Goal: Transaction & Acquisition: Purchase product/service

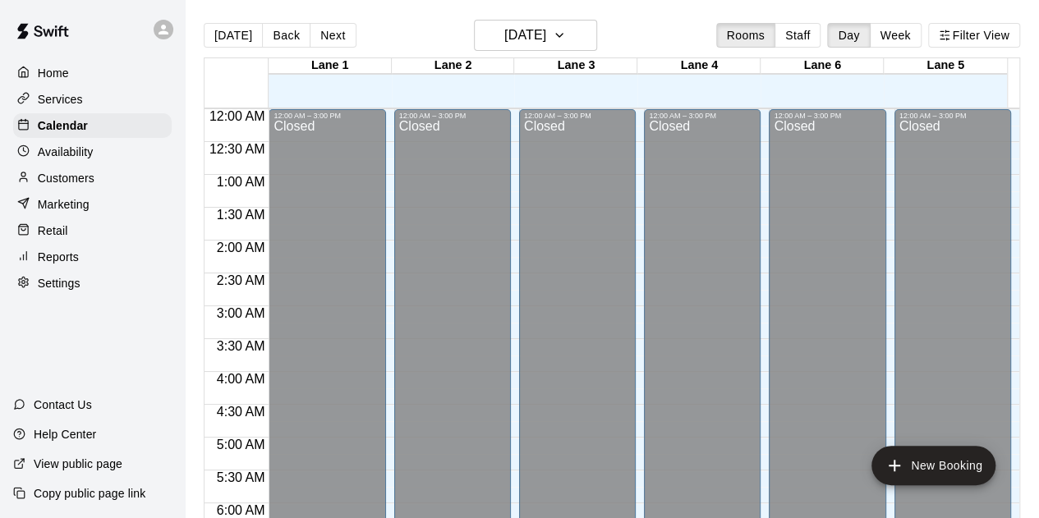
scroll to position [1017, 0]
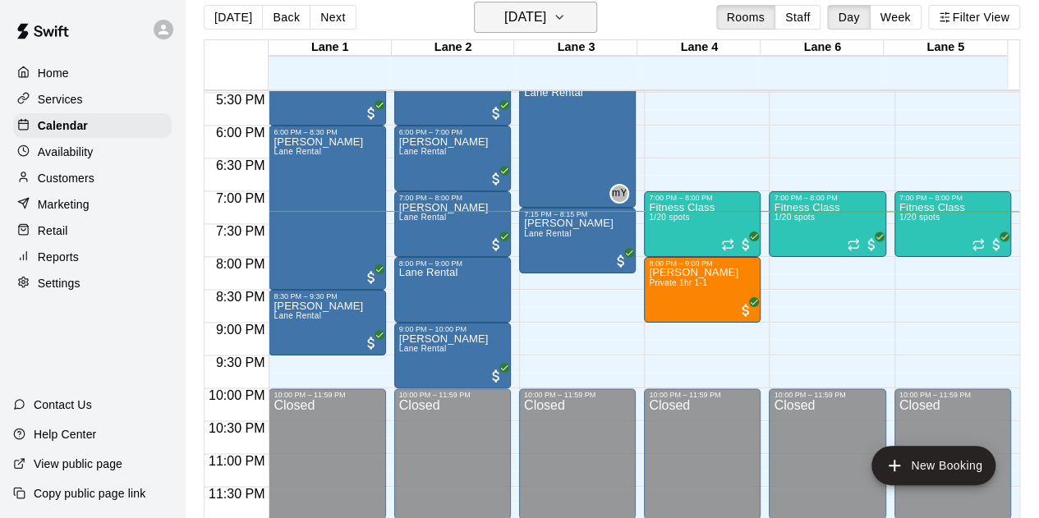
scroll to position [26, 0]
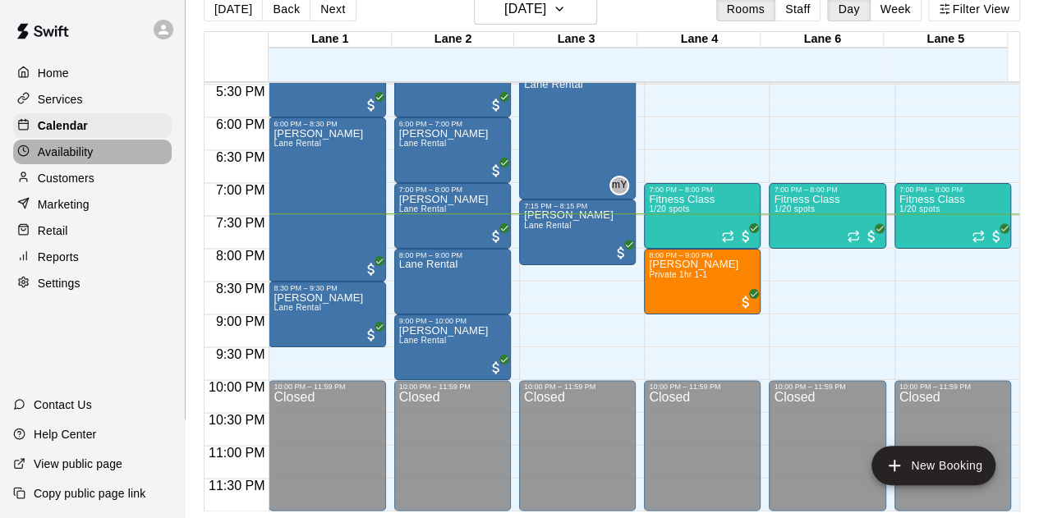
click at [46, 160] on p "Availability" at bounding box center [66, 152] width 56 height 16
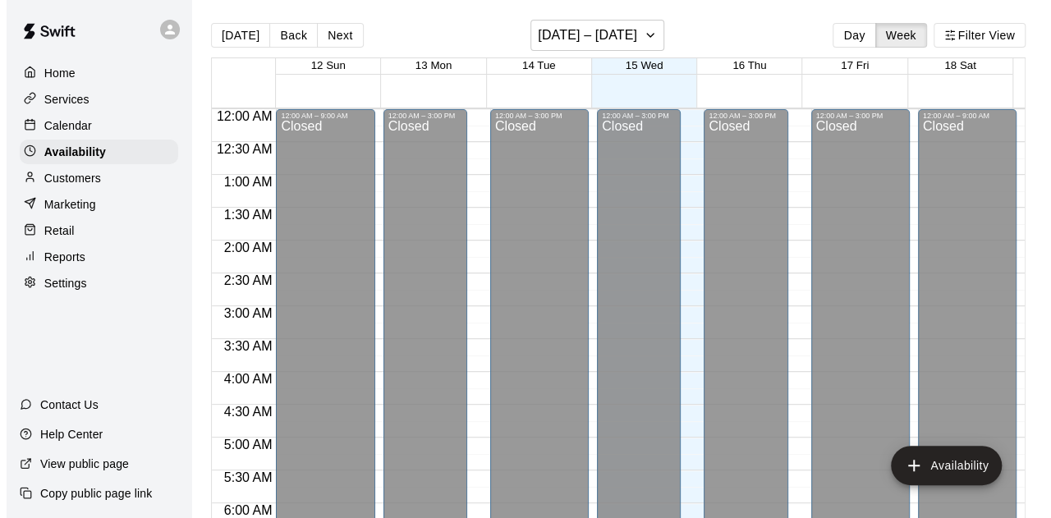
scroll to position [1148, 0]
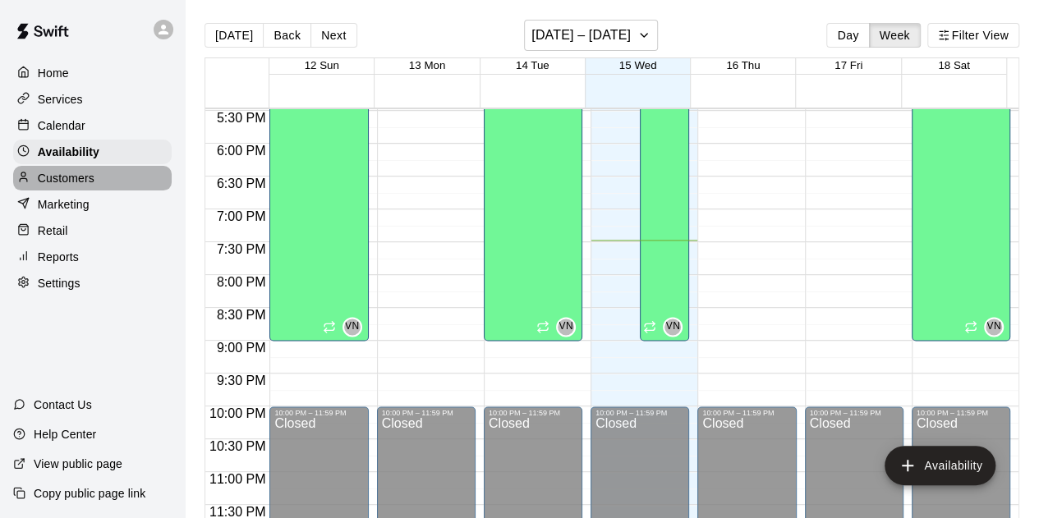
click at [82, 183] on p "Customers" at bounding box center [66, 178] width 57 height 16
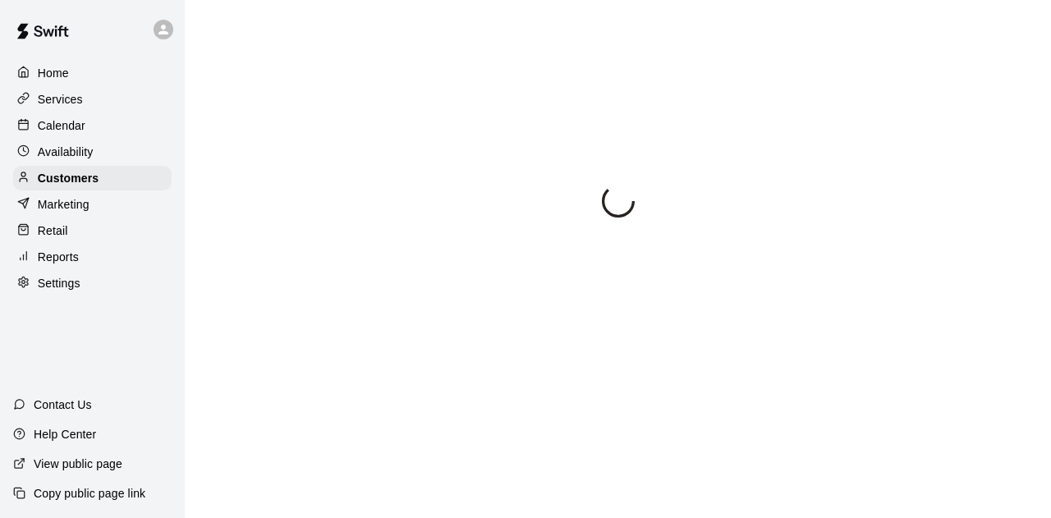
click at [66, 227] on div "Retail" at bounding box center [92, 230] width 159 height 25
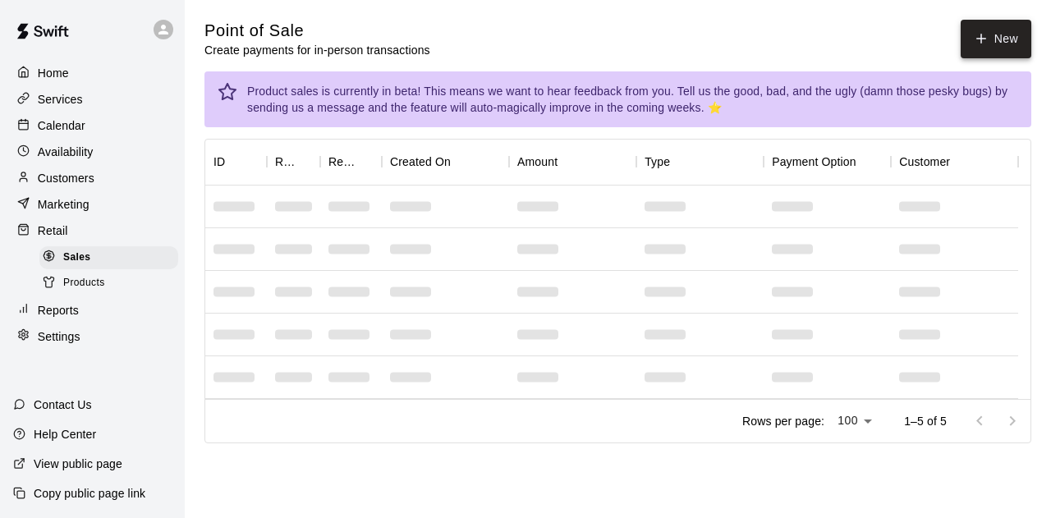
click at [984, 40] on icon "button" at bounding box center [981, 38] width 15 height 15
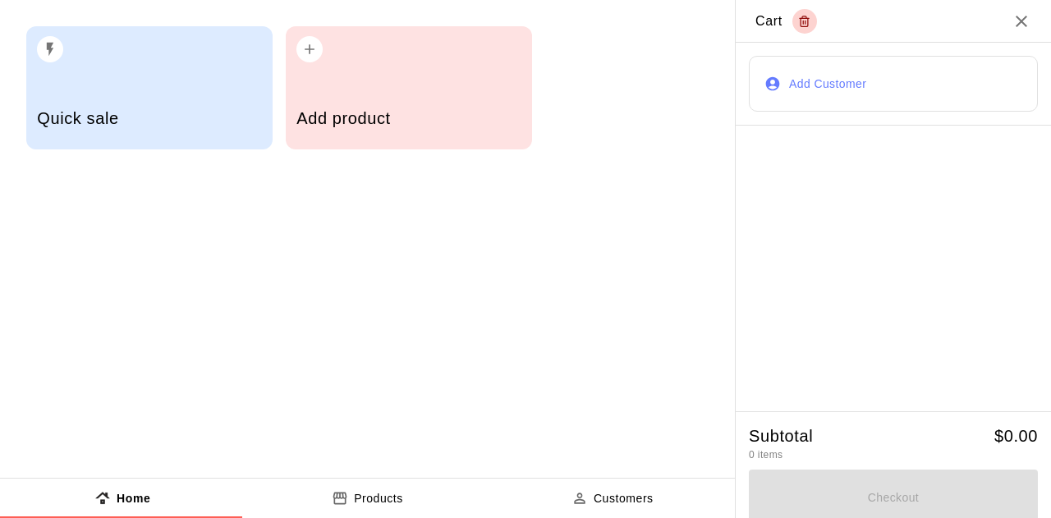
click at [285, 113] on div "Quick sale Add product" at bounding box center [367, 88] width 735 height 176
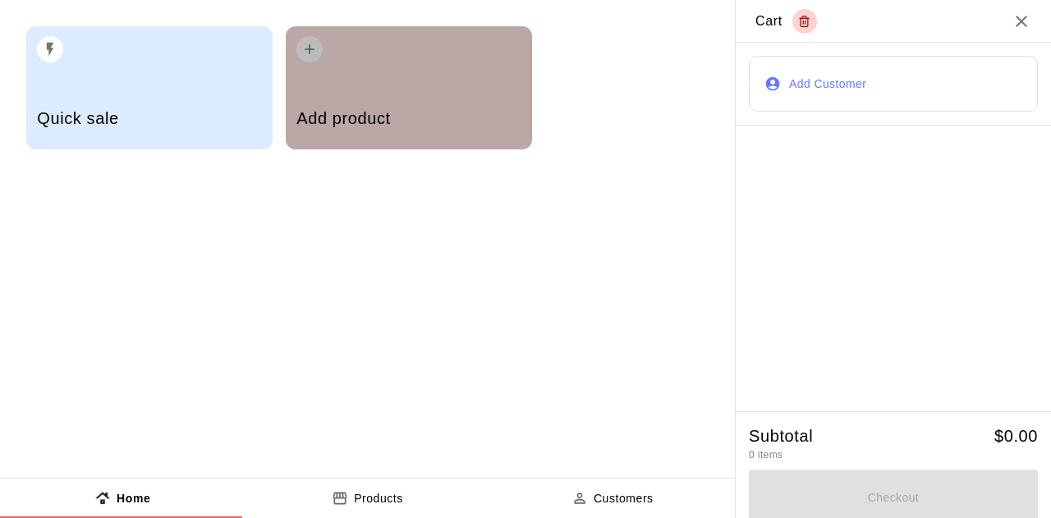
click at [343, 98] on div "Add product" at bounding box center [409, 120] width 224 height 58
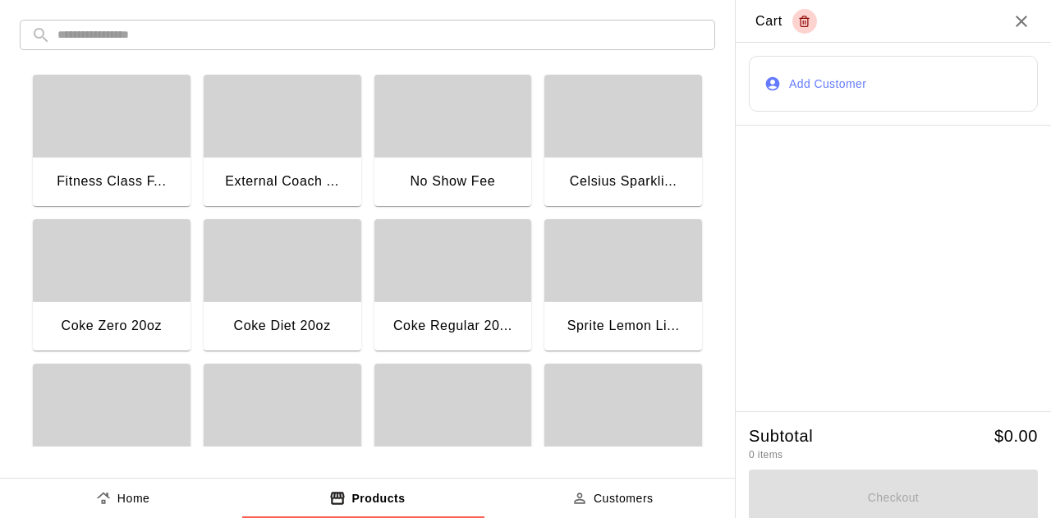
click at [84, 144] on div "button" at bounding box center [112, 116] width 158 height 82
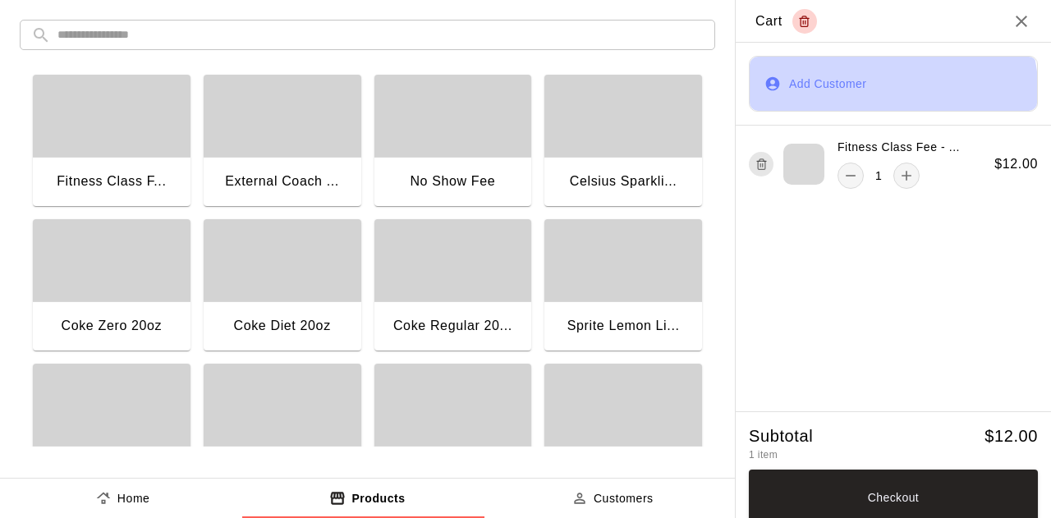
click at [835, 97] on button "Add Customer" at bounding box center [893, 84] width 289 height 56
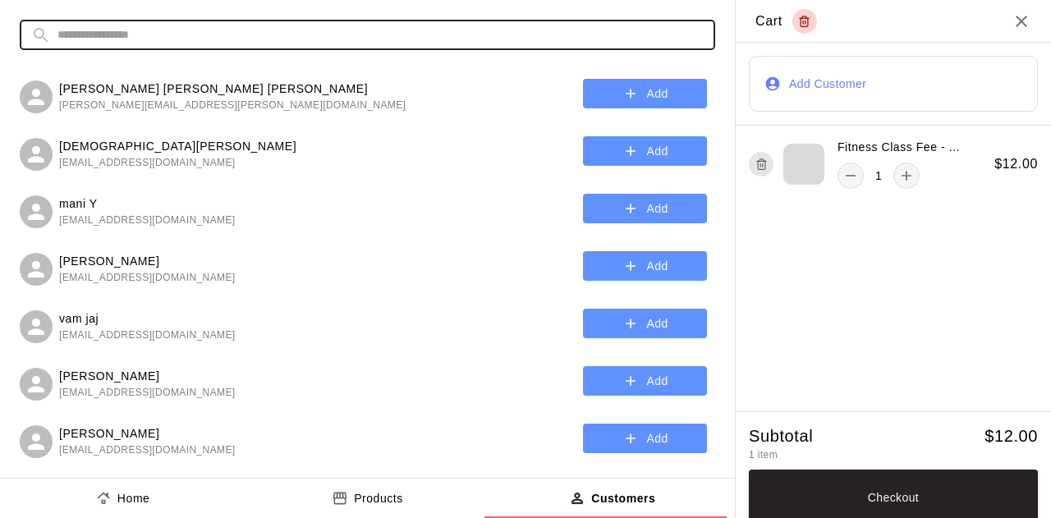
click at [184, 34] on input "text" at bounding box center [380, 35] width 646 height 30
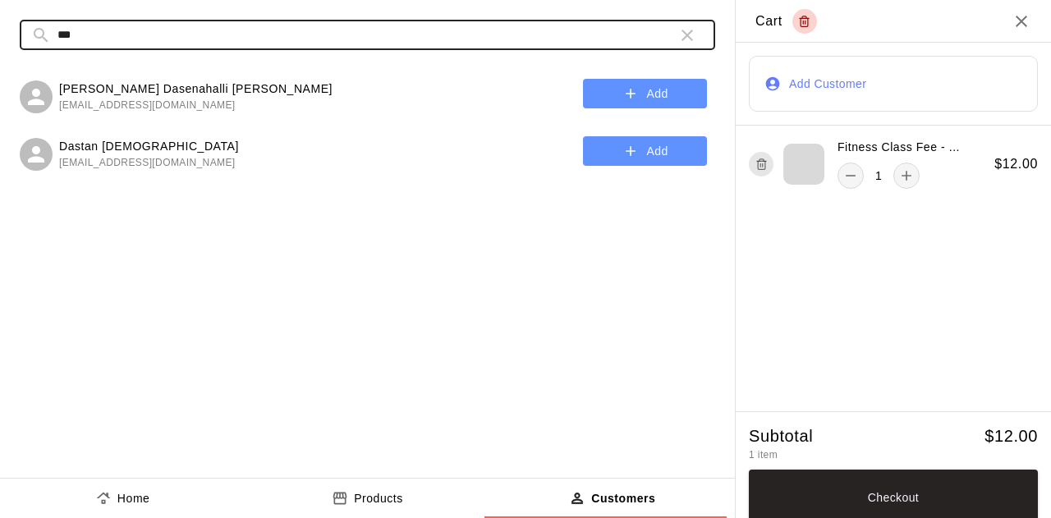
type input "***"
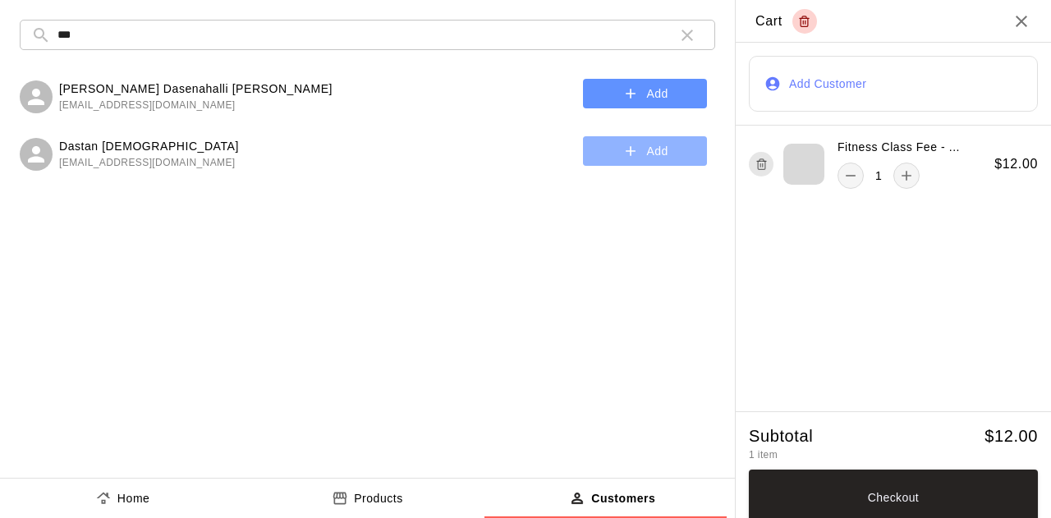
click at [618, 145] on button "Add" at bounding box center [645, 151] width 124 height 30
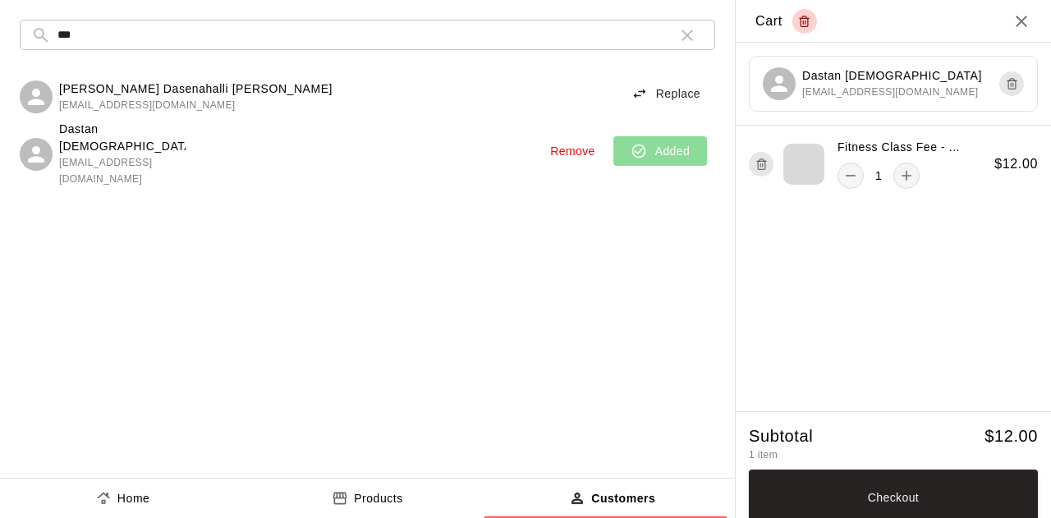
click at [908, 494] on button "Checkout" at bounding box center [893, 498] width 289 height 56
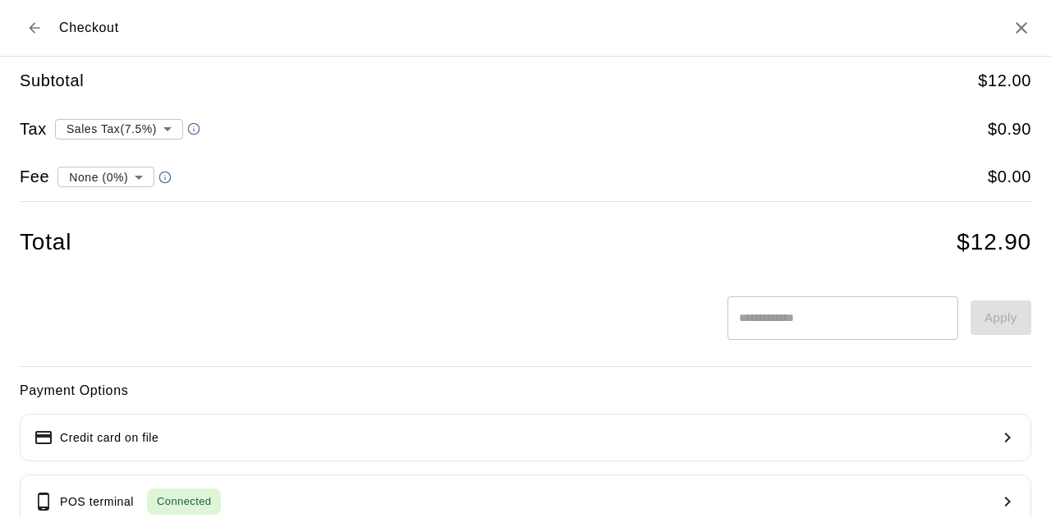
click at [103, 125] on body "**********" at bounding box center [525, 245] width 1051 height 490
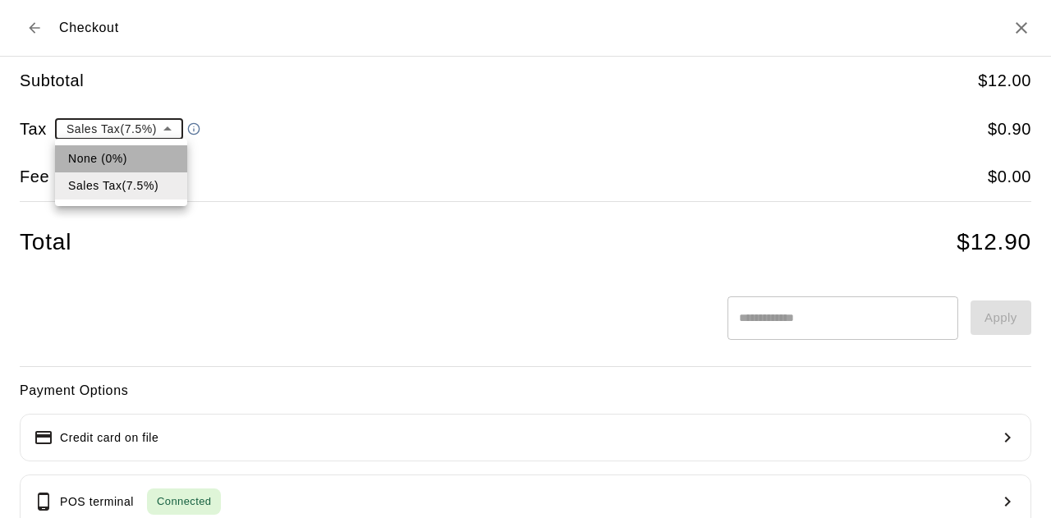
click at [99, 160] on li "None (0%)" at bounding box center [121, 158] width 132 height 27
type input "*"
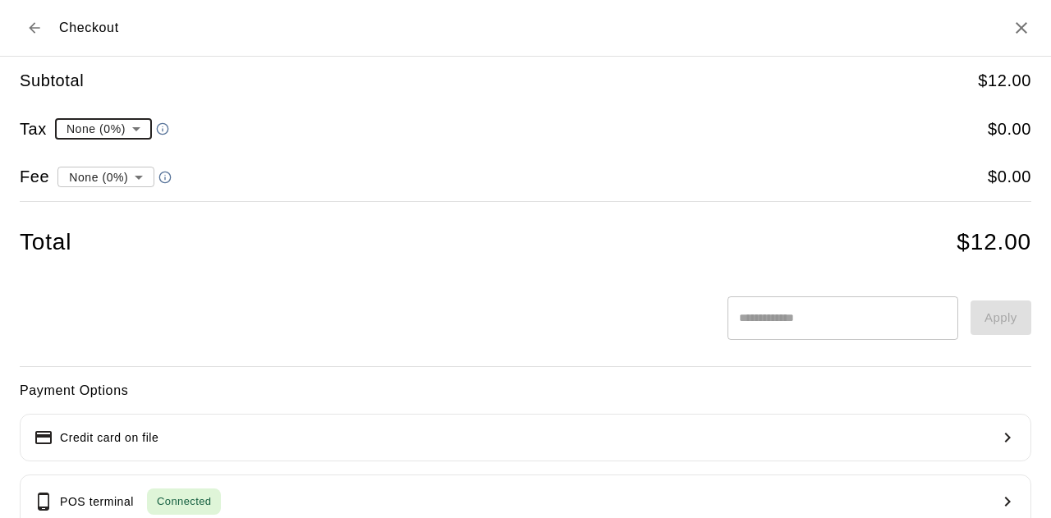
scroll to position [225, 0]
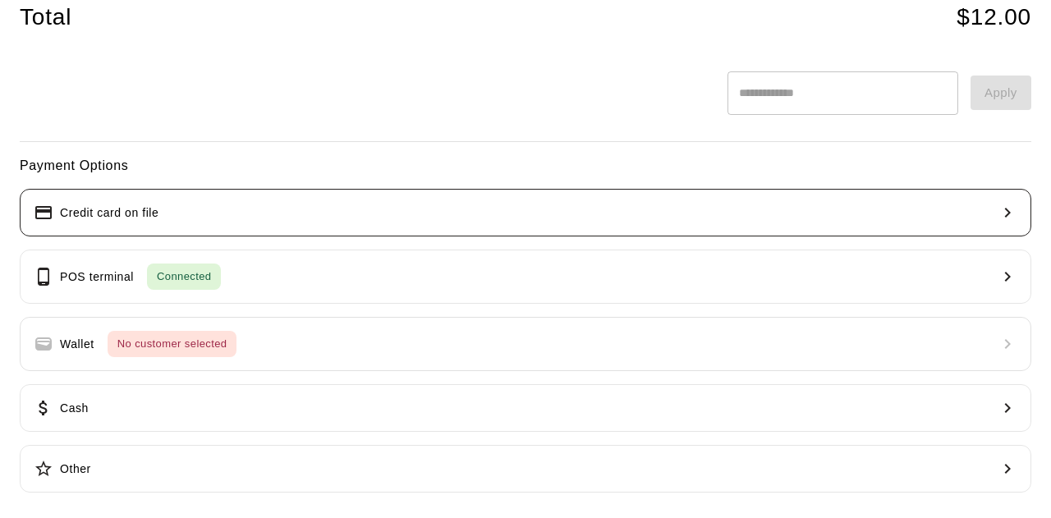
click at [161, 209] on button "Credit card on file" at bounding box center [526, 213] width 1012 height 48
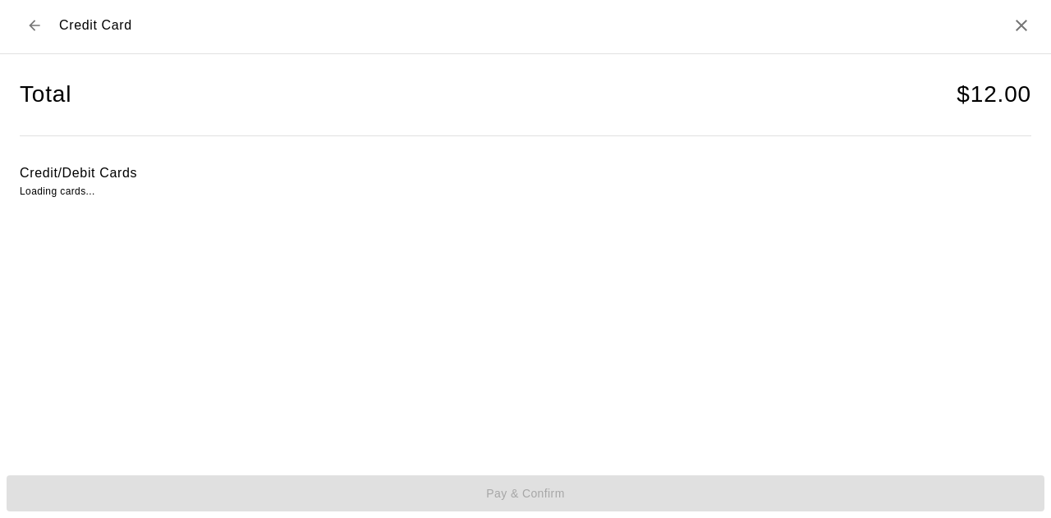
scroll to position [2, 0]
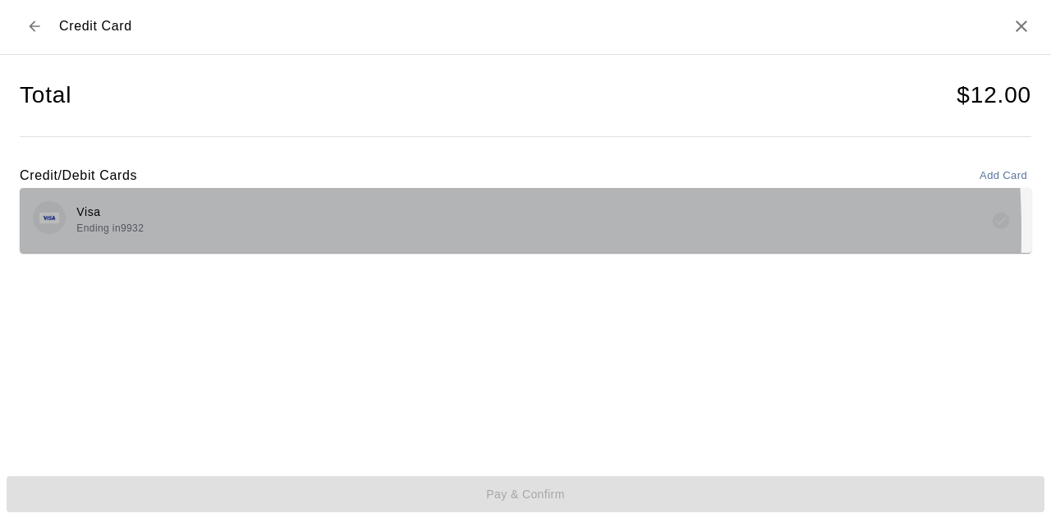
drag, startPoint x: 224, startPoint y: 232, endPoint x: 482, endPoint y: 352, distance: 284.4
click at [226, 232] on div "Visa Ending in 9932" at bounding box center [526, 220] width 986 height 39
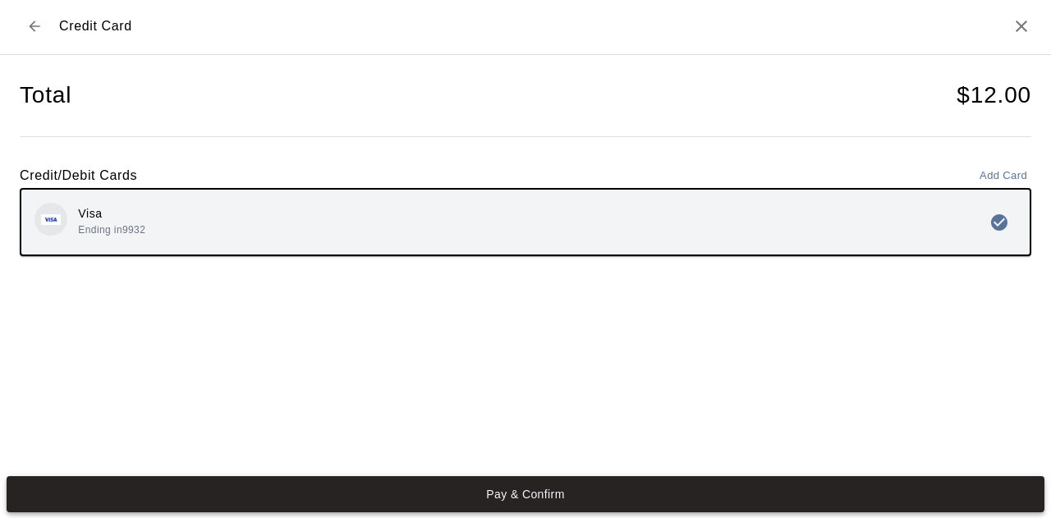
click at [577, 486] on button "Pay & Confirm" at bounding box center [526, 494] width 1038 height 36
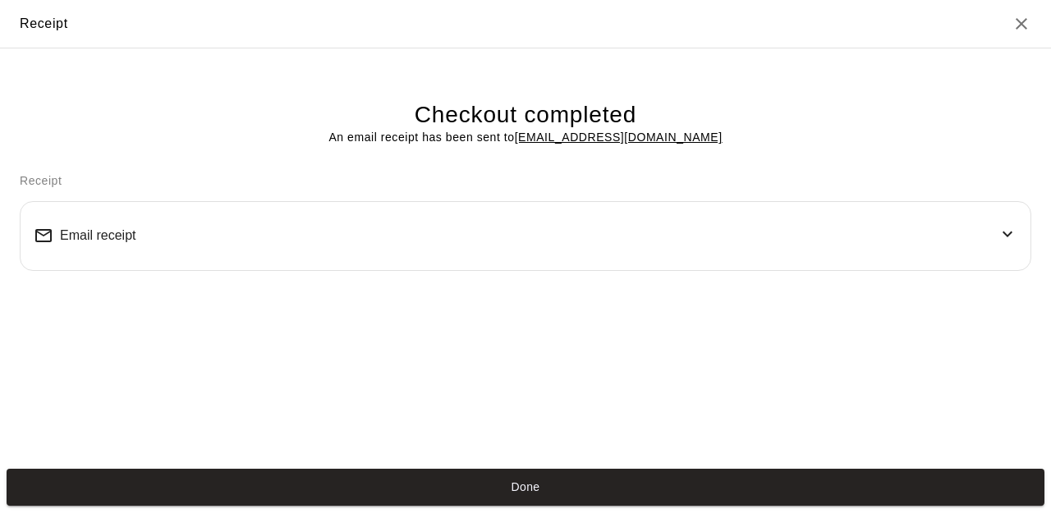
scroll to position [0, 0]
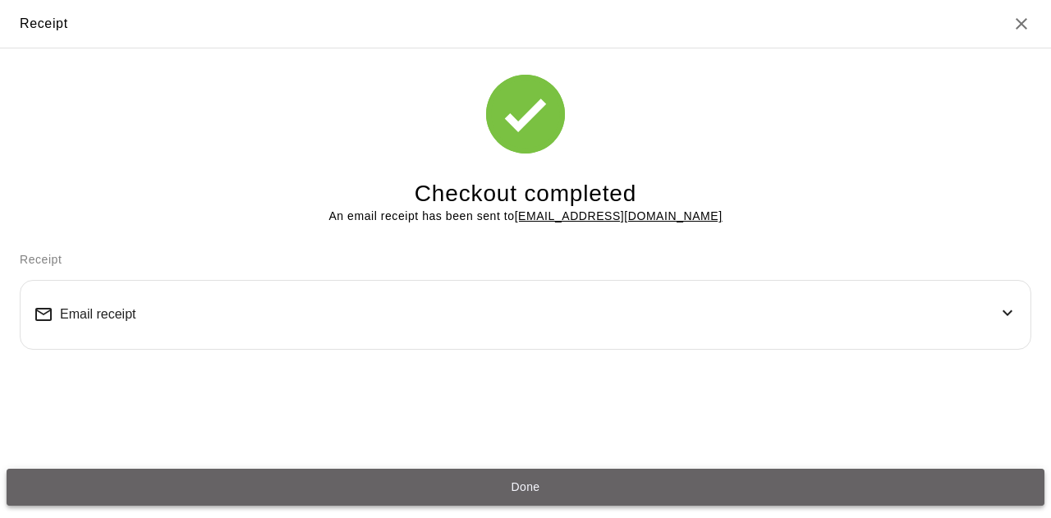
click at [536, 486] on button "Done" at bounding box center [526, 487] width 1038 height 36
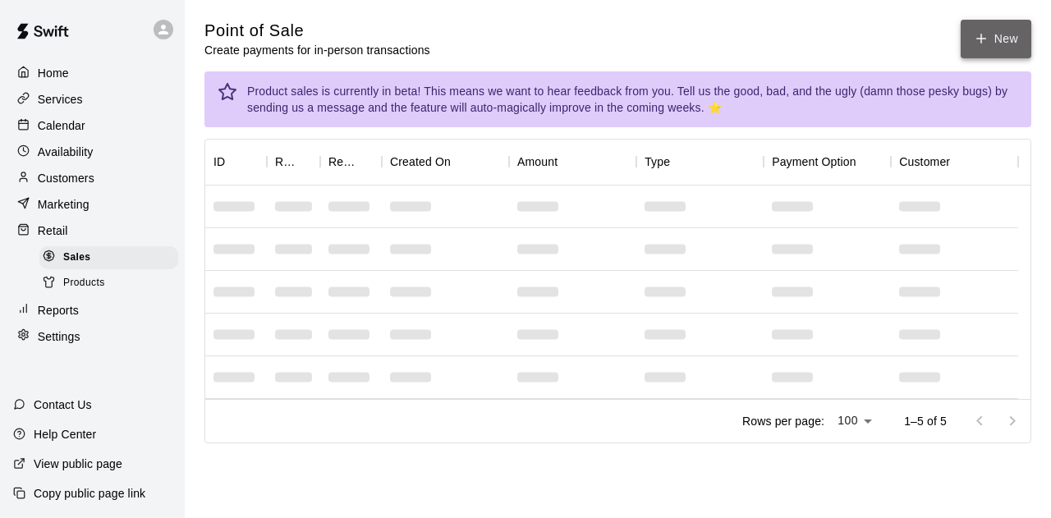
click at [1004, 35] on button "New" at bounding box center [996, 39] width 71 height 39
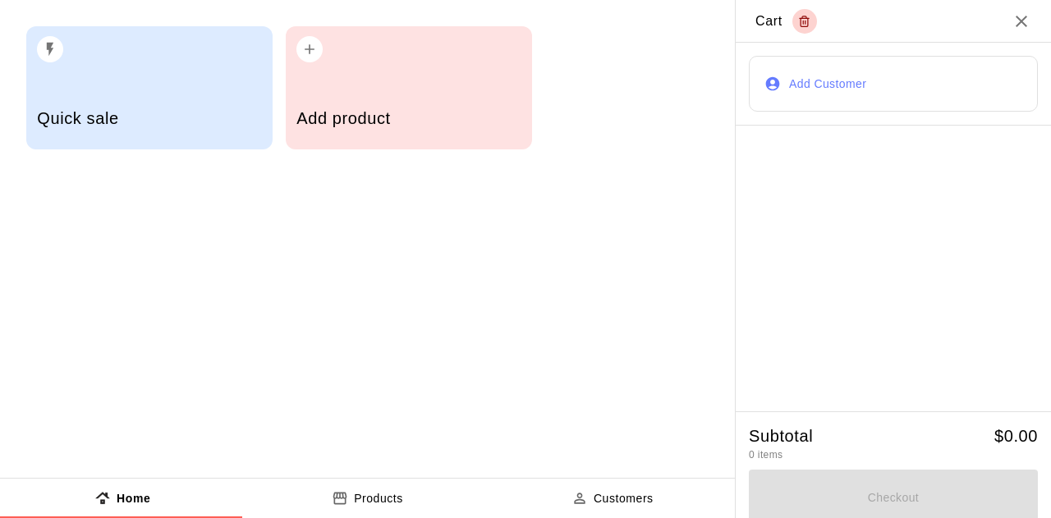
click at [371, 124] on h5 "Add product" at bounding box center [409, 119] width 224 height 22
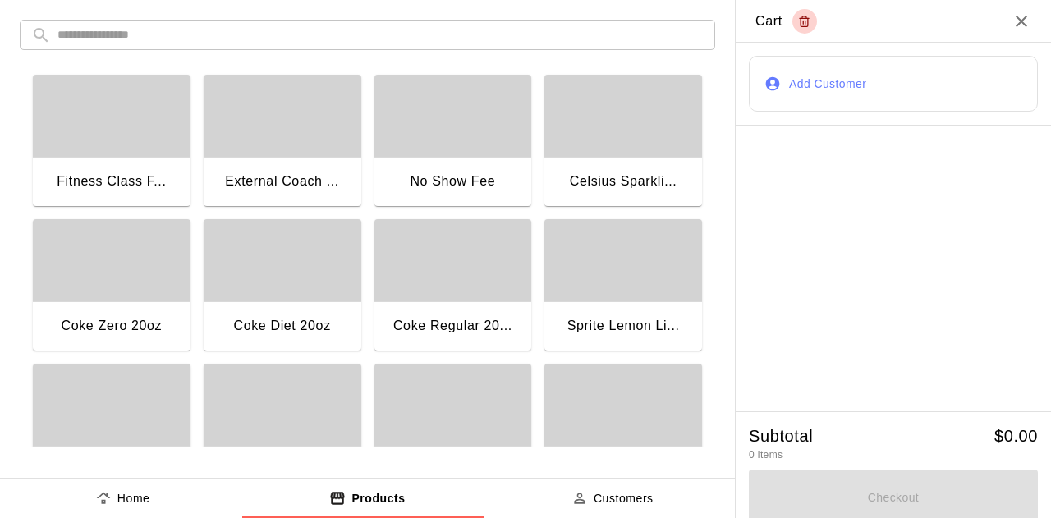
click at [126, 137] on div "button" at bounding box center [112, 116] width 158 height 82
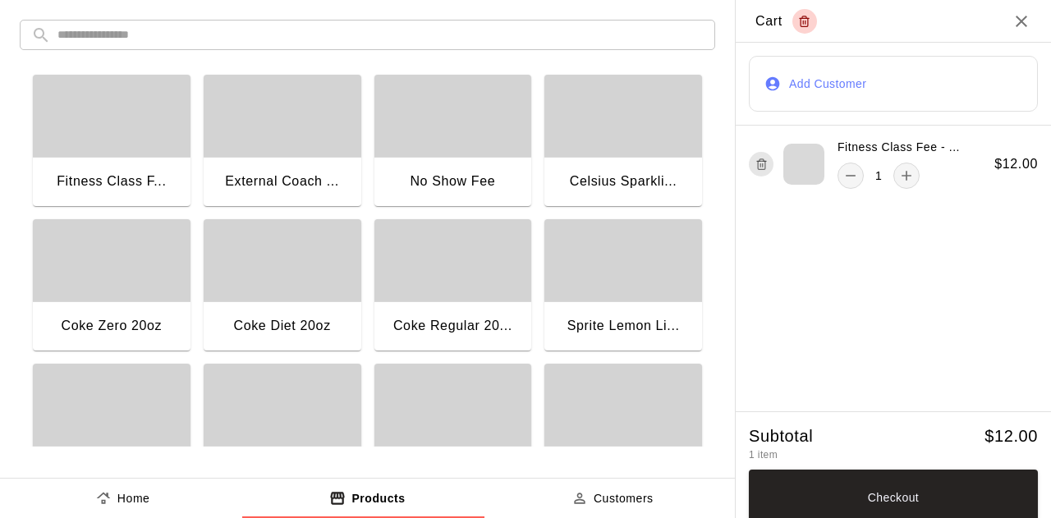
click at [852, 94] on button "Add Customer" at bounding box center [893, 84] width 289 height 56
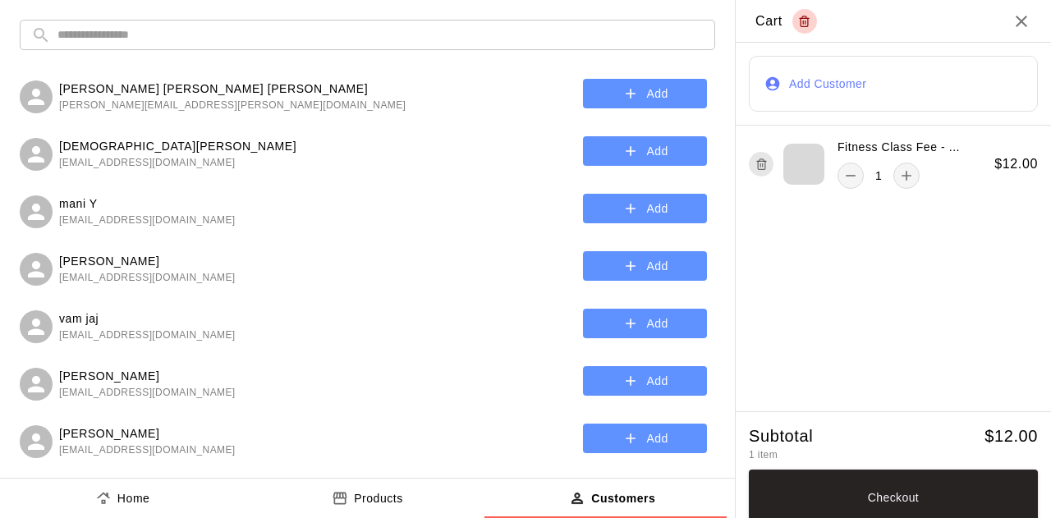
click at [164, 40] on input "text" at bounding box center [380, 35] width 646 height 30
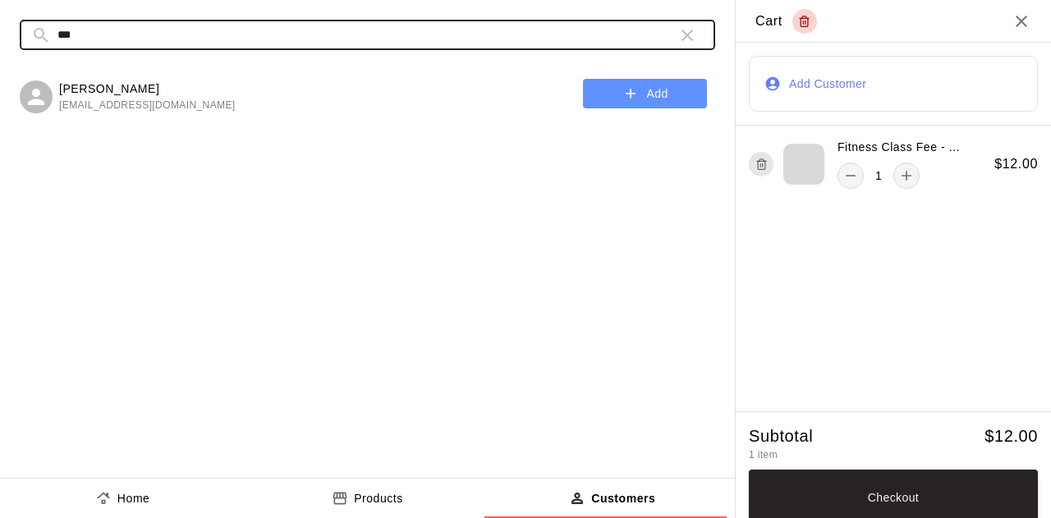
type input "***"
click at [647, 88] on button "Add" at bounding box center [645, 94] width 124 height 30
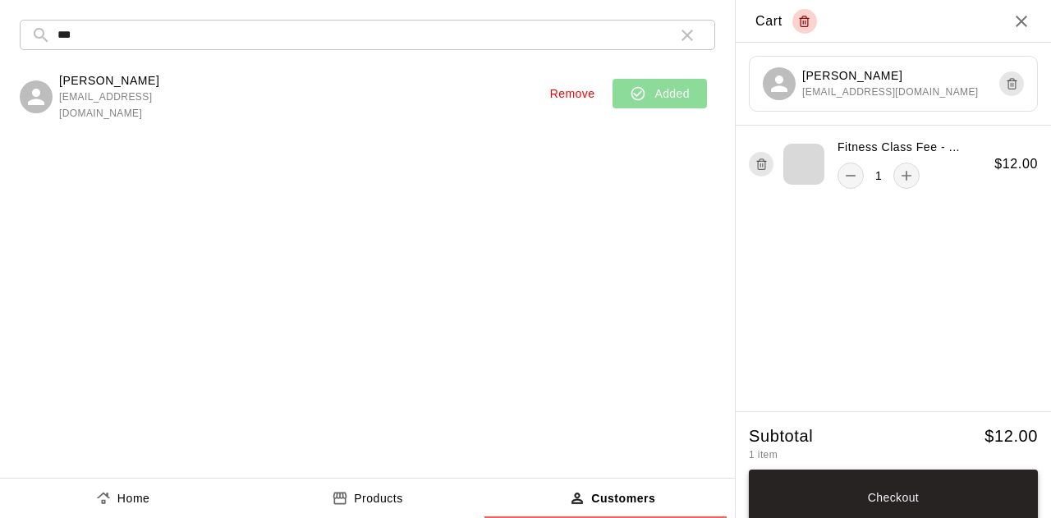
click at [873, 495] on button "Checkout" at bounding box center [893, 498] width 289 height 56
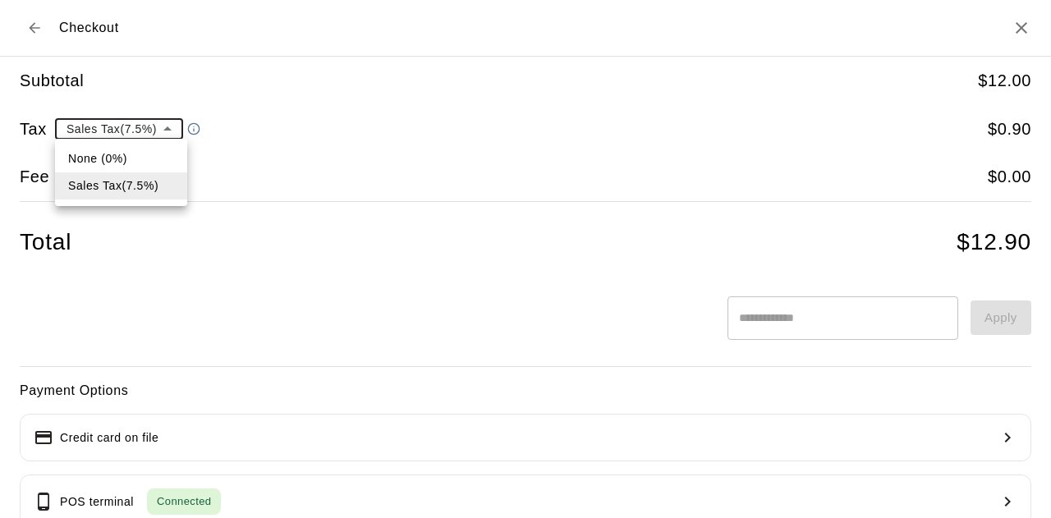
drag, startPoint x: 128, startPoint y: 136, endPoint x: 152, endPoint y: 117, distance: 29.9
click at [152, 117] on body "**********" at bounding box center [525, 245] width 1051 height 490
click at [100, 164] on li "None (0%)" at bounding box center [121, 158] width 132 height 27
type input "*"
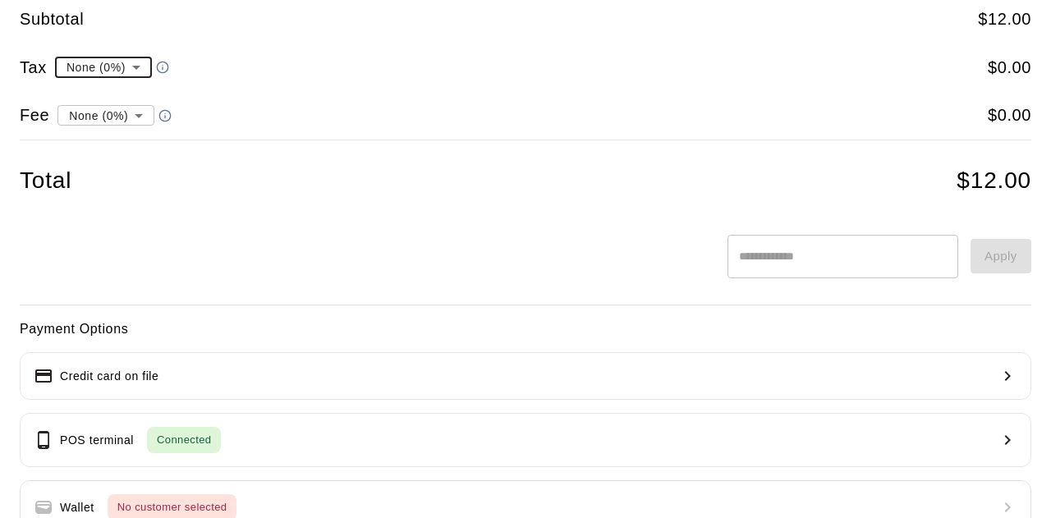
scroll to position [225, 0]
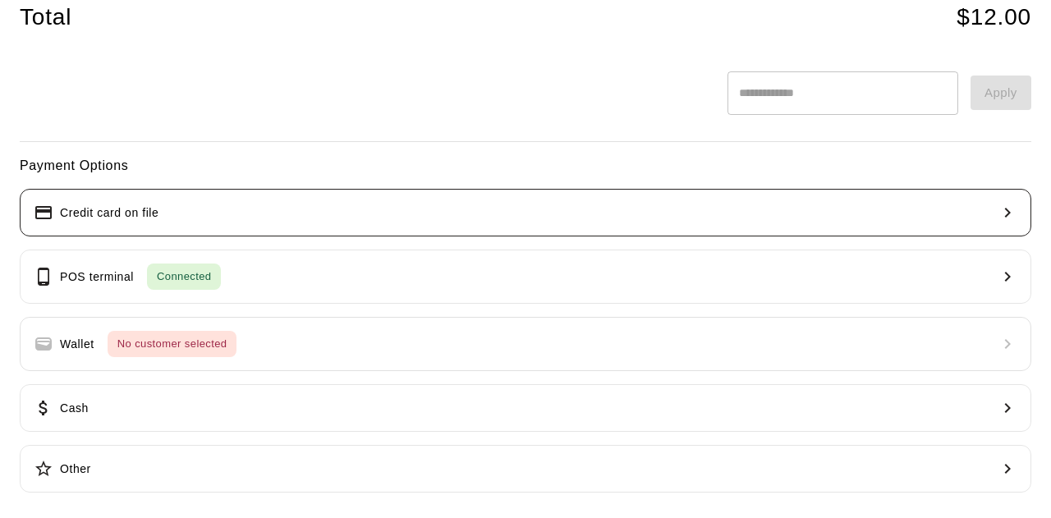
click at [422, 214] on button "Credit card on file" at bounding box center [526, 213] width 1012 height 48
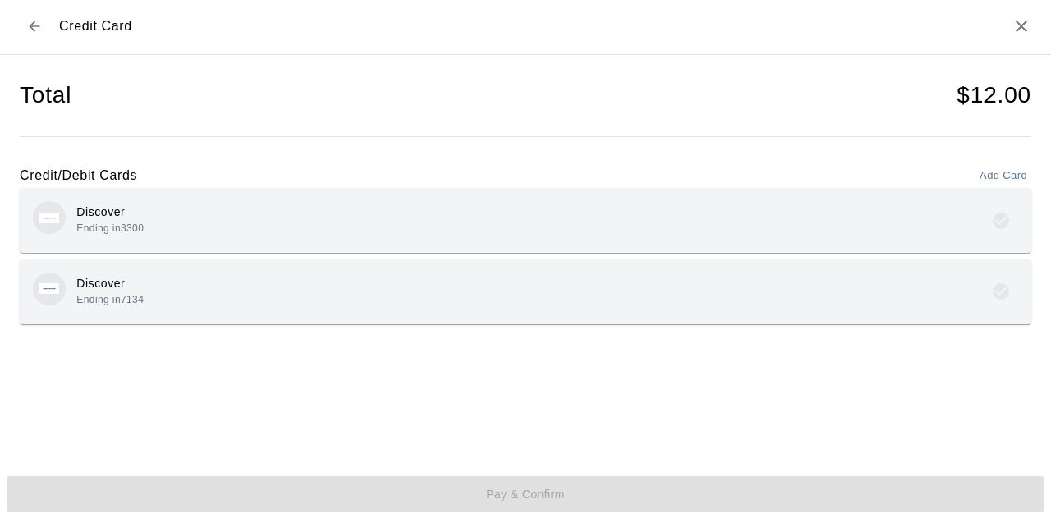
click at [132, 301] on span "Ending in 7134" at bounding box center [109, 299] width 67 height 11
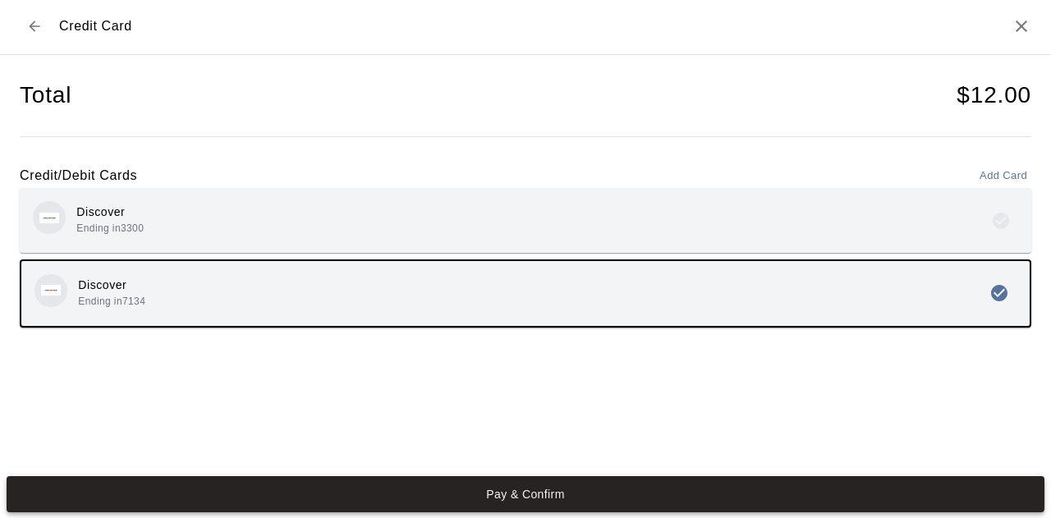
click at [499, 496] on button "Pay & Confirm" at bounding box center [526, 494] width 1038 height 36
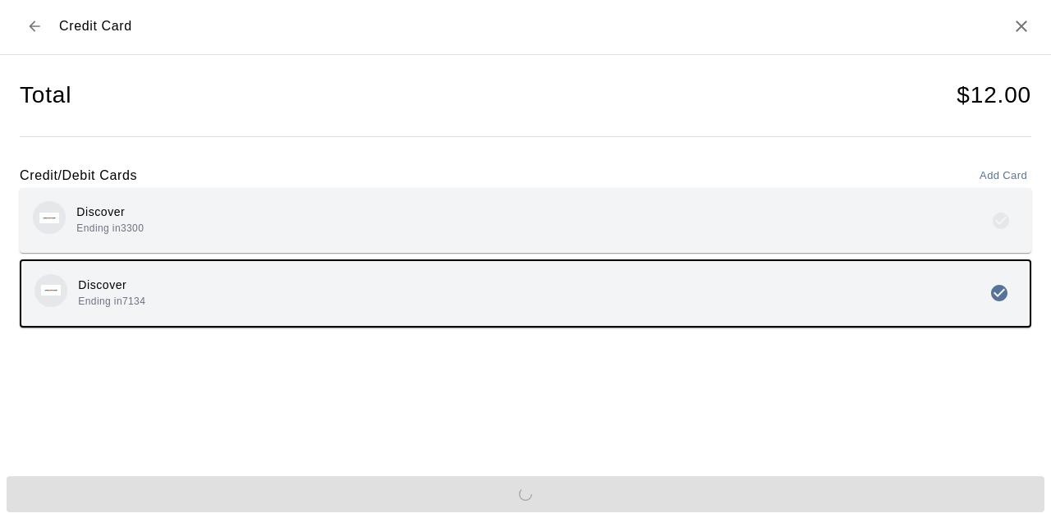
scroll to position [0, 0]
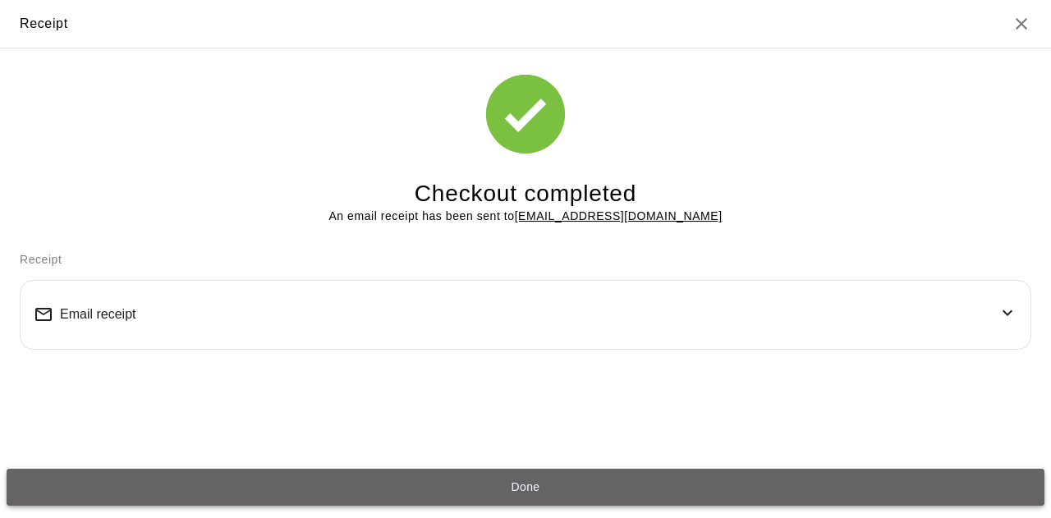
click at [508, 485] on button "Done" at bounding box center [526, 487] width 1038 height 36
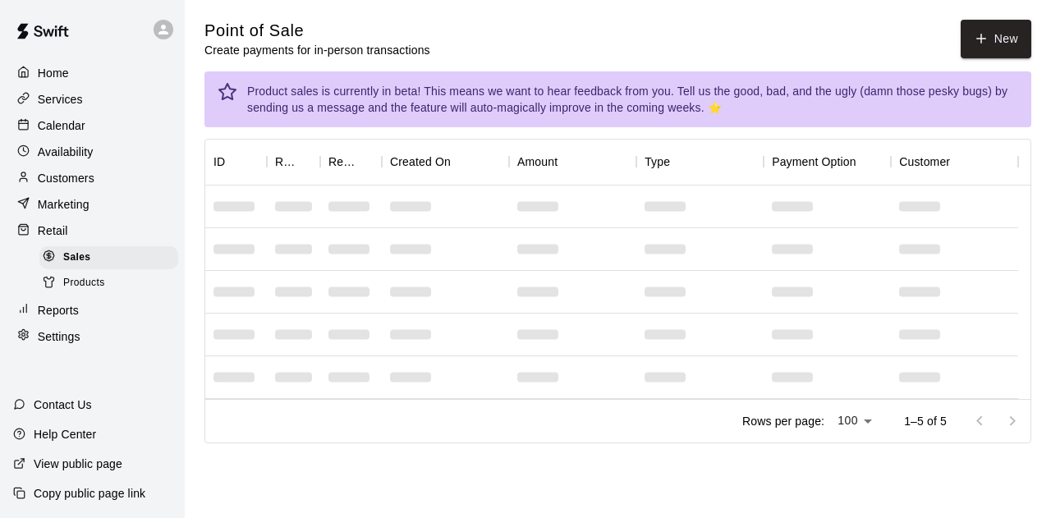
click at [1000, 9] on main "Point of Sale Create payments for in-person transactions New Product sales is c…" at bounding box center [618, 245] width 867 height 490
click at [999, 28] on button "New" at bounding box center [996, 39] width 71 height 39
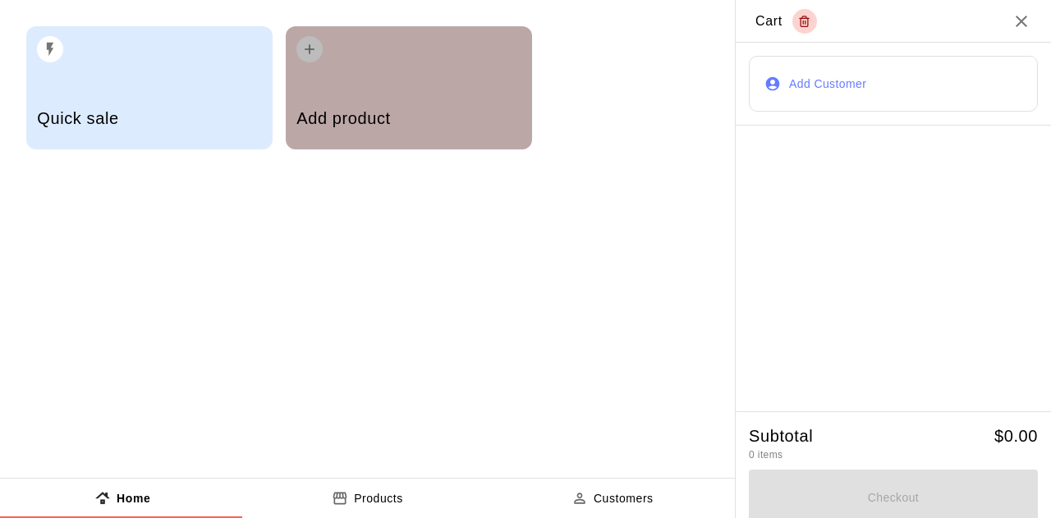
click at [474, 72] on div "Add product" at bounding box center [409, 87] width 246 height 123
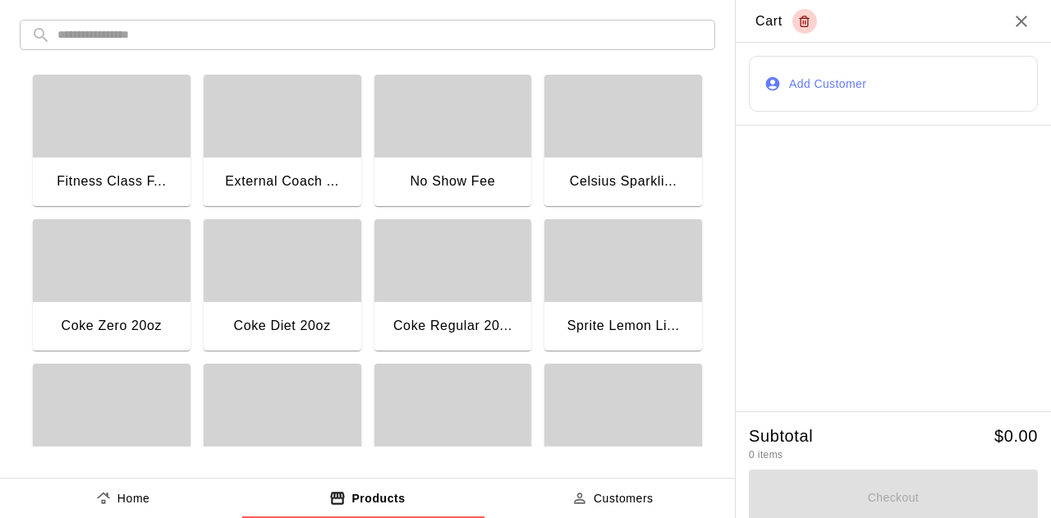
click at [105, 134] on div "button" at bounding box center [112, 116] width 158 height 82
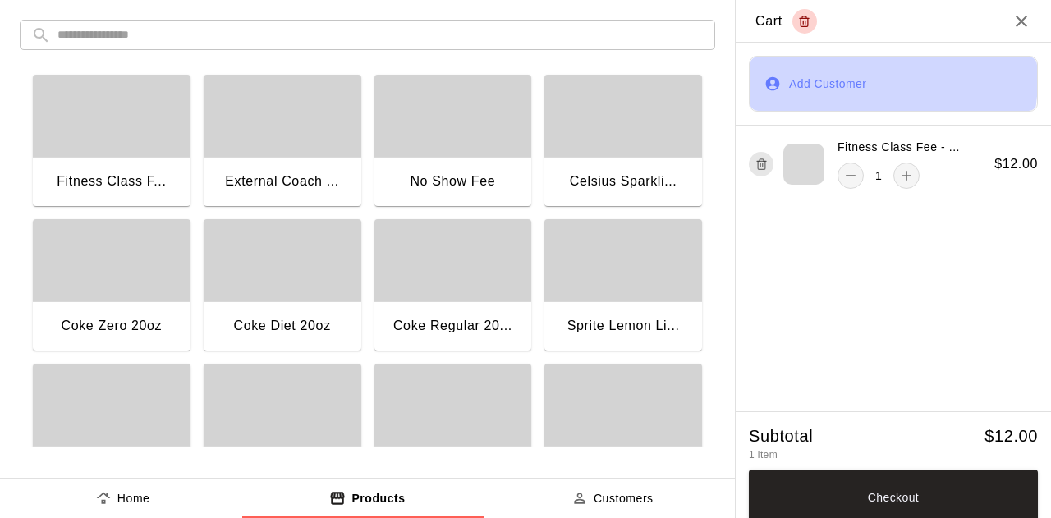
click at [816, 77] on button "Add Customer" at bounding box center [893, 84] width 289 height 56
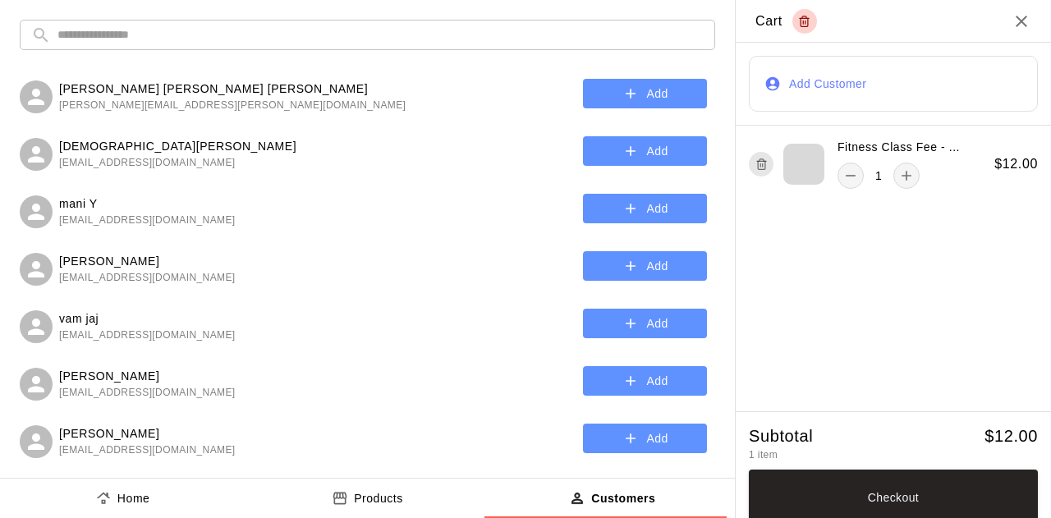
click at [161, 32] on input "text" at bounding box center [380, 35] width 646 height 30
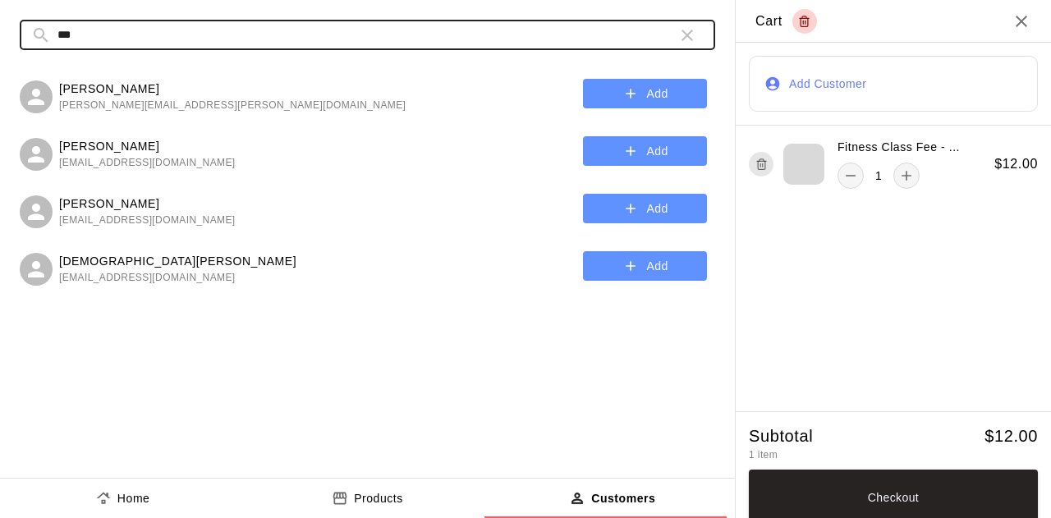
type input "***"
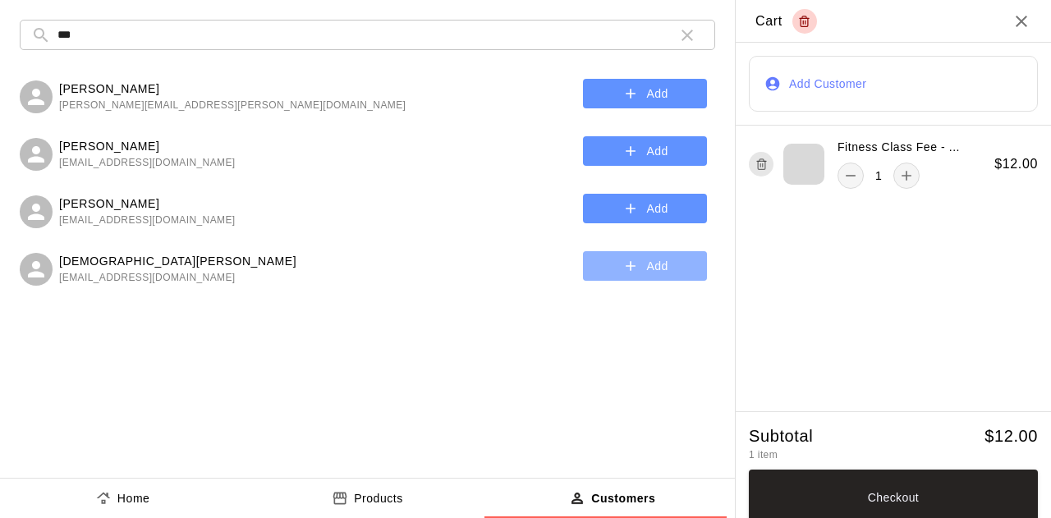
click at [646, 270] on button "Add" at bounding box center [645, 266] width 124 height 30
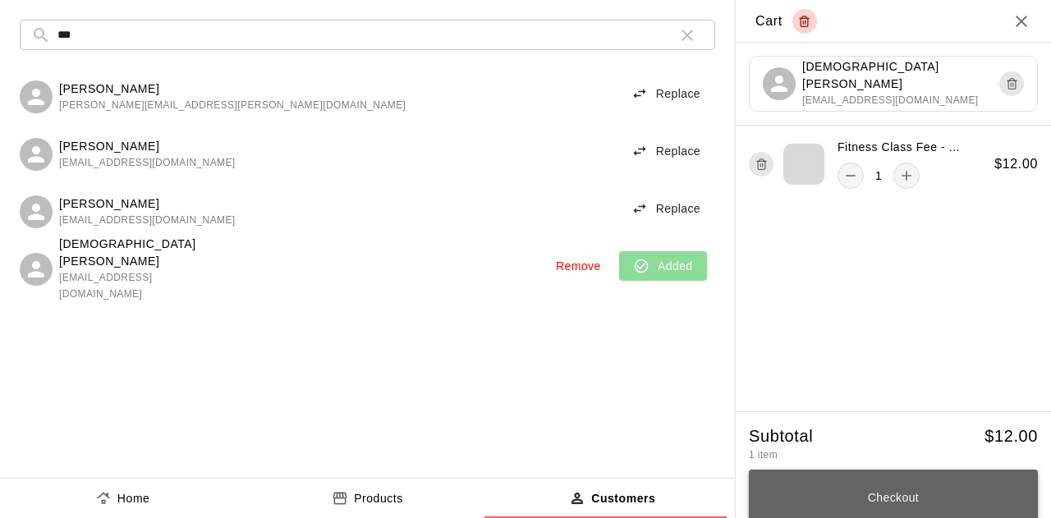
click at [930, 487] on button "Checkout" at bounding box center [893, 498] width 289 height 56
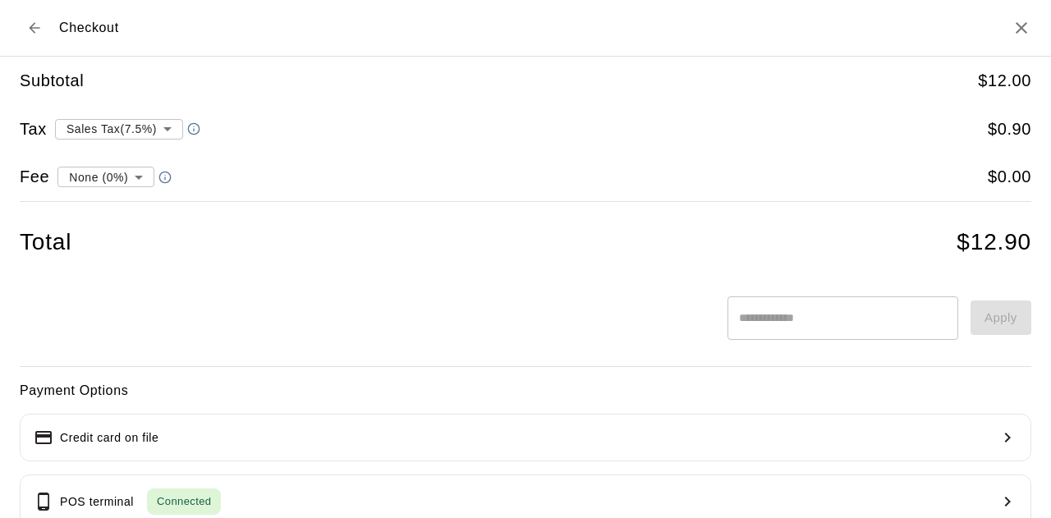
click at [134, 127] on body "**********" at bounding box center [525, 245] width 1051 height 490
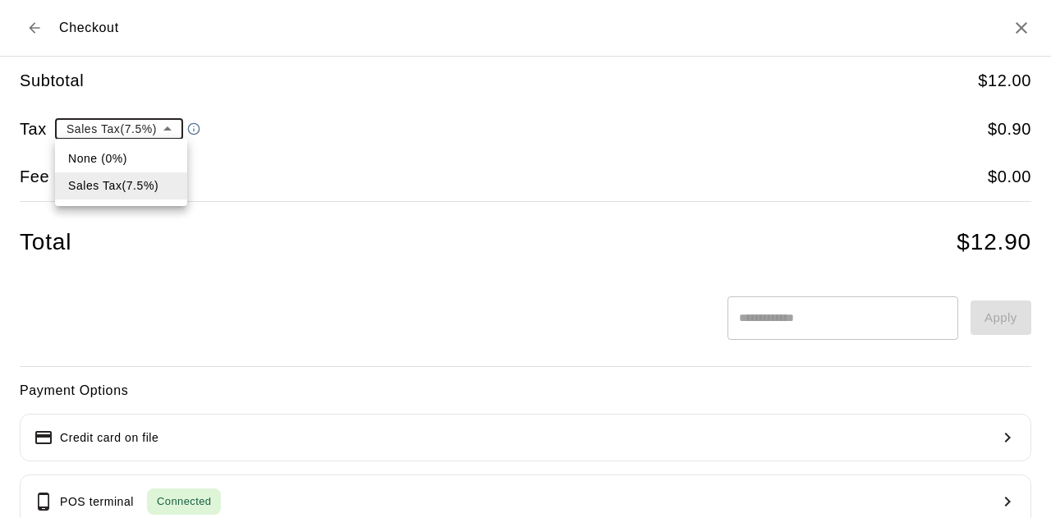
click at [107, 163] on li "None (0%)" at bounding box center [121, 158] width 132 height 27
type input "*"
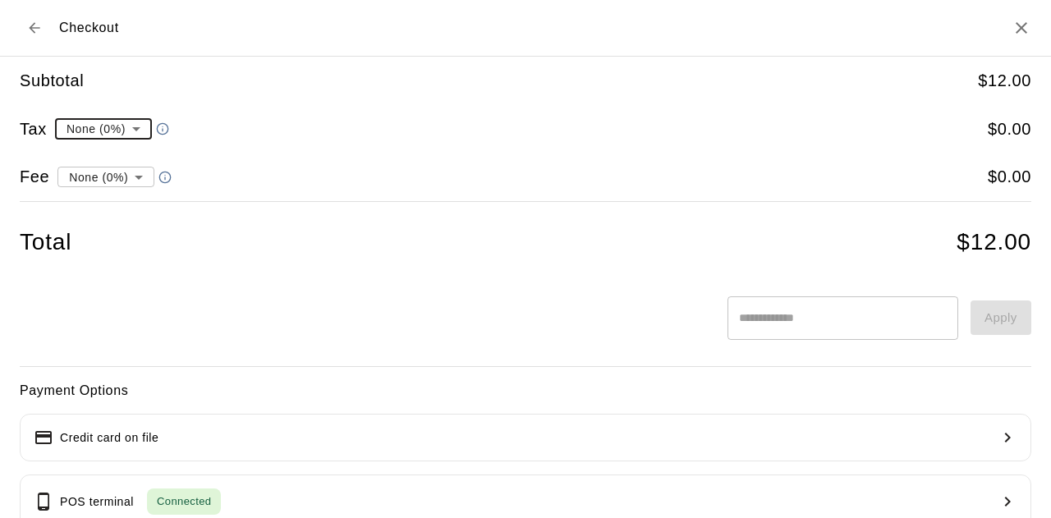
scroll to position [225, 0]
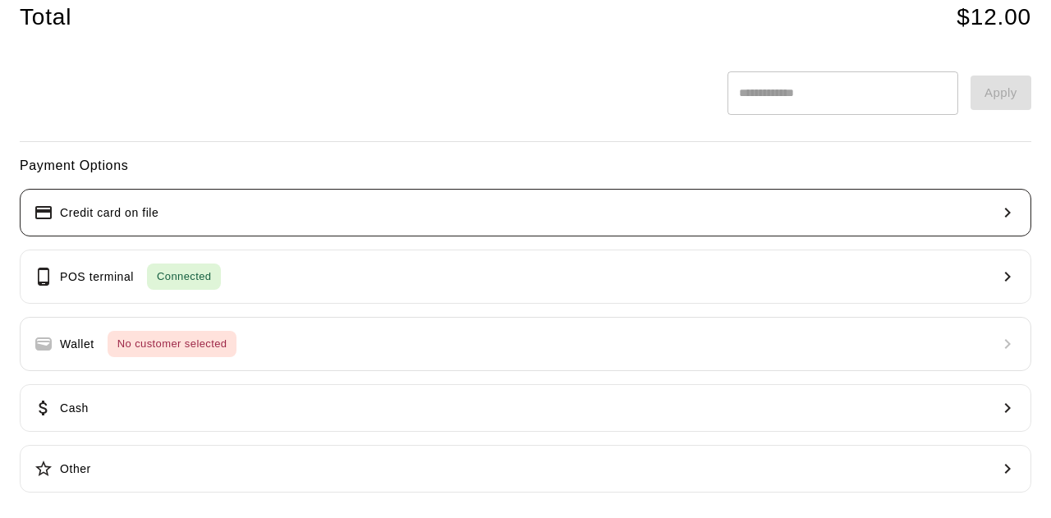
click at [278, 202] on button "Credit card on file" at bounding box center [526, 213] width 1012 height 48
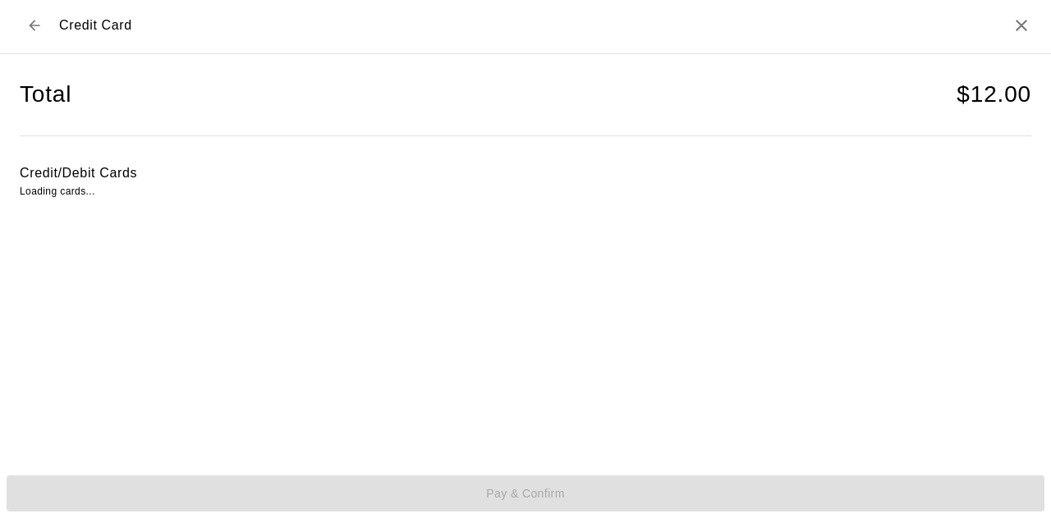
scroll to position [2, 0]
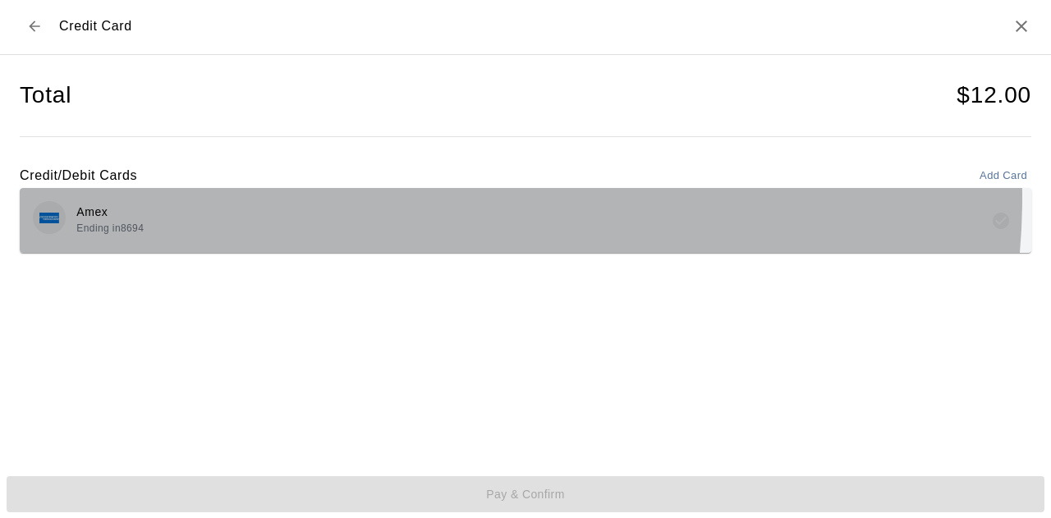
click at [407, 196] on div "Amex Ending in 8694" at bounding box center [526, 220] width 1012 height 65
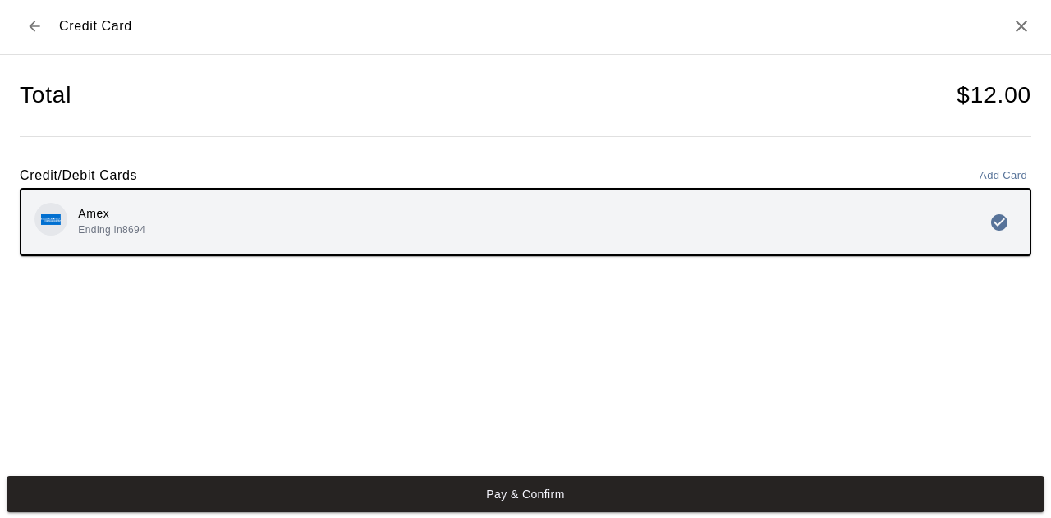
click at [617, 494] on button "Pay & Confirm" at bounding box center [526, 494] width 1038 height 36
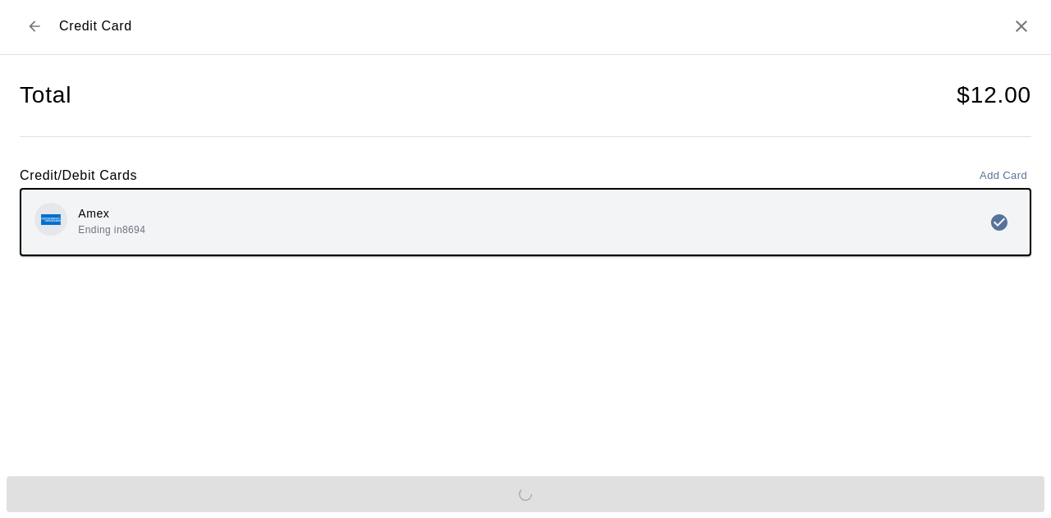
scroll to position [0, 0]
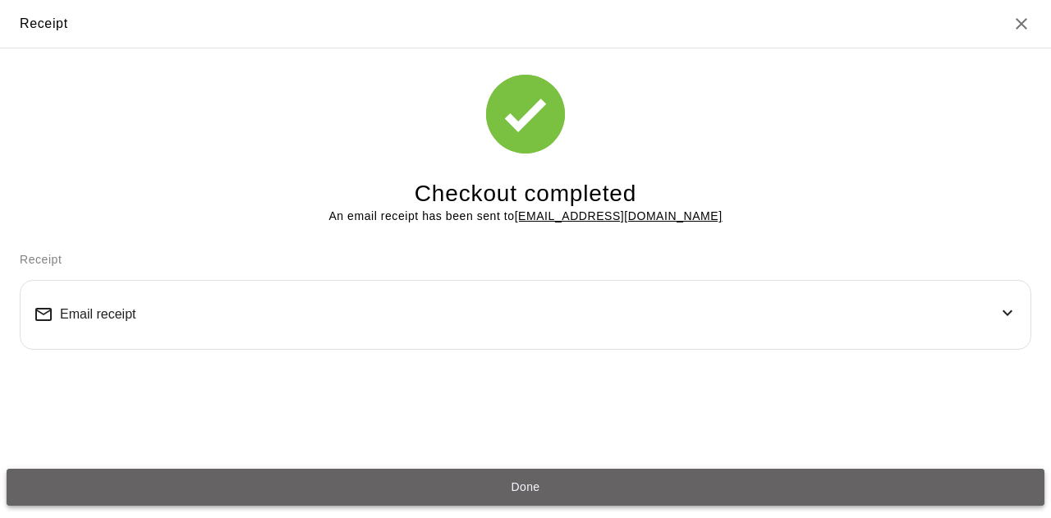
click at [536, 484] on button "Done" at bounding box center [526, 487] width 1038 height 36
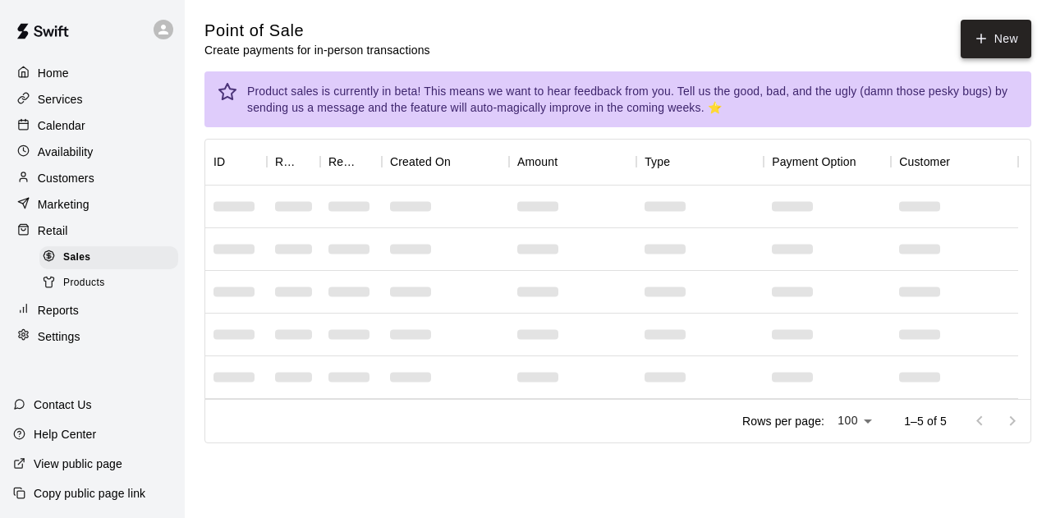
click at [992, 23] on button "New" at bounding box center [996, 39] width 71 height 39
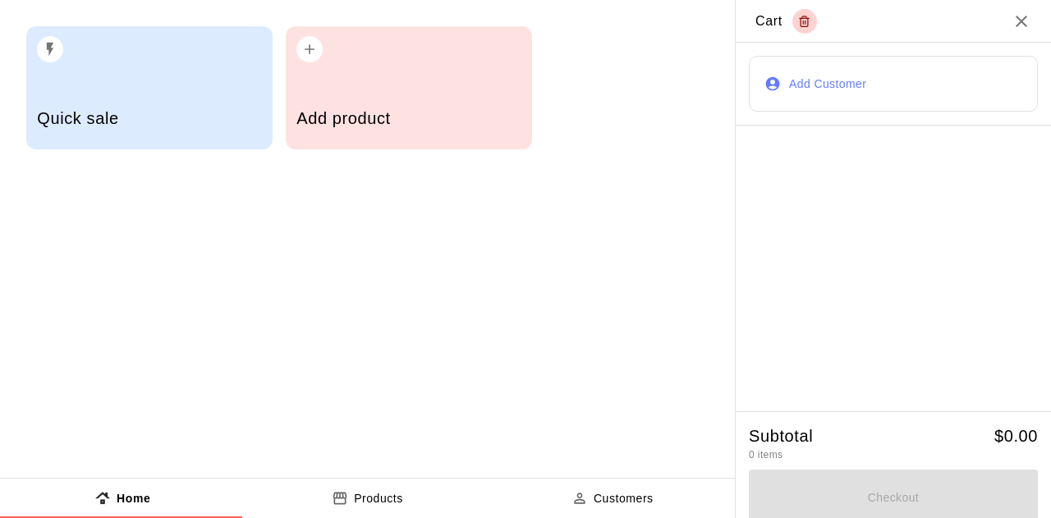
click at [375, 82] on div "Add product" at bounding box center [409, 87] width 246 height 123
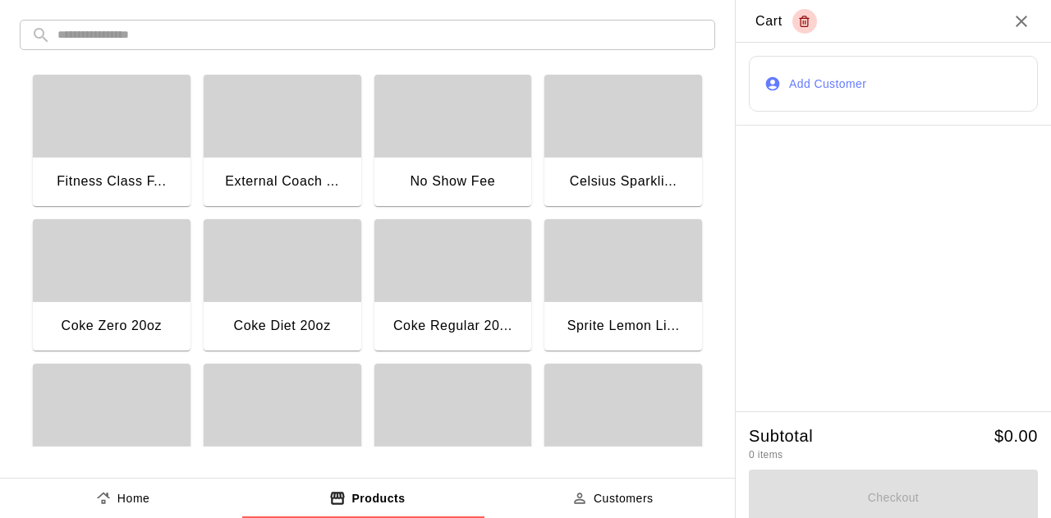
click at [89, 161] on div "Fitness Class F..." at bounding box center [112, 183] width 158 height 53
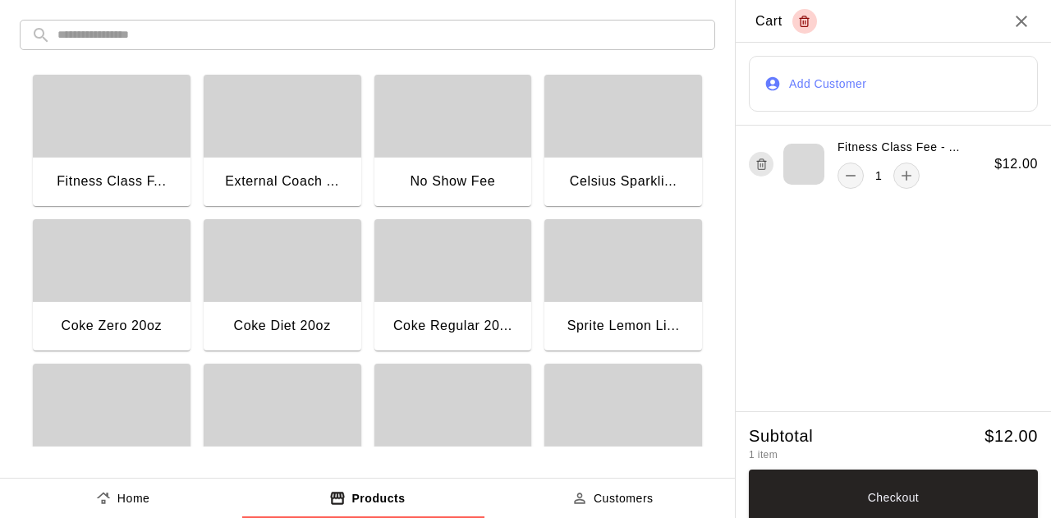
click at [985, 80] on button "Add Customer" at bounding box center [893, 84] width 289 height 56
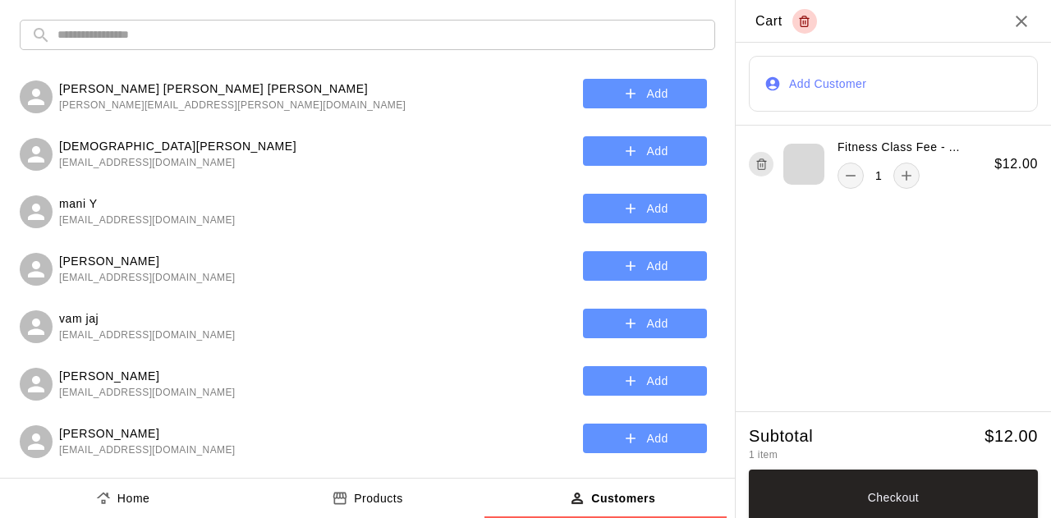
click at [210, 32] on input "text" at bounding box center [380, 35] width 646 height 30
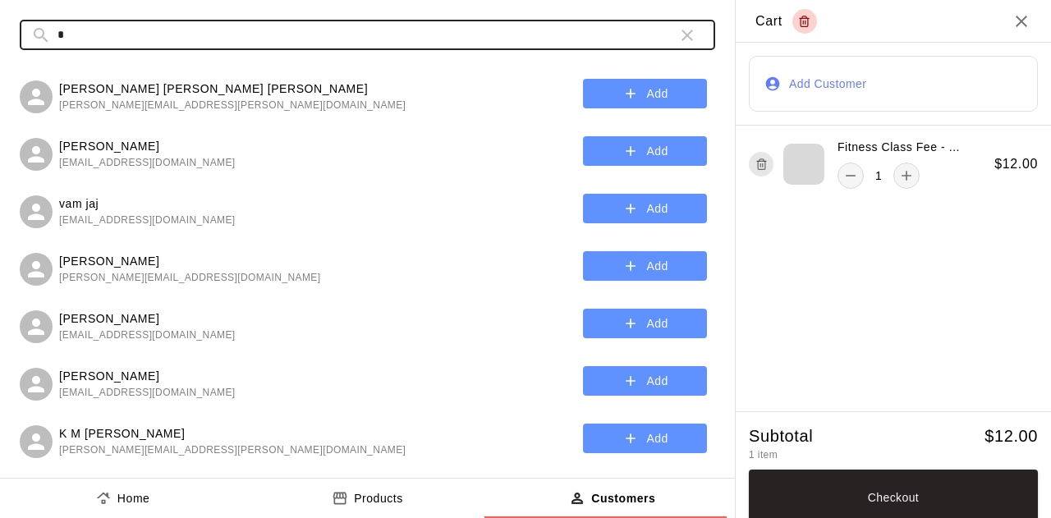
type input "***"
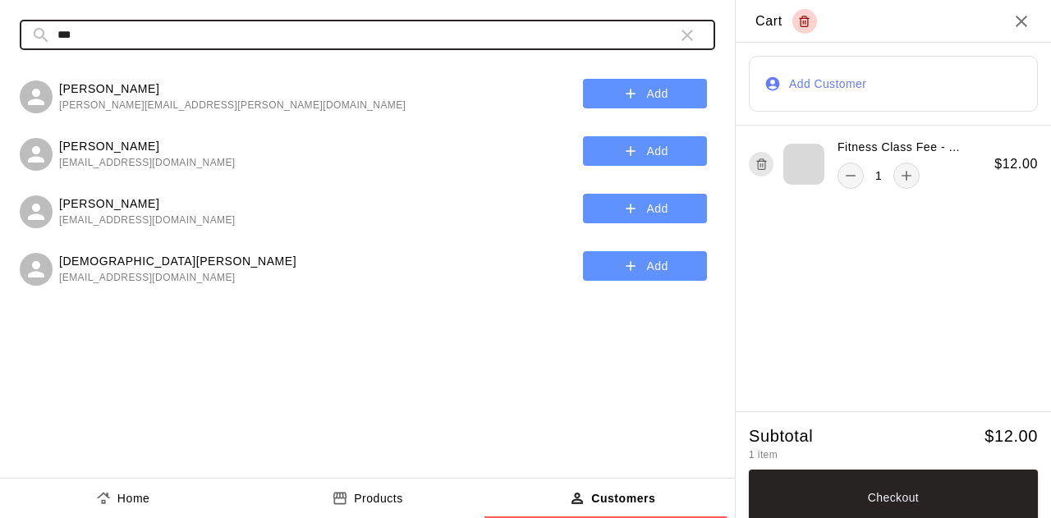
click at [618, 260] on button "Add" at bounding box center [645, 266] width 124 height 30
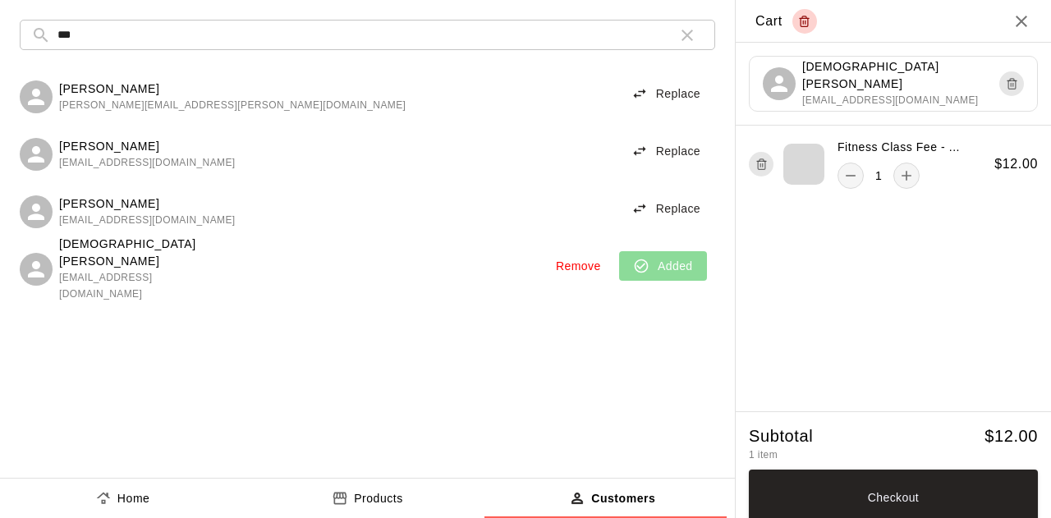
click at [869, 509] on button "Checkout" at bounding box center [893, 498] width 289 height 56
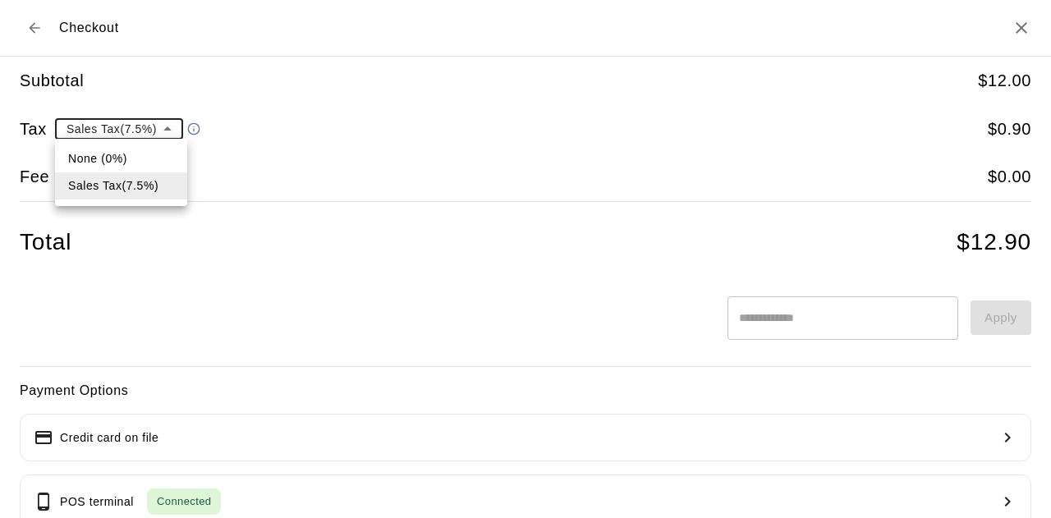
click at [87, 128] on body "**********" at bounding box center [525, 245] width 1051 height 490
click at [90, 178] on li "Sales Tax ( 7.5 %)" at bounding box center [121, 185] width 132 height 27
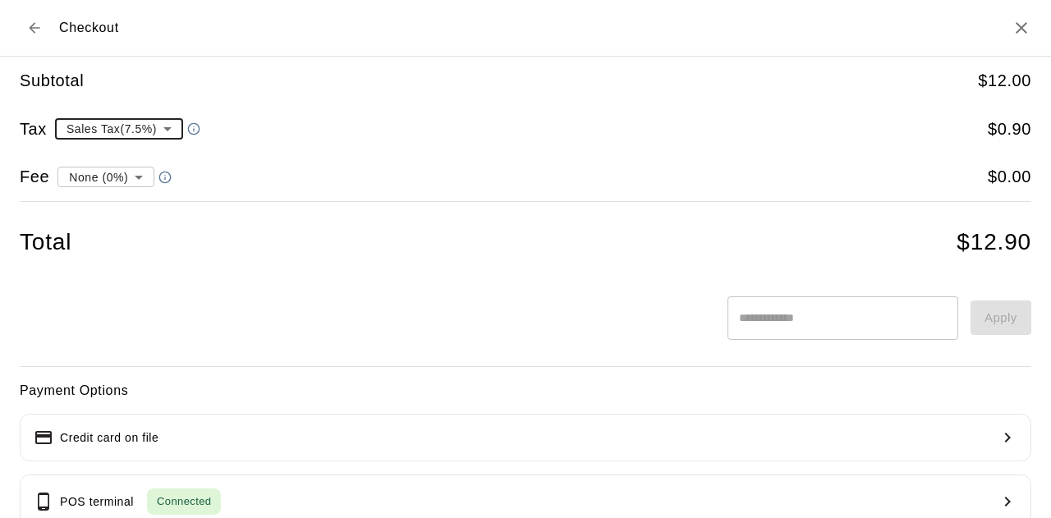
click at [117, 126] on body "**********" at bounding box center [525, 245] width 1051 height 490
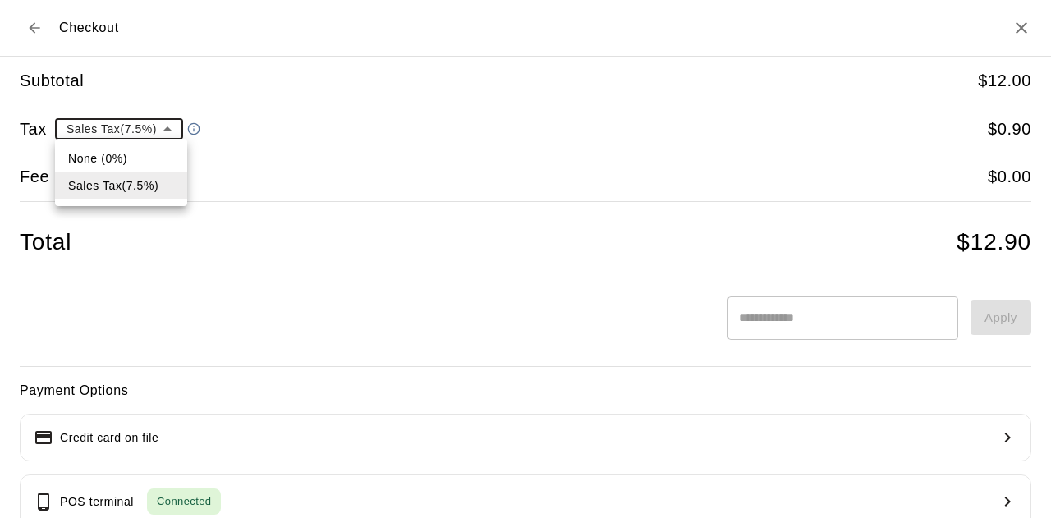
click at [85, 176] on li "Sales Tax ( 7.5 %)" at bounding box center [121, 185] width 132 height 27
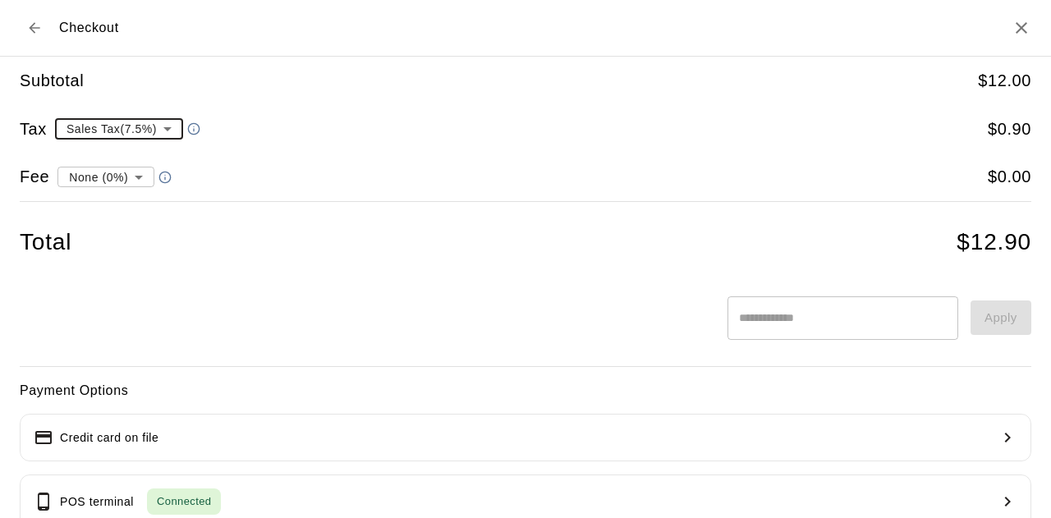
click at [103, 139] on body "**********" at bounding box center [525, 245] width 1051 height 490
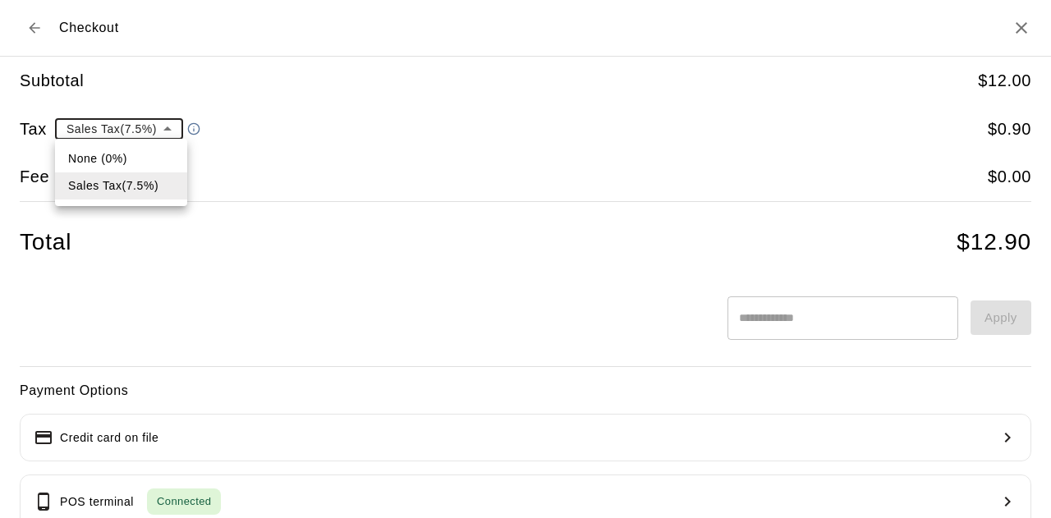
drag, startPoint x: 95, startPoint y: 153, endPoint x: 113, endPoint y: 158, distance: 18.7
click at [96, 153] on li "None (0%)" at bounding box center [121, 158] width 132 height 27
type input "*"
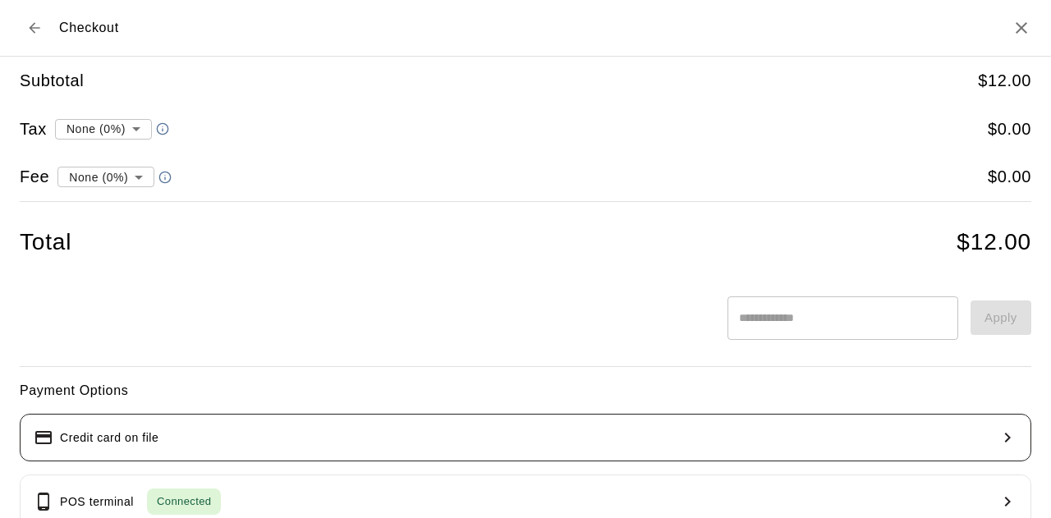
click at [246, 432] on button "Credit card on file" at bounding box center [526, 438] width 1012 height 48
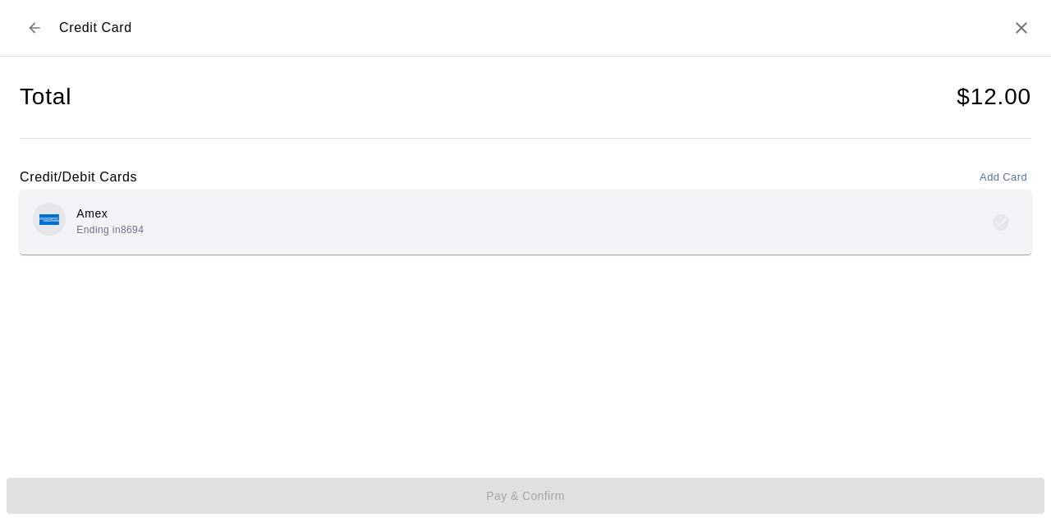
scroll to position [2, 0]
click at [219, 218] on div "Amex Ending in 8694" at bounding box center [526, 220] width 986 height 39
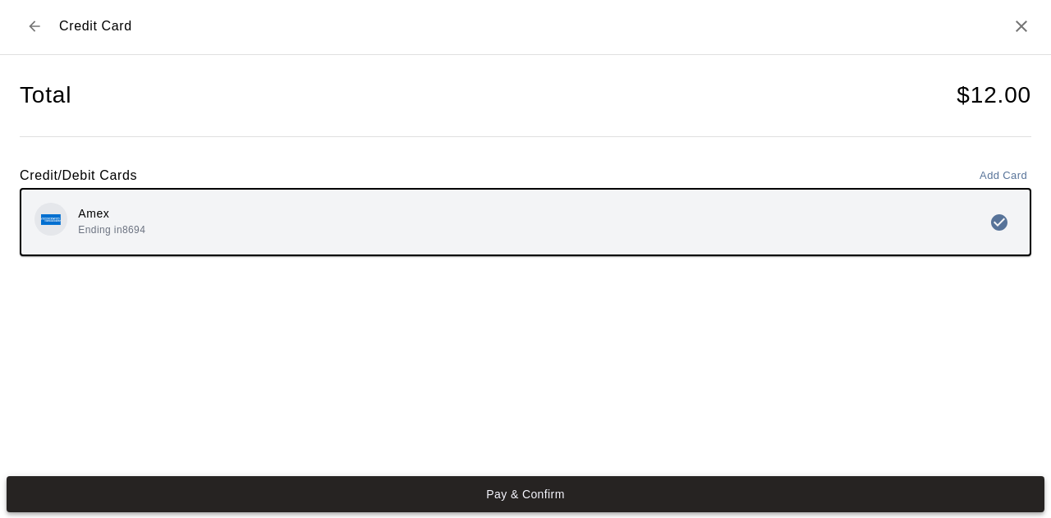
click at [568, 485] on button "Pay & Confirm" at bounding box center [526, 494] width 1038 height 36
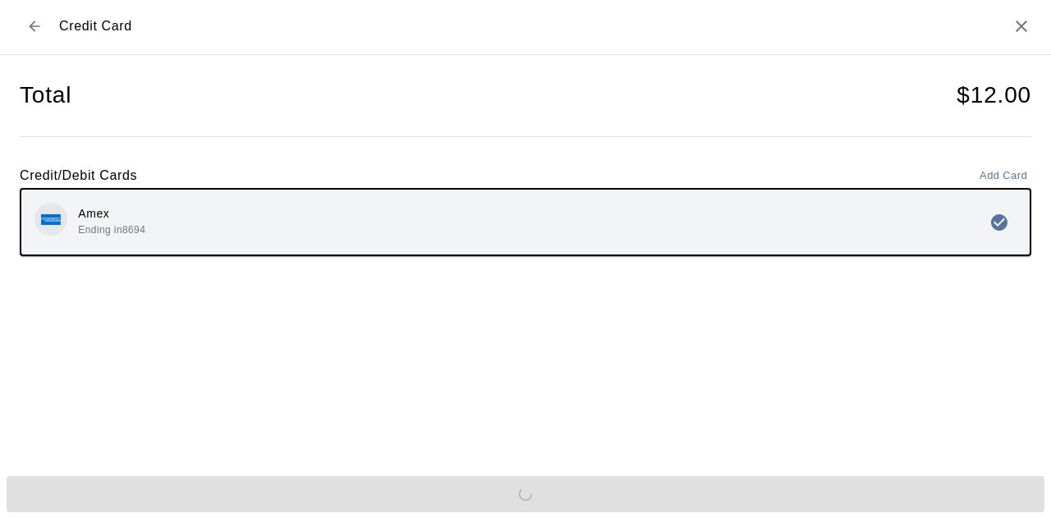
scroll to position [0, 0]
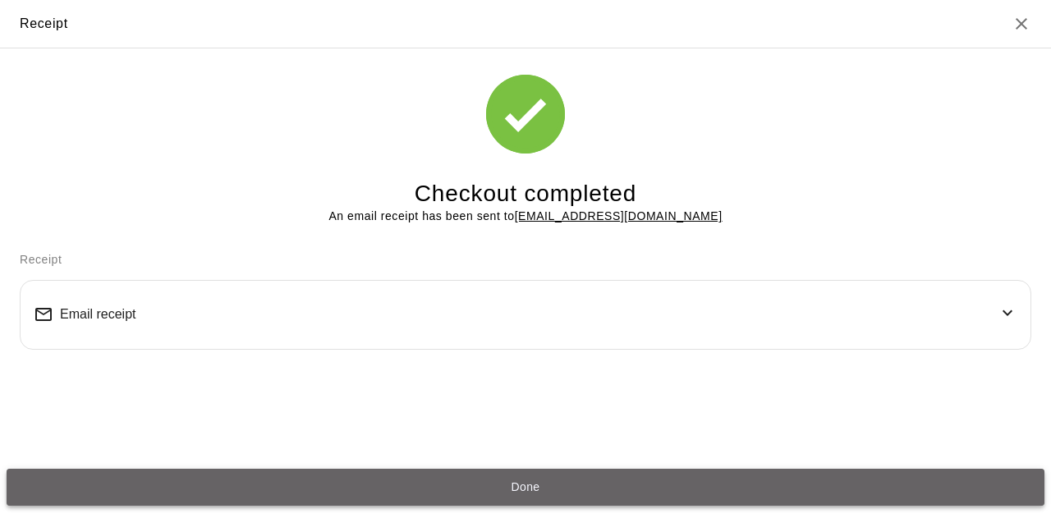
click at [552, 495] on button "Done" at bounding box center [526, 487] width 1038 height 36
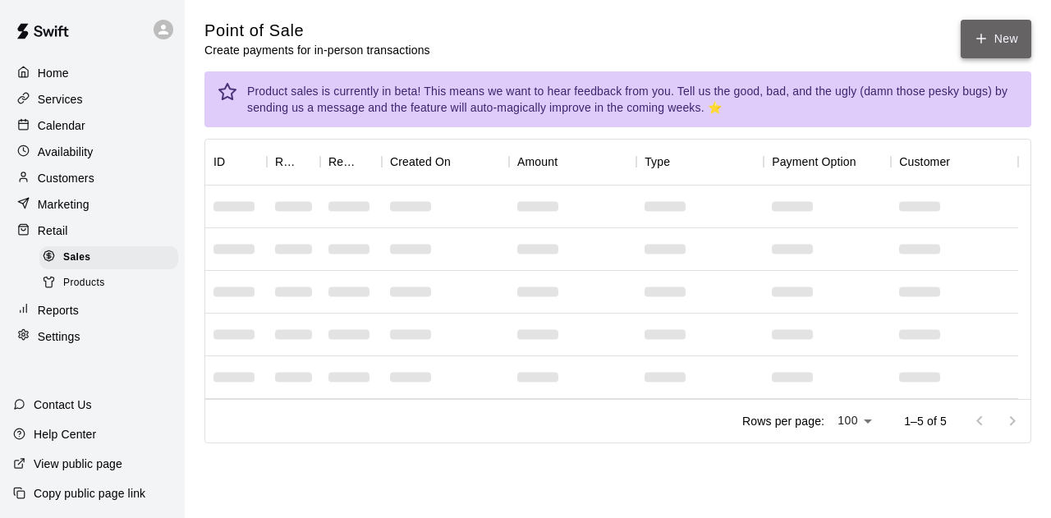
click at [1005, 34] on button "New" at bounding box center [996, 39] width 71 height 39
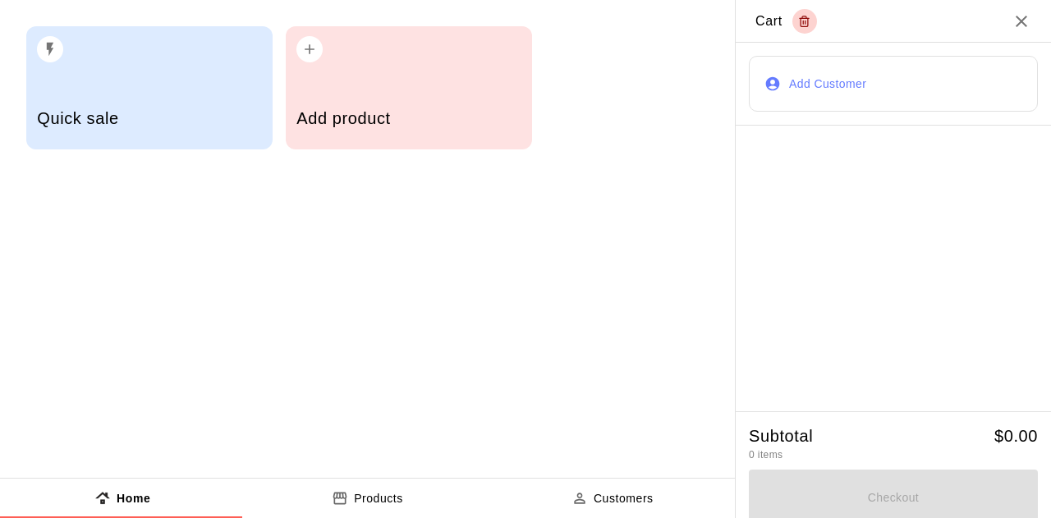
click at [370, 109] on h5 "Add product" at bounding box center [409, 119] width 224 height 22
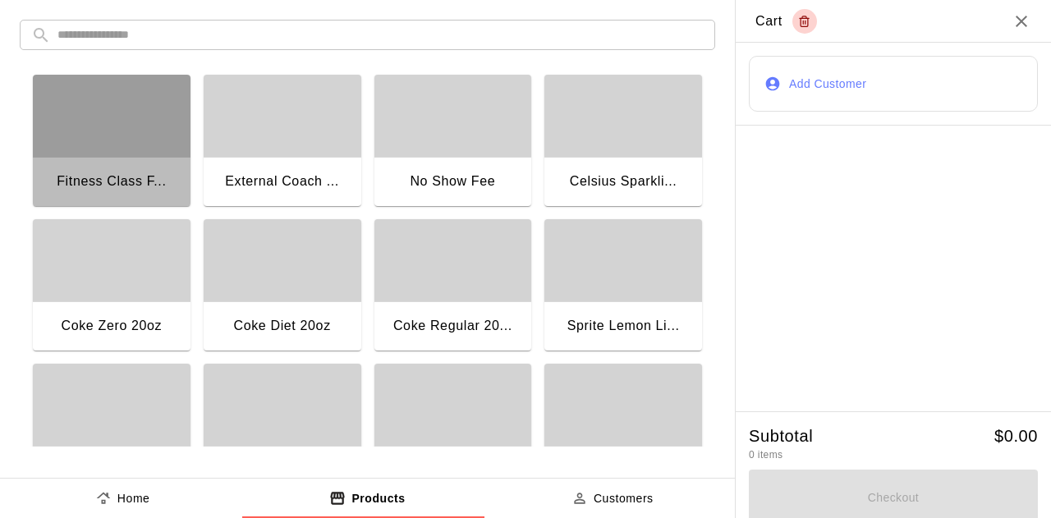
click at [105, 137] on div "button" at bounding box center [112, 116] width 158 height 82
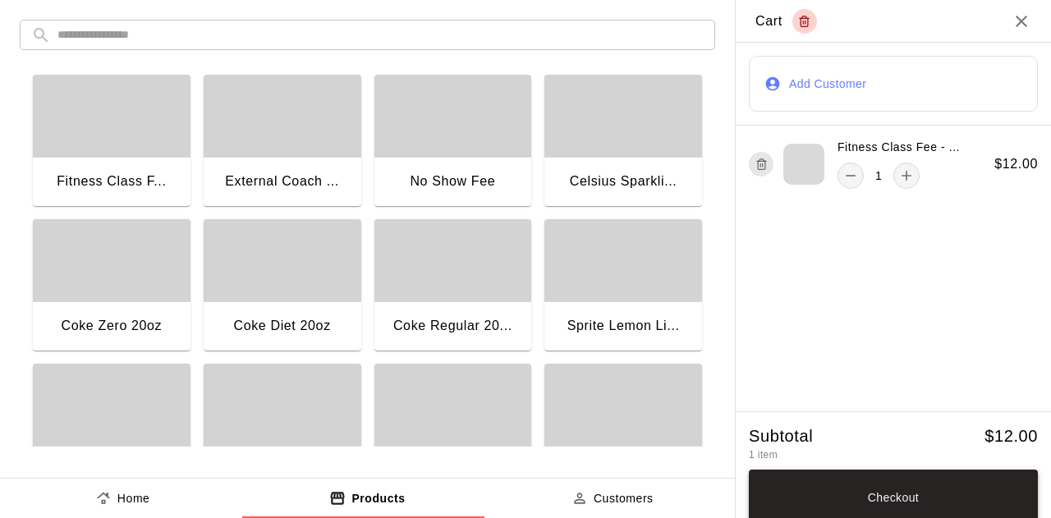
click at [859, 489] on button "Checkout" at bounding box center [893, 498] width 289 height 56
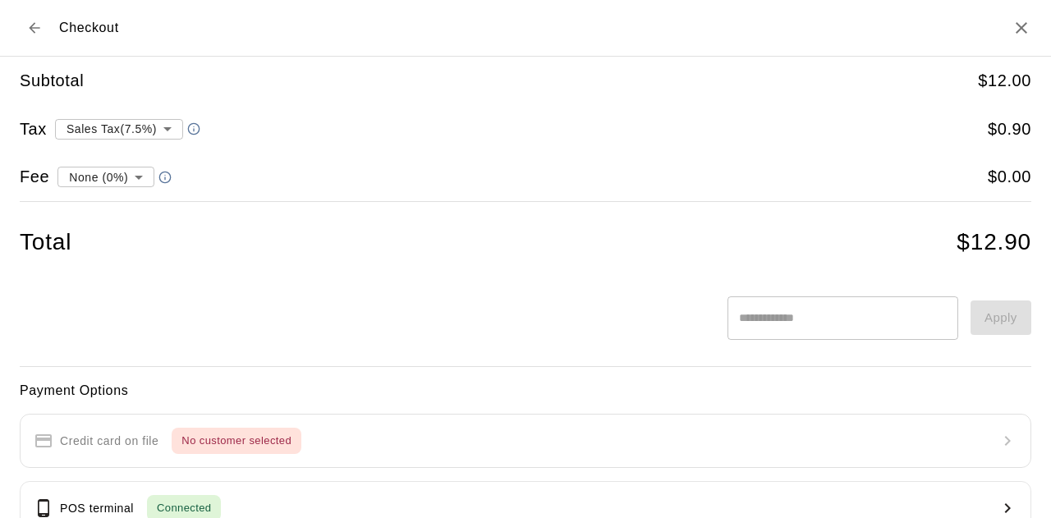
click at [31, 30] on icon "Back to cart" at bounding box center [34, 28] width 16 height 16
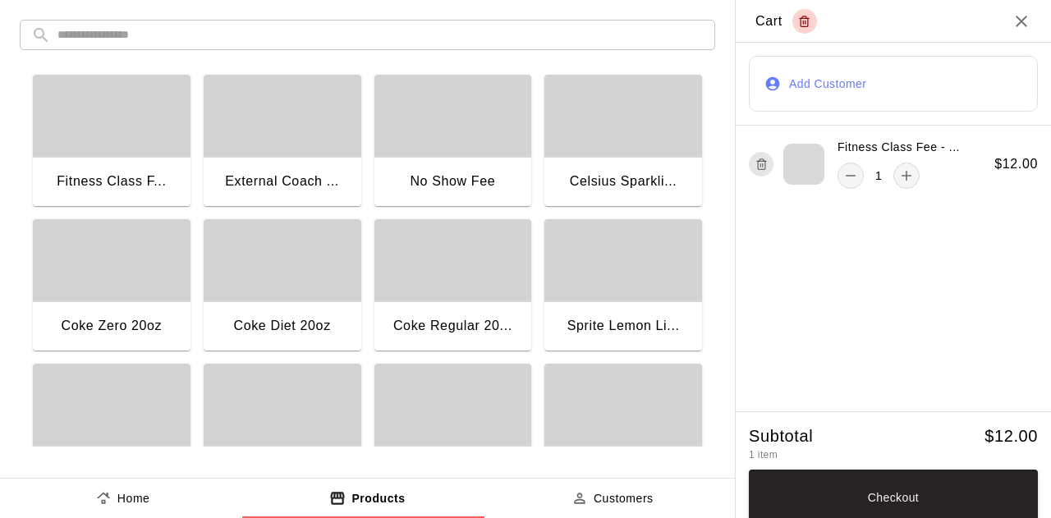
click at [803, 95] on button "Add Customer" at bounding box center [893, 84] width 289 height 56
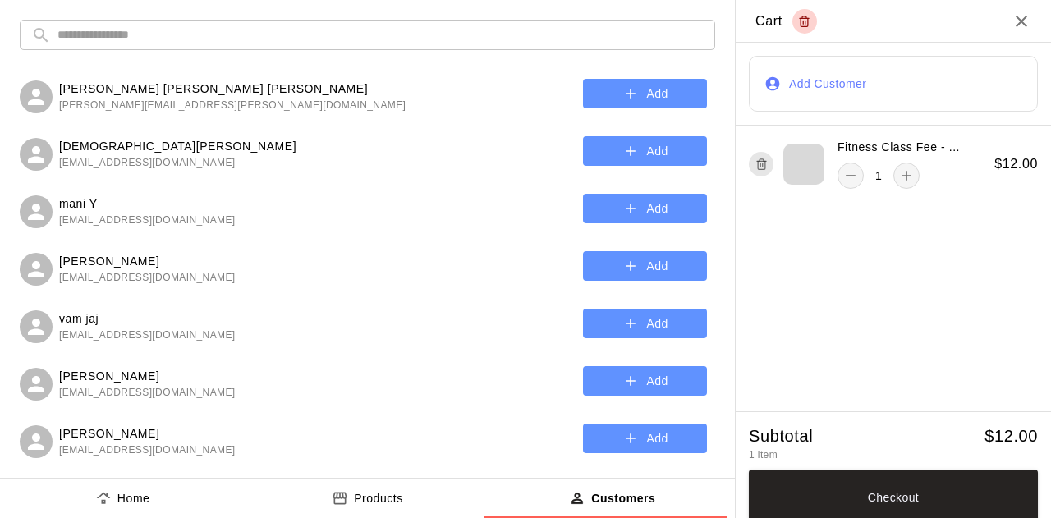
click at [439, 34] on input "text" at bounding box center [380, 35] width 646 height 30
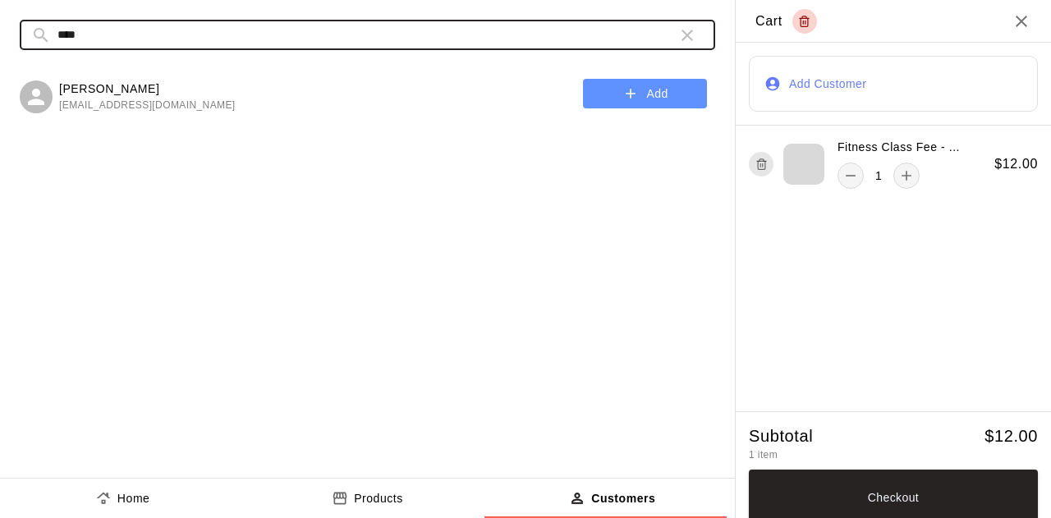
type input "****"
click at [646, 98] on button "Add" at bounding box center [645, 94] width 124 height 30
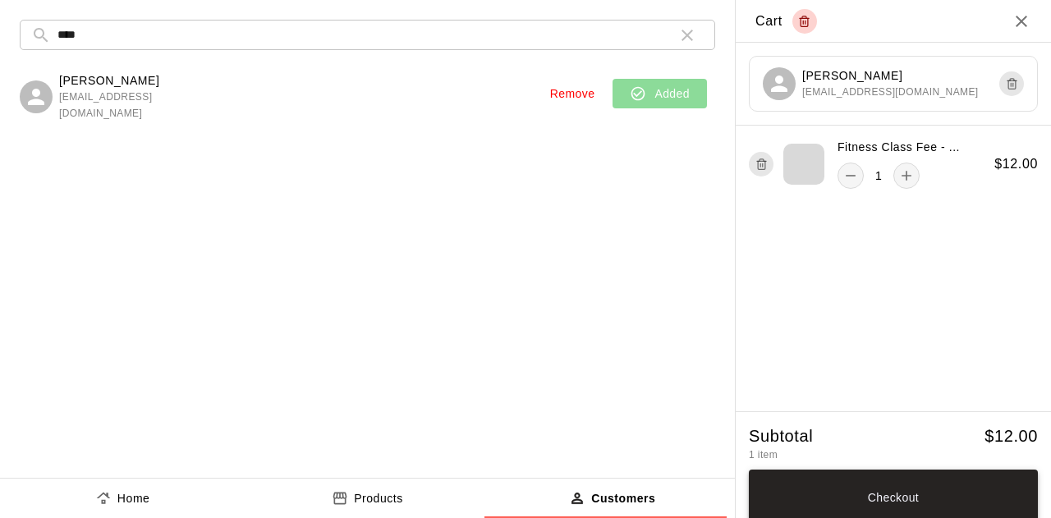
click at [907, 485] on button "Checkout" at bounding box center [893, 498] width 289 height 56
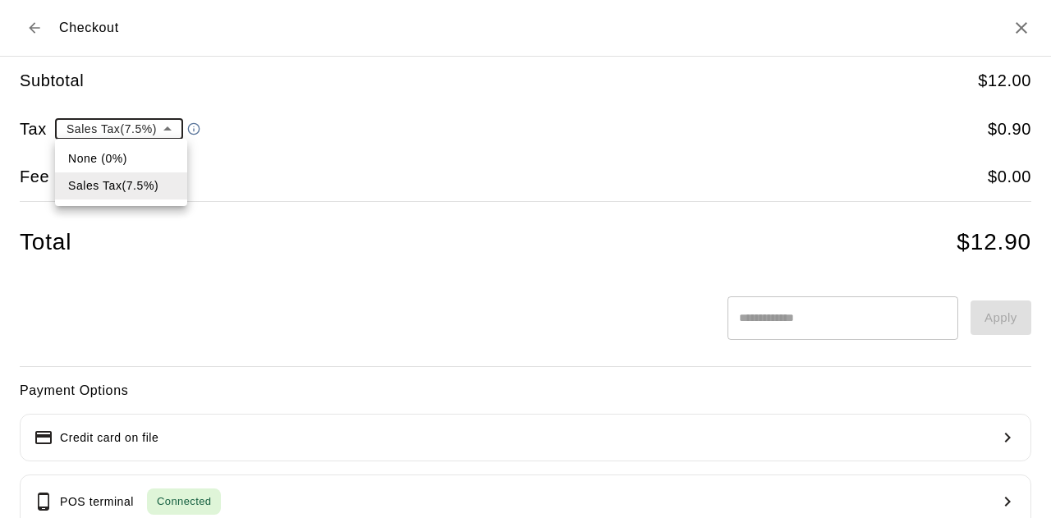
click at [124, 120] on body "**********" at bounding box center [525, 245] width 1051 height 490
click at [109, 154] on li "None (0%)" at bounding box center [121, 158] width 132 height 27
type input "*"
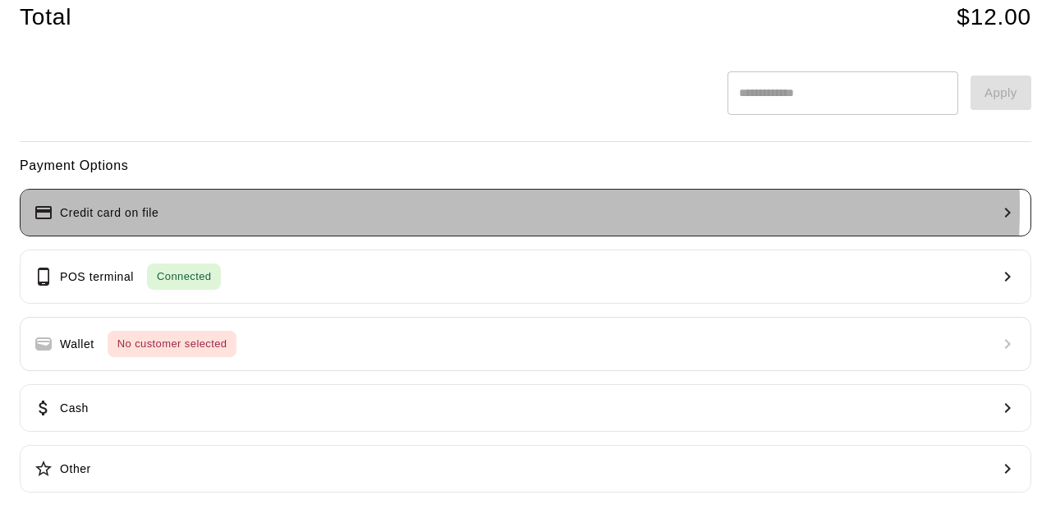
click at [360, 205] on button "Credit card on file" at bounding box center [526, 213] width 1012 height 48
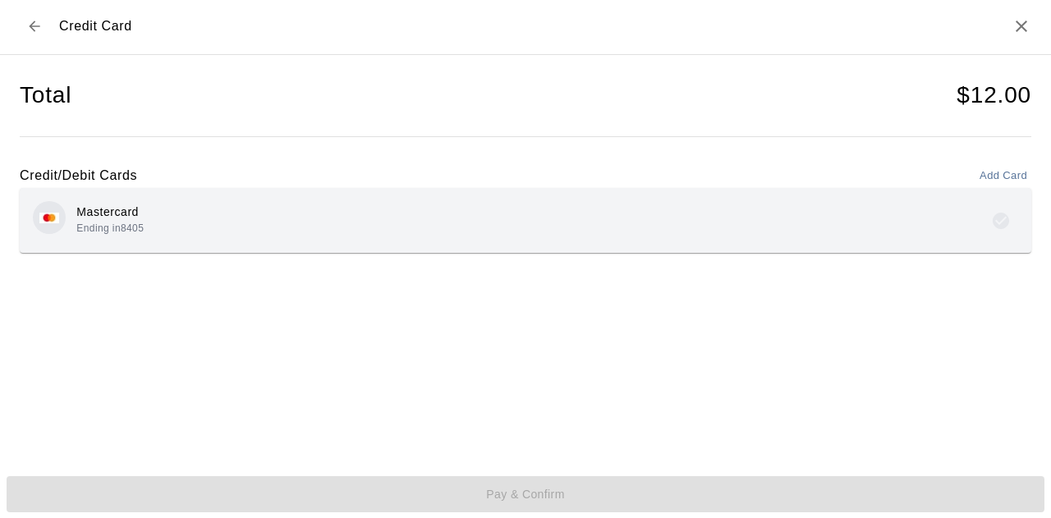
click at [199, 200] on div "Mastercard Ending in 8405" at bounding box center [526, 220] width 1012 height 65
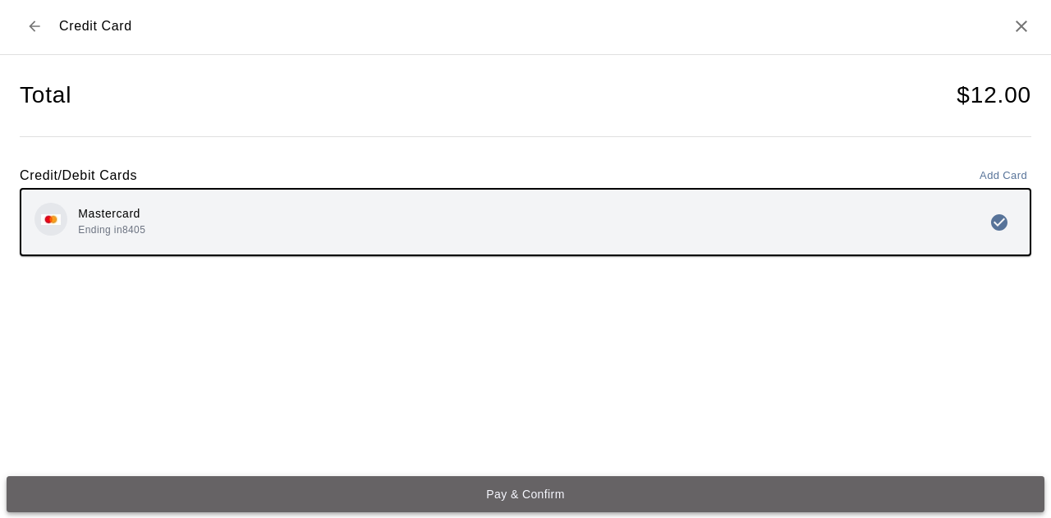
click at [530, 476] on button "Pay & Confirm" at bounding box center [526, 494] width 1038 height 36
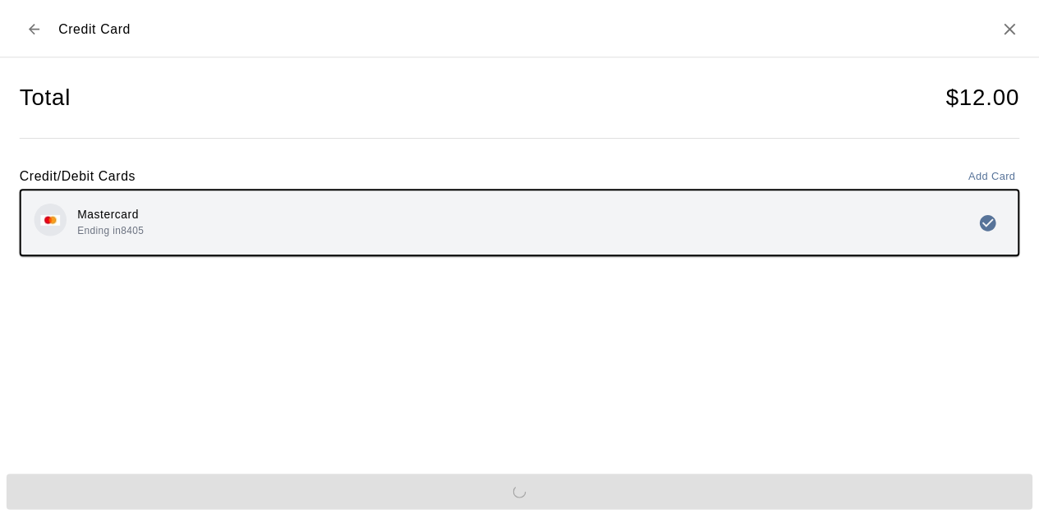
scroll to position [0, 0]
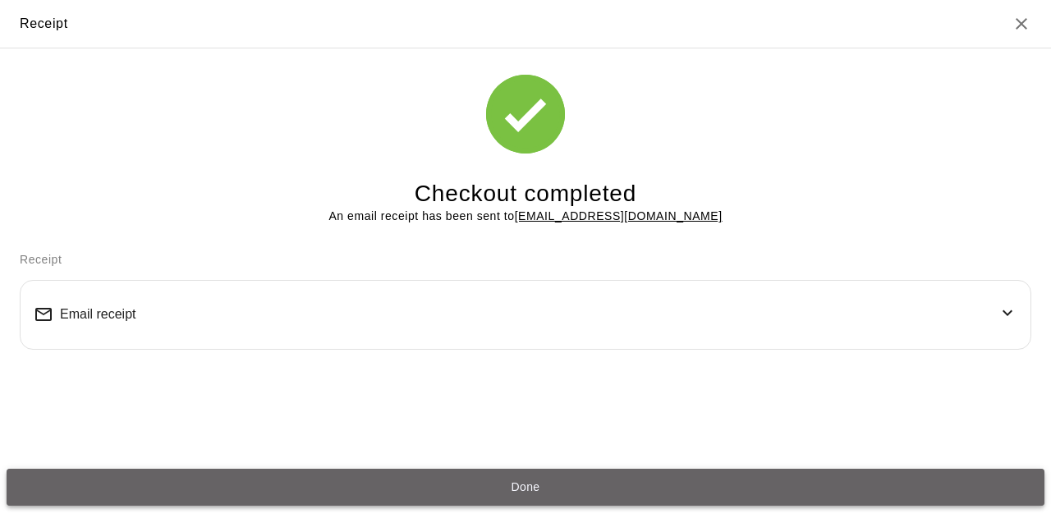
click at [545, 485] on button "Done" at bounding box center [526, 487] width 1038 height 36
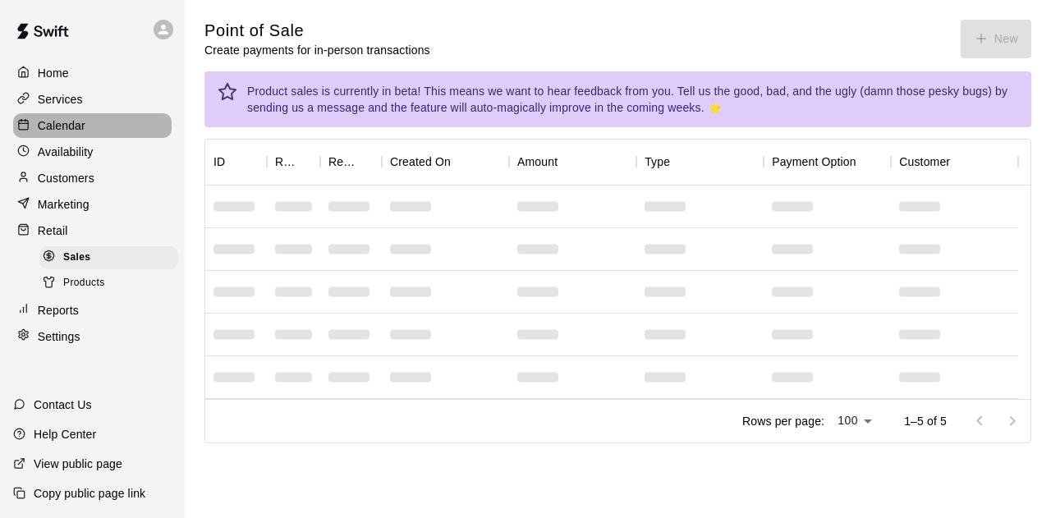
click at [62, 133] on p "Calendar" at bounding box center [62, 125] width 48 height 16
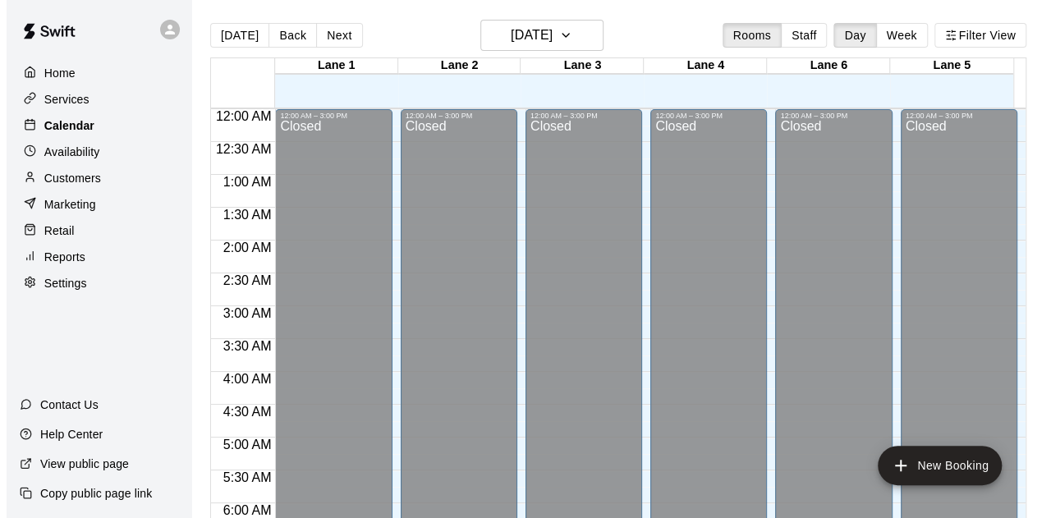
scroll to position [1099, 0]
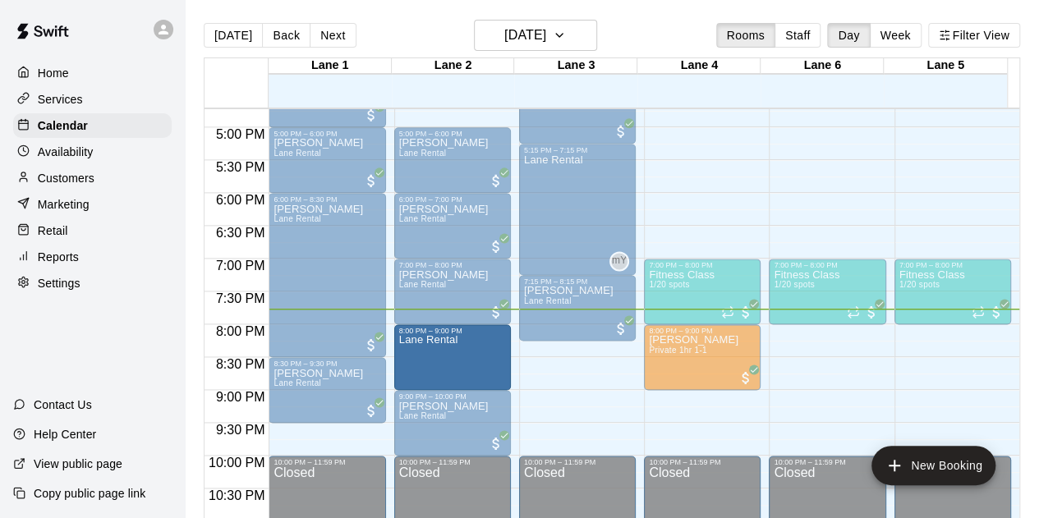
drag, startPoint x: 421, startPoint y: 346, endPoint x: 457, endPoint y: 358, distance: 38.2
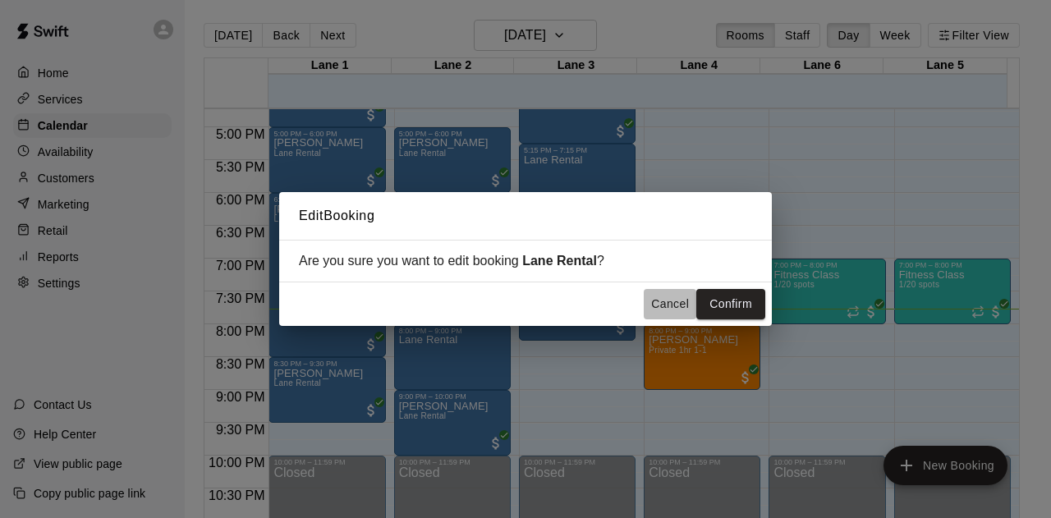
click at [666, 303] on button "Cancel" at bounding box center [670, 304] width 53 height 30
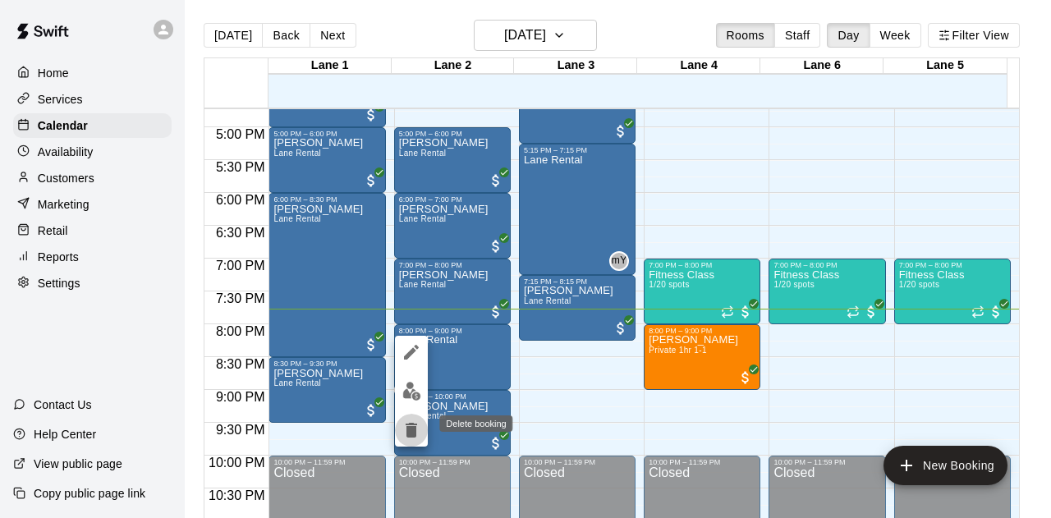
click at [411, 428] on icon "delete" at bounding box center [411, 430] width 11 height 15
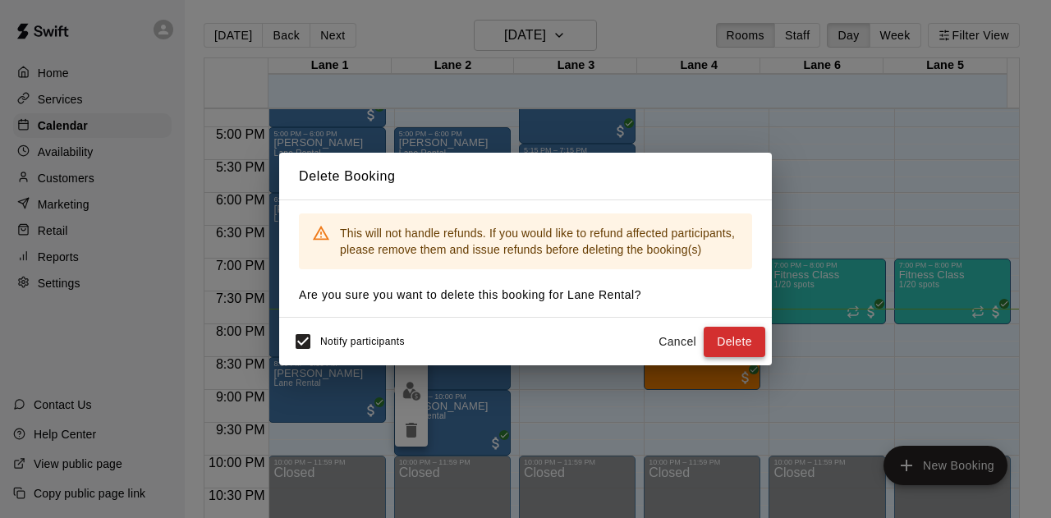
click at [742, 345] on button "Delete" at bounding box center [735, 342] width 62 height 30
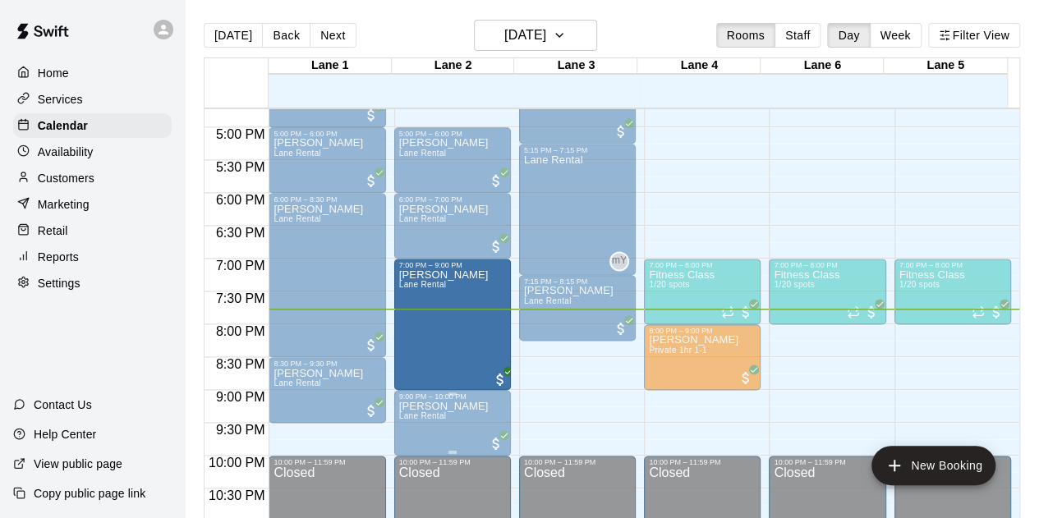
drag, startPoint x: 451, startPoint y: 321, endPoint x: 448, endPoint y: 393, distance: 72.3
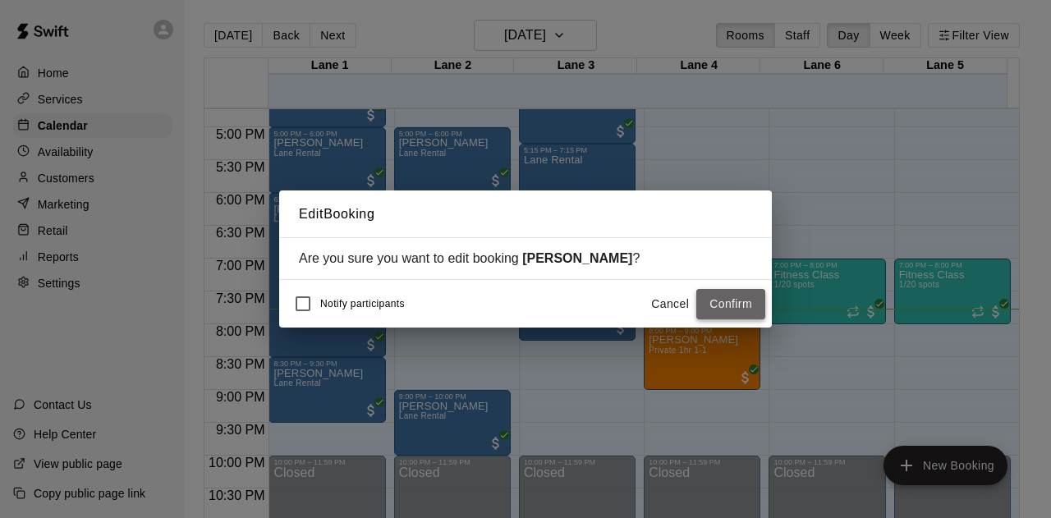
click at [764, 305] on button "Confirm" at bounding box center [731, 304] width 69 height 30
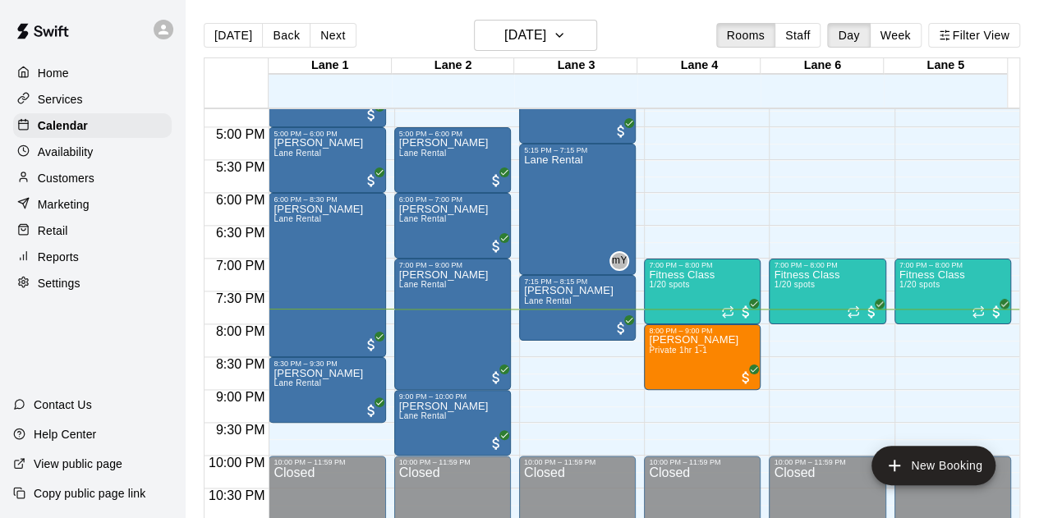
click at [56, 228] on div "Retail" at bounding box center [92, 230] width 159 height 25
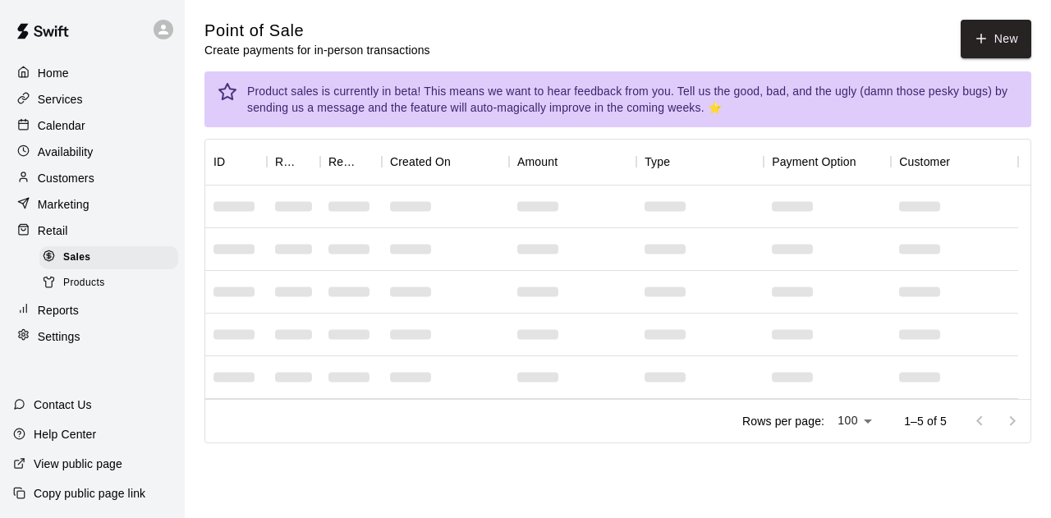
click at [987, 40] on icon "button" at bounding box center [981, 38] width 15 height 15
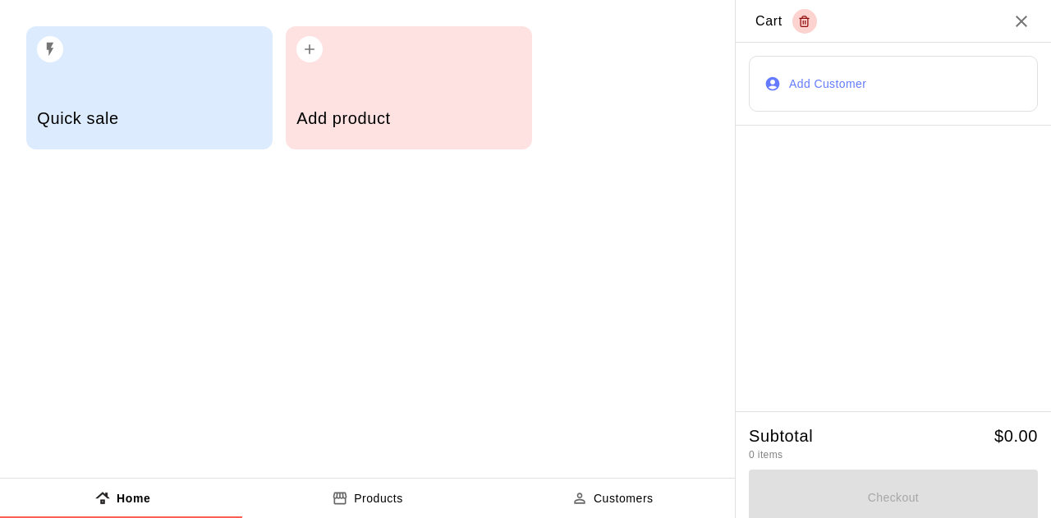
click at [415, 96] on div "Add product" at bounding box center [409, 120] width 224 height 58
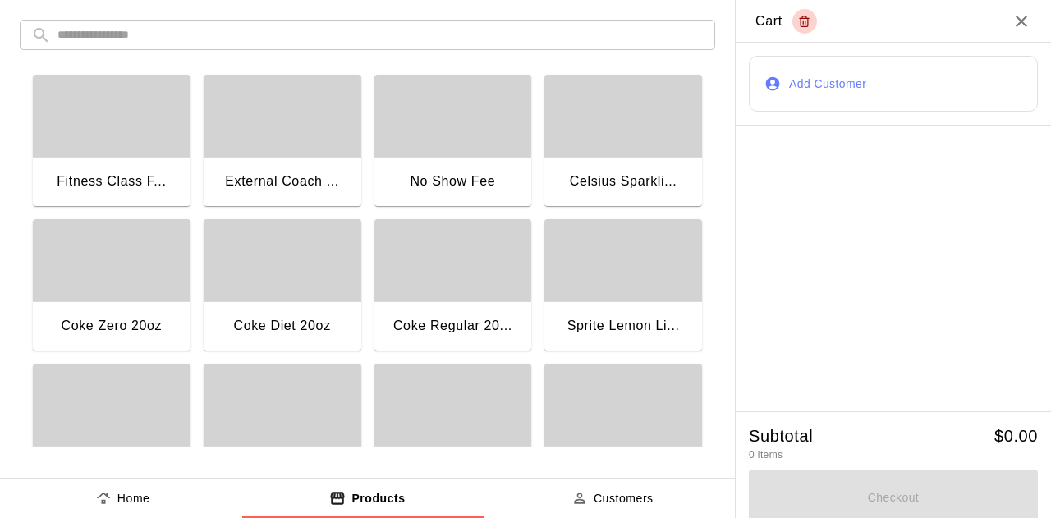
click at [267, 137] on div "button" at bounding box center [283, 116] width 158 height 82
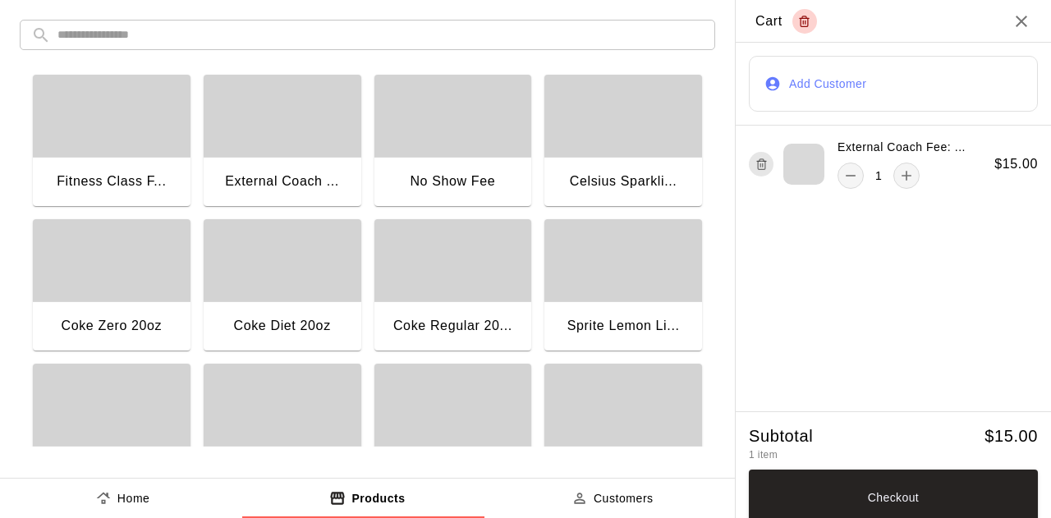
click at [862, 86] on button "Add Customer" at bounding box center [893, 84] width 289 height 56
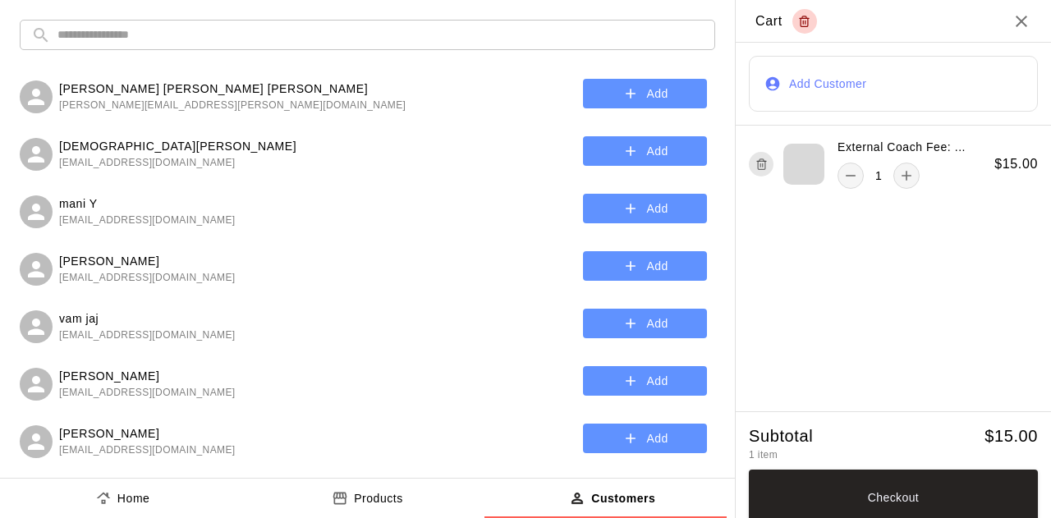
click at [367, 39] on input "text" at bounding box center [380, 35] width 646 height 30
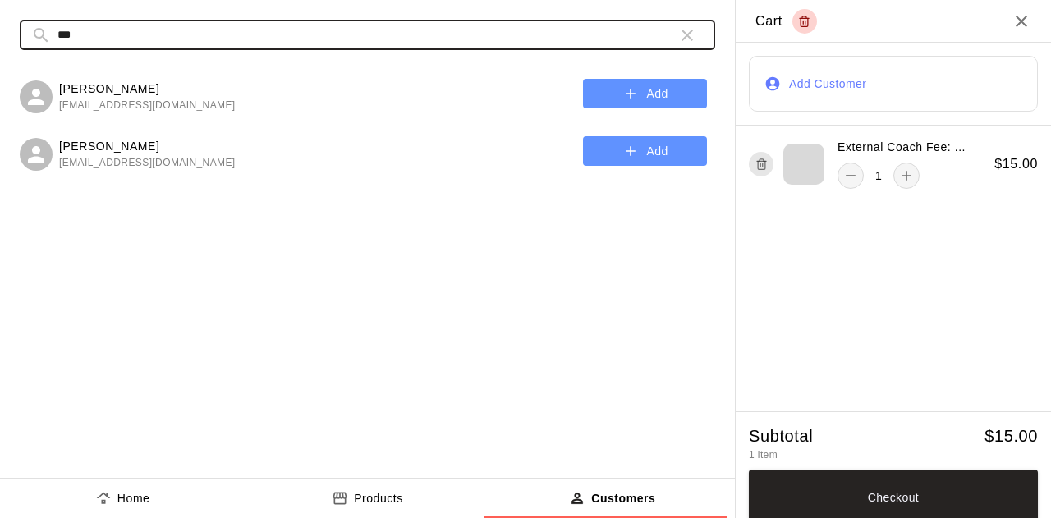
type input "***"
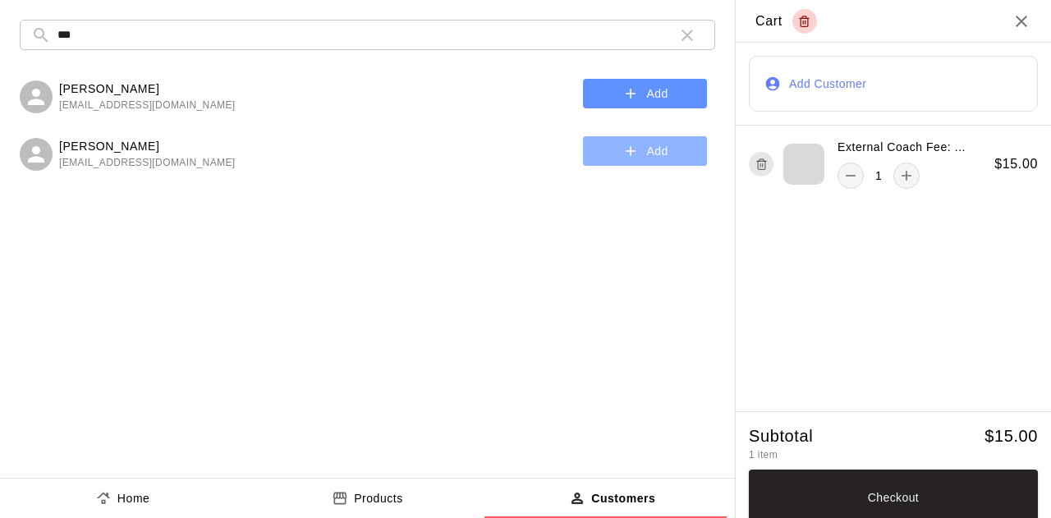
click at [618, 142] on button "Add" at bounding box center [645, 151] width 124 height 30
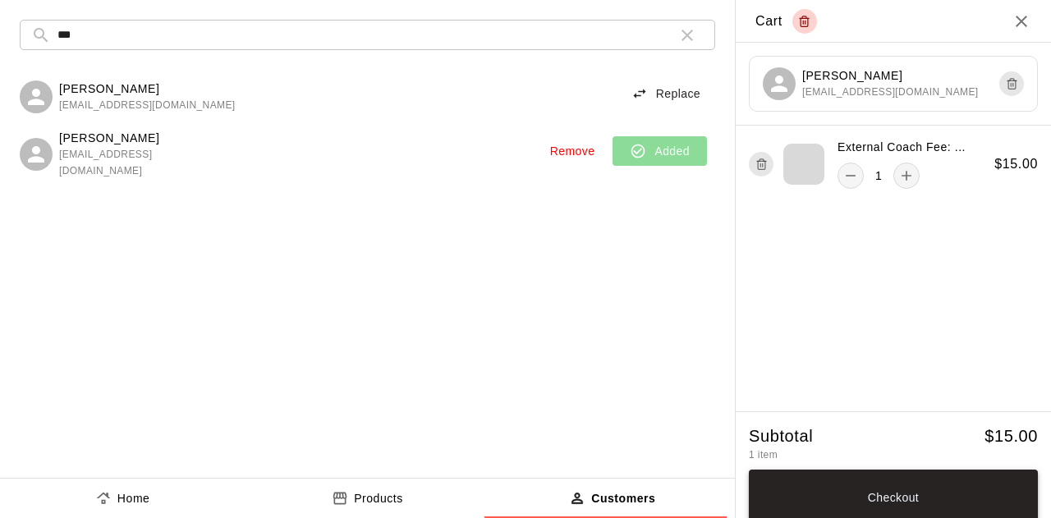
click at [893, 473] on button "Checkout" at bounding box center [893, 498] width 289 height 56
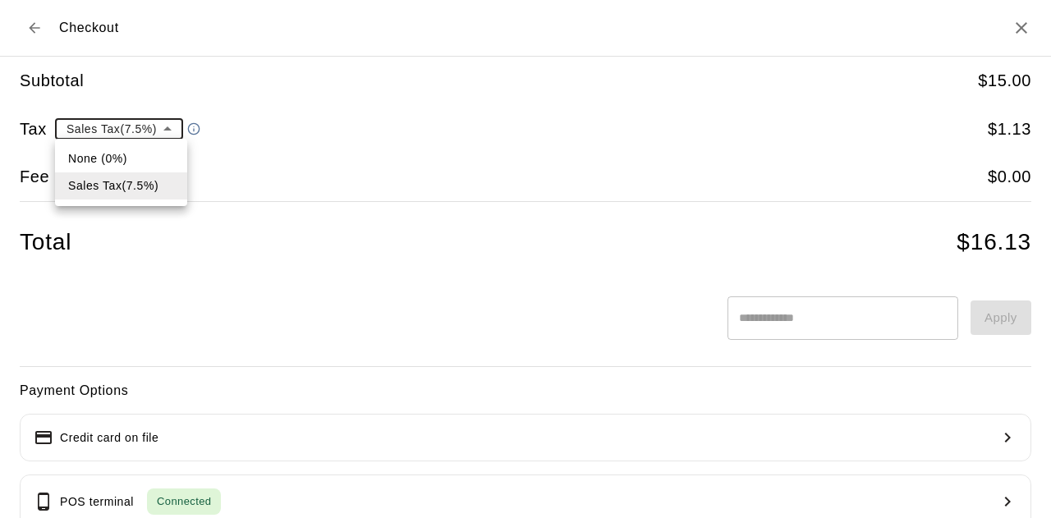
click at [145, 124] on body "**********" at bounding box center [525, 245] width 1051 height 490
click at [98, 157] on li "None (0%)" at bounding box center [121, 158] width 132 height 27
type input "*"
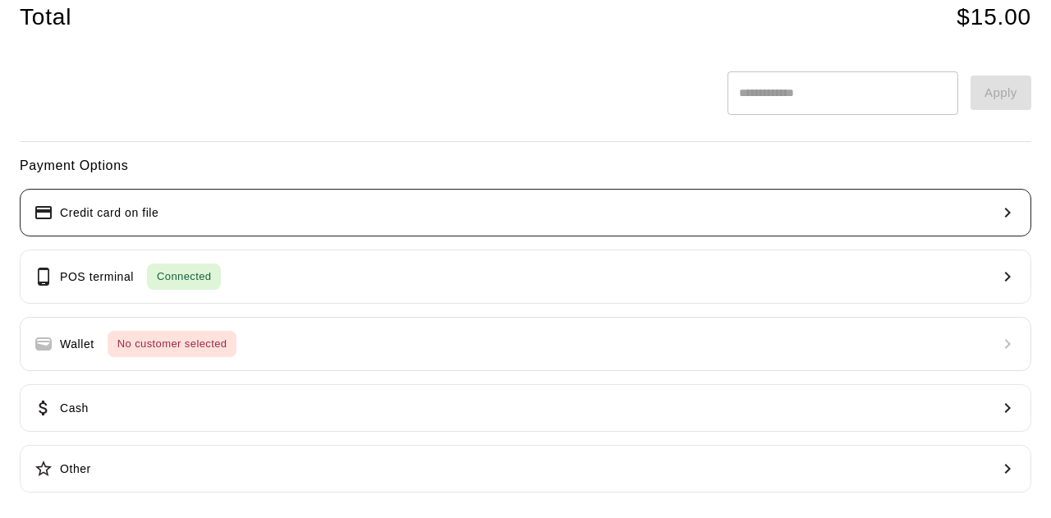
click at [183, 213] on button "Credit card on file" at bounding box center [526, 213] width 1012 height 48
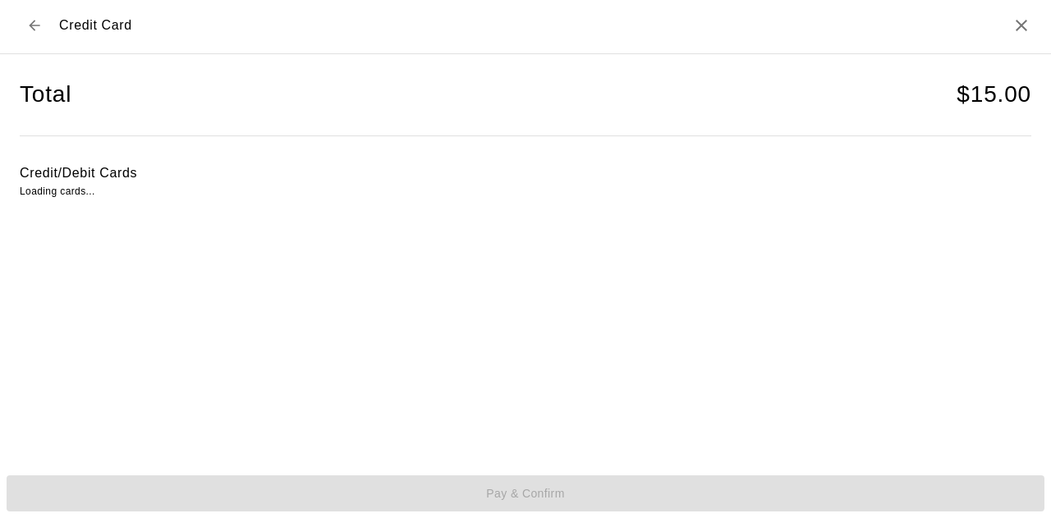
scroll to position [2, 0]
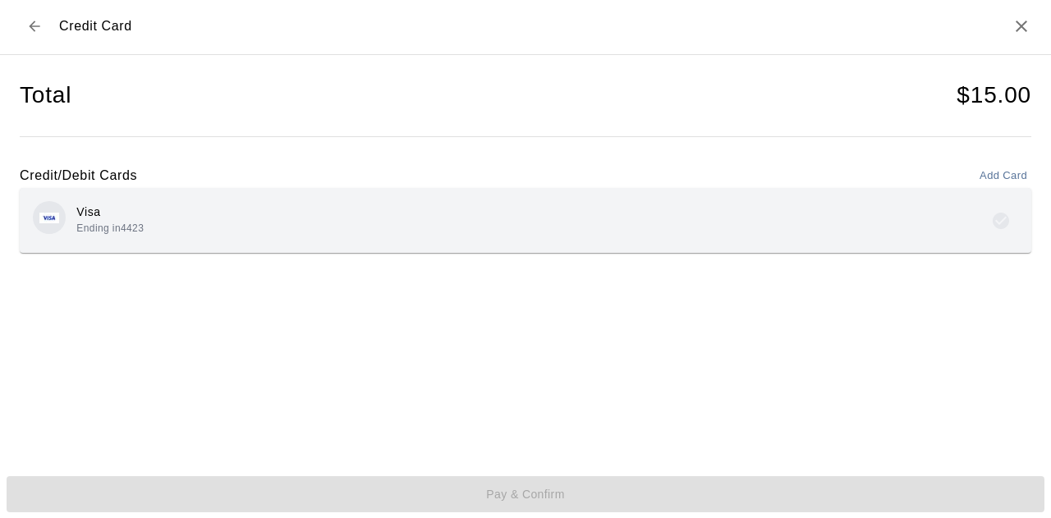
click at [143, 217] on p "Visa" at bounding box center [109, 212] width 67 height 17
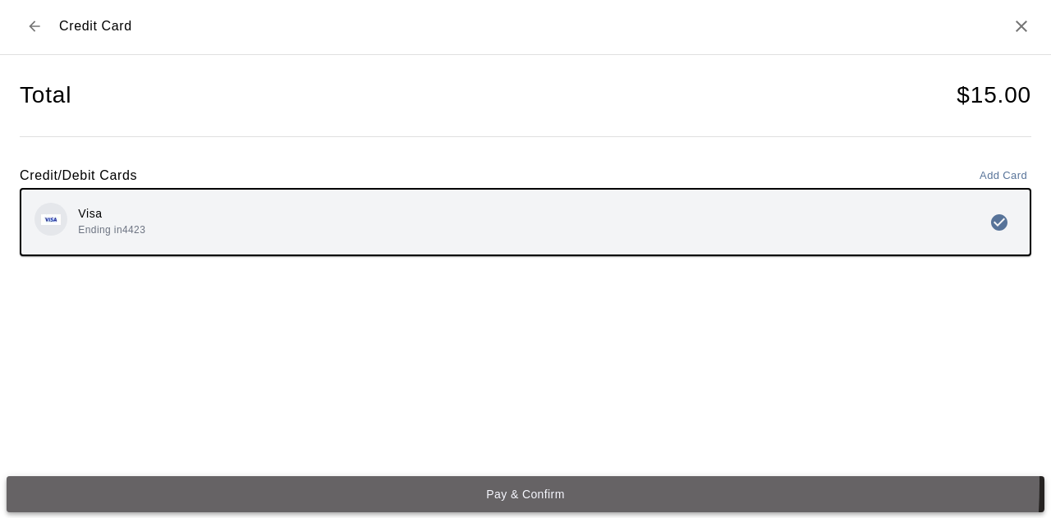
click at [522, 482] on button "Pay & Confirm" at bounding box center [526, 494] width 1038 height 36
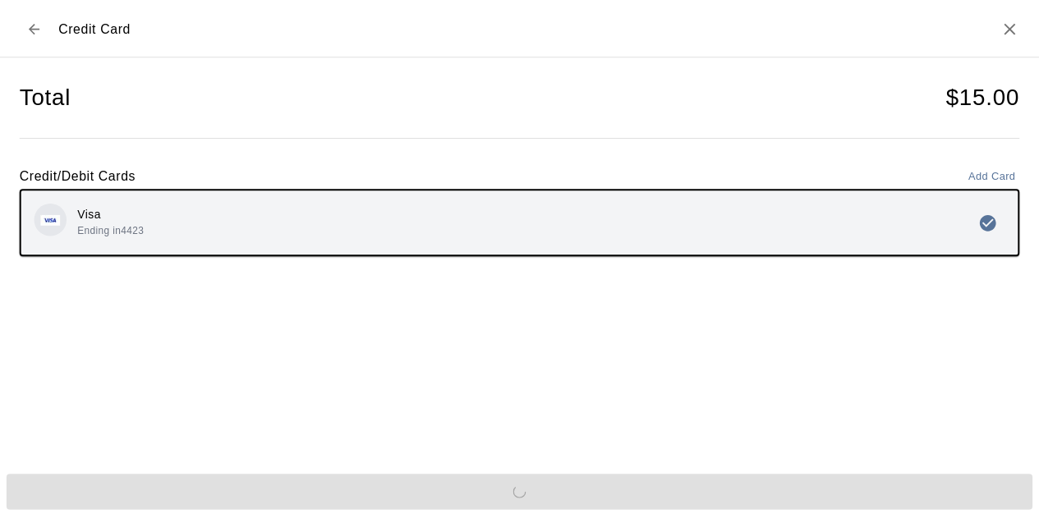
scroll to position [0, 0]
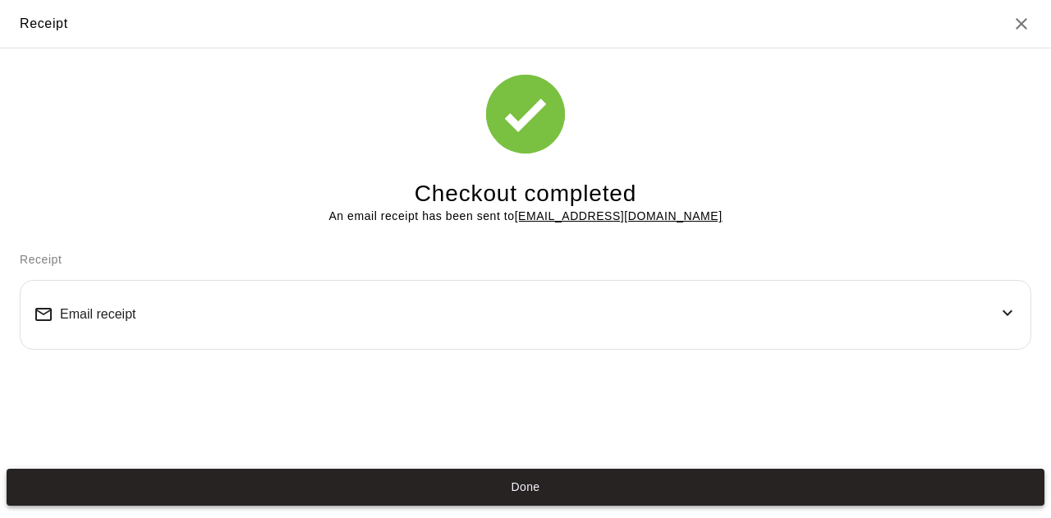
click at [542, 482] on button "Done" at bounding box center [526, 487] width 1038 height 36
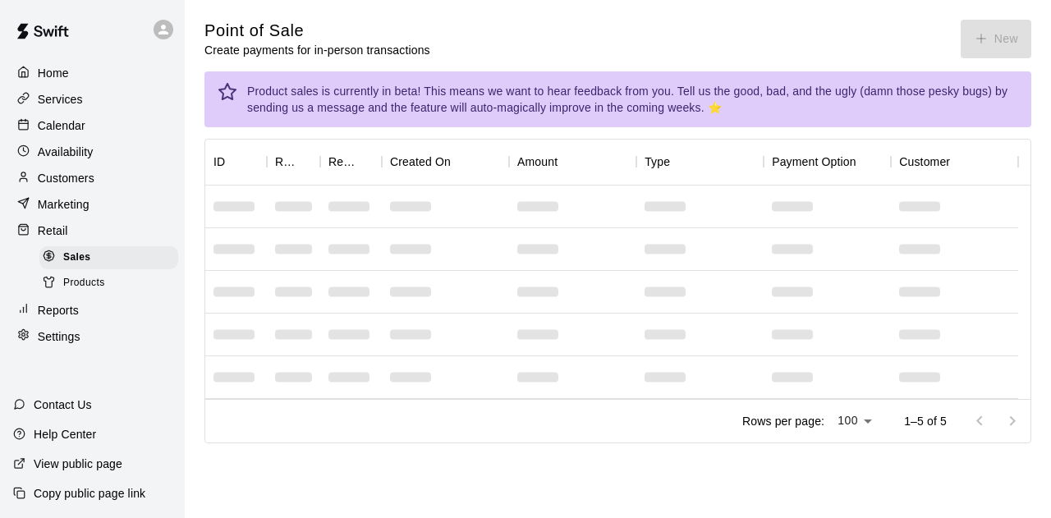
click at [69, 75] on div "Home" at bounding box center [92, 73] width 159 height 25
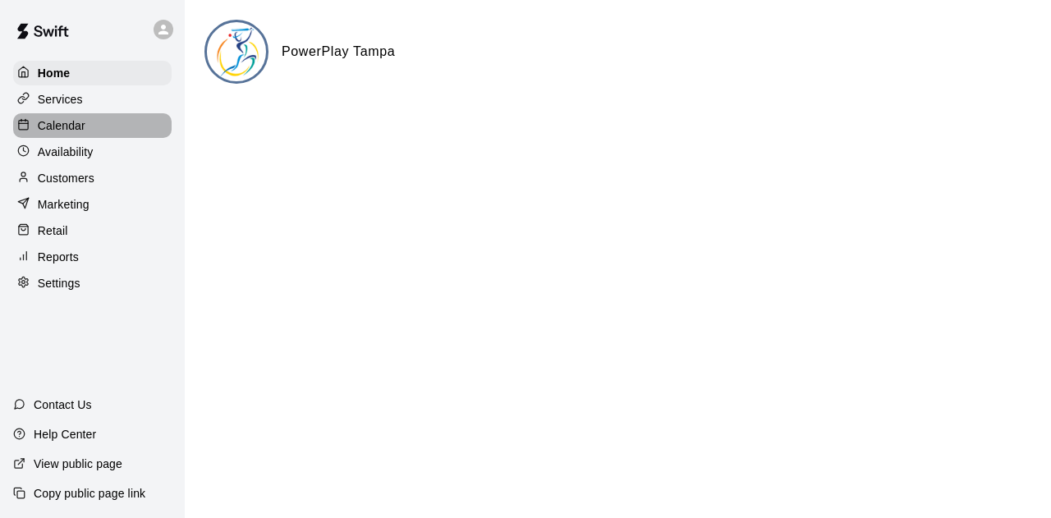
click at [66, 116] on div "Calendar" at bounding box center [92, 125] width 159 height 25
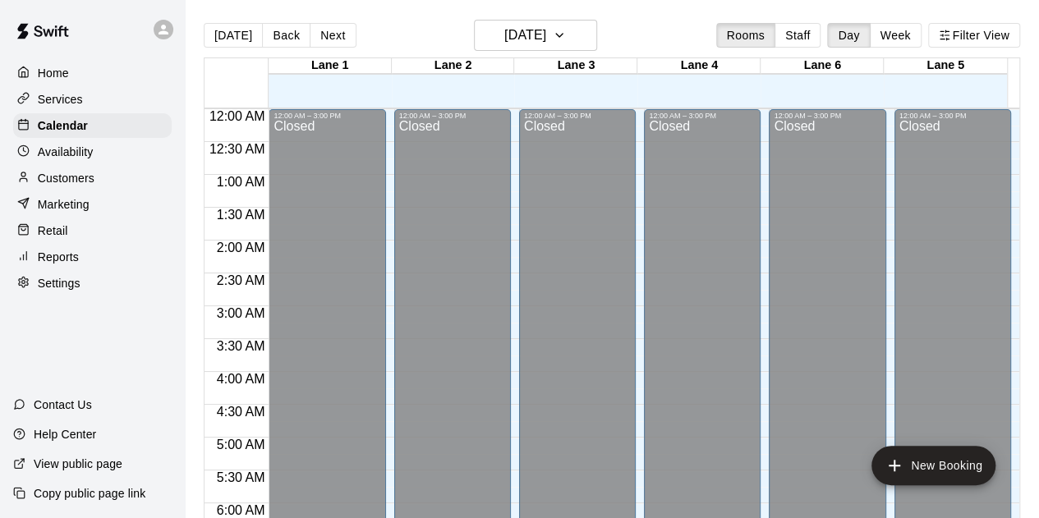
scroll to position [1099, 0]
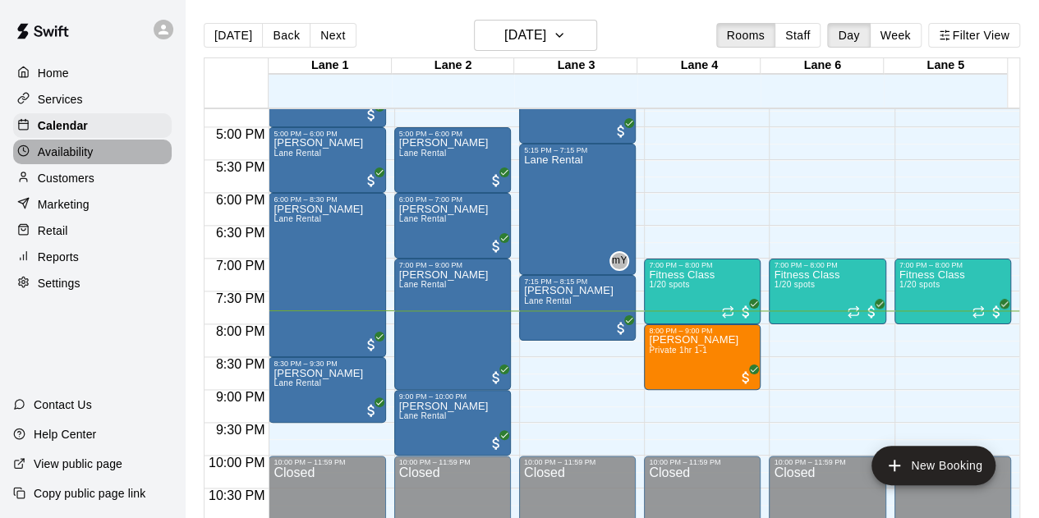
click at [73, 145] on div "Availability" at bounding box center [92, 152] width 159 height 25
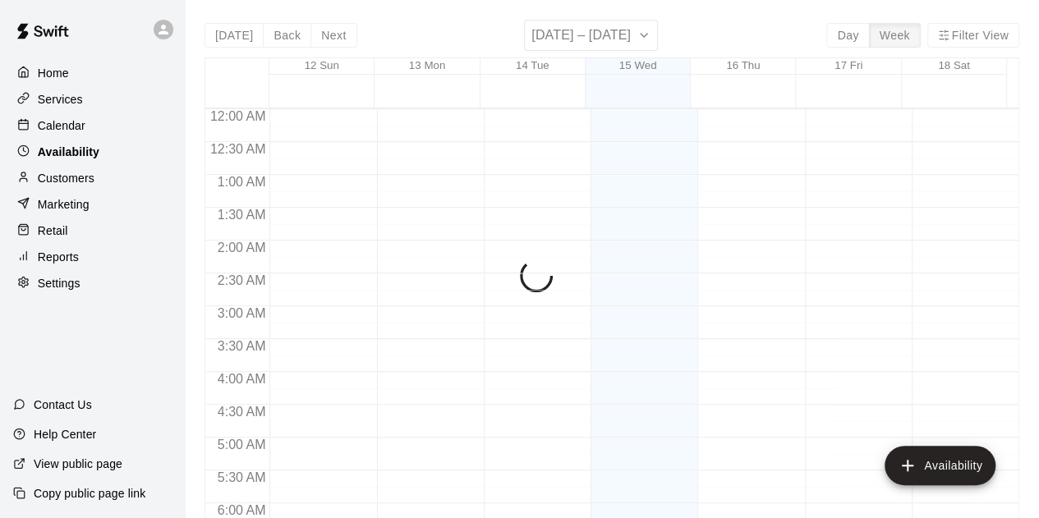
scroll to position [1148, 0]
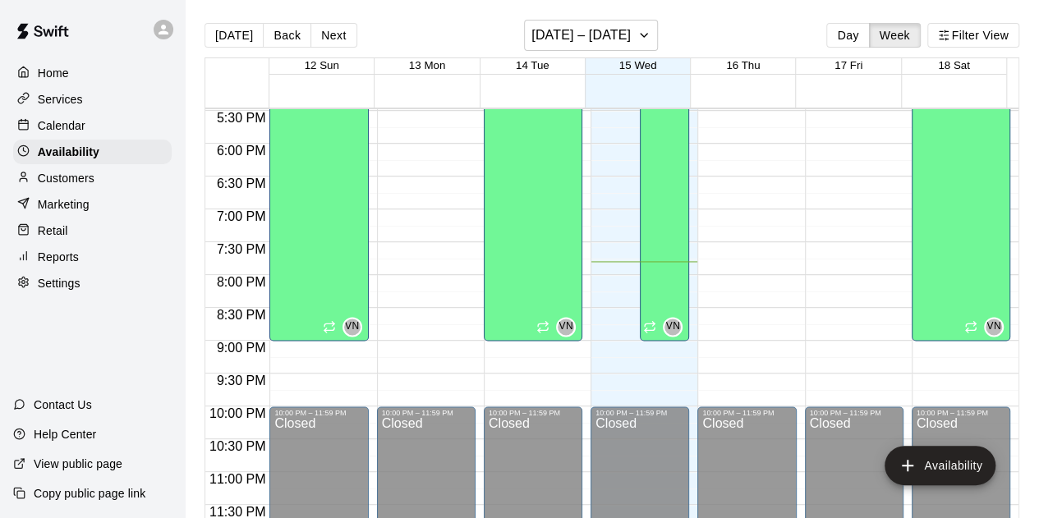
click at [74, 124] on p "Calendar" at bounding box center [62, 125] width 48 height 16
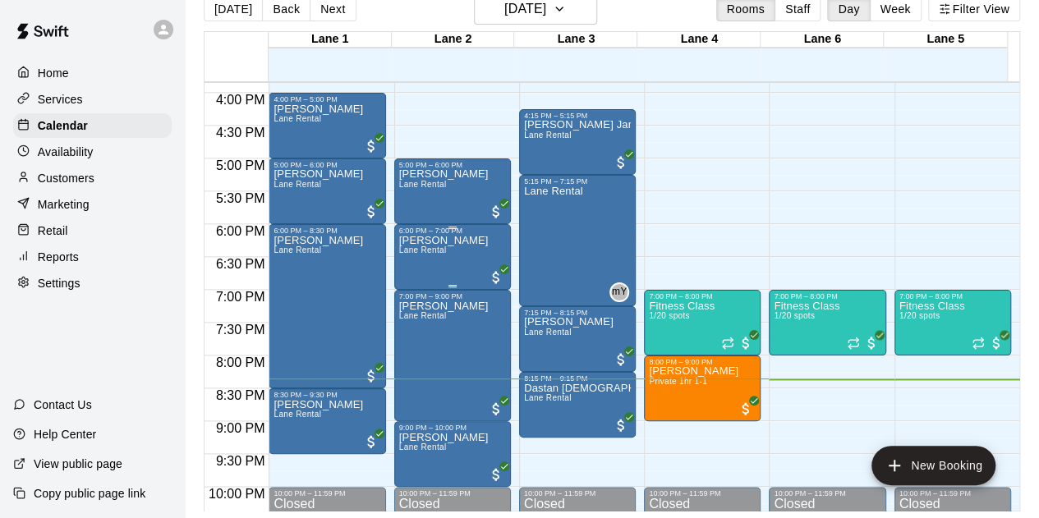
scroll to position [1148, 0]
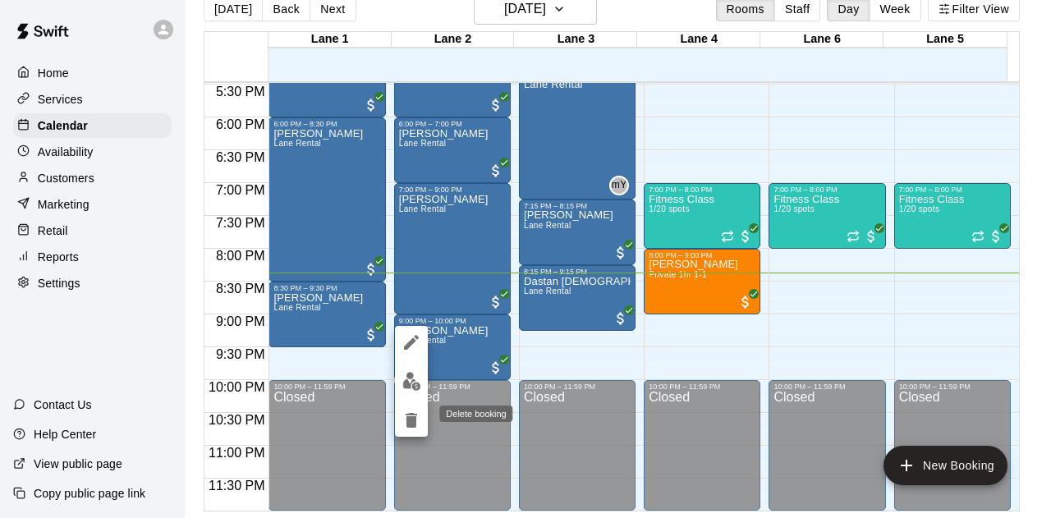
click at [411, 420] on icon "delete" at bounding box center [411, 420] width 11 height 15
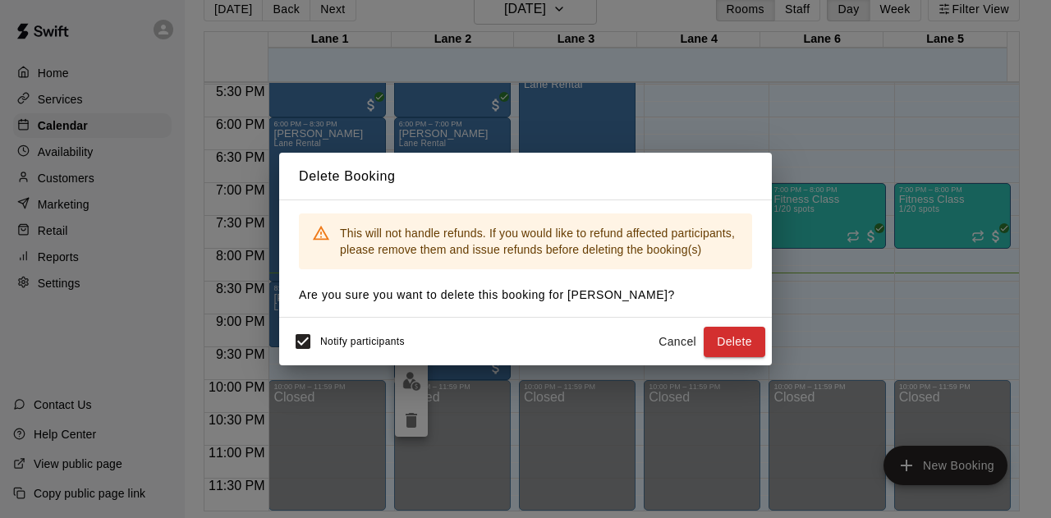
click at [660, 341] on button "Cancel" at bounding box center [677, 342] width 53 height 30
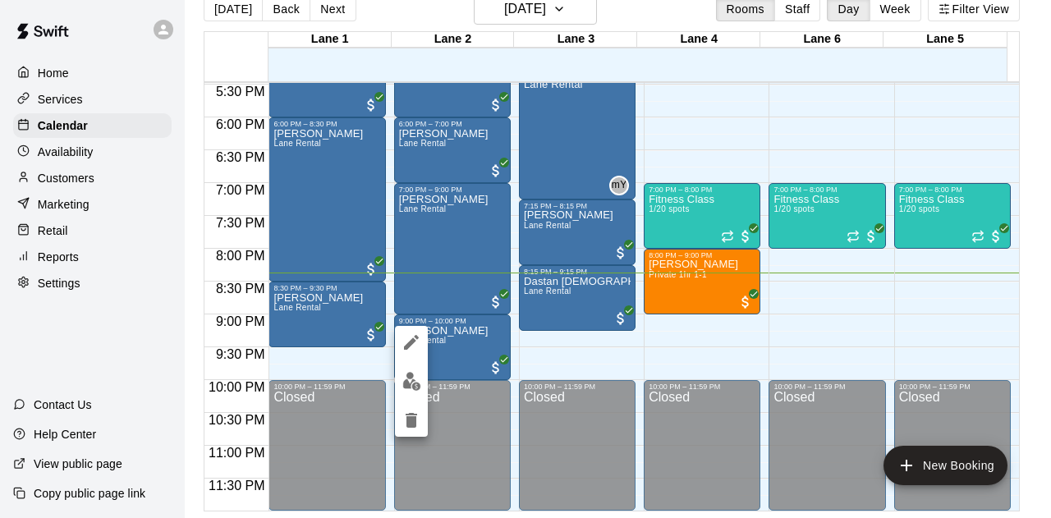
click at [414, 378] on img "edit" at bounding box center [411, 381] width 19 height 19
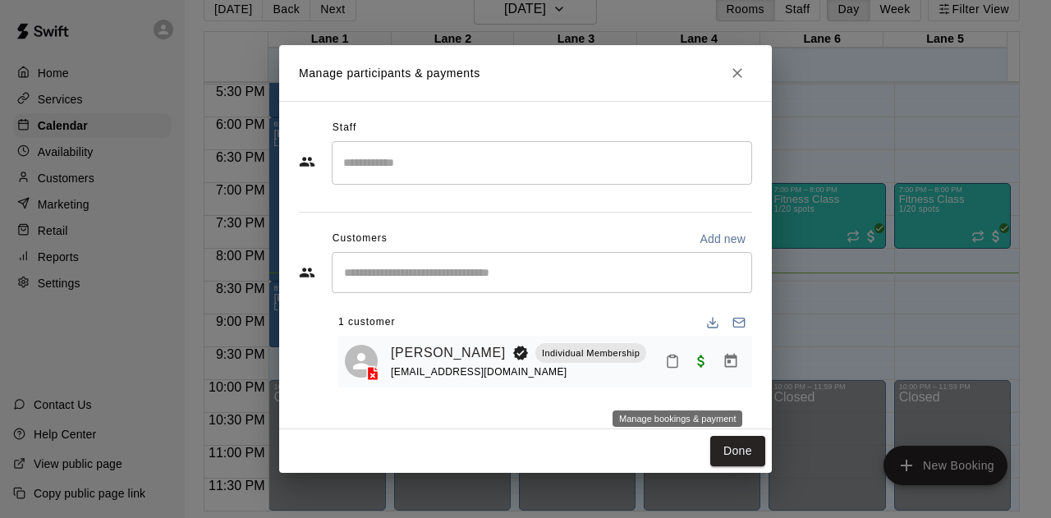
click at [725, 368] on icon "Manage bookings & payment" at bounding box center [731, 361] width 12 height 14
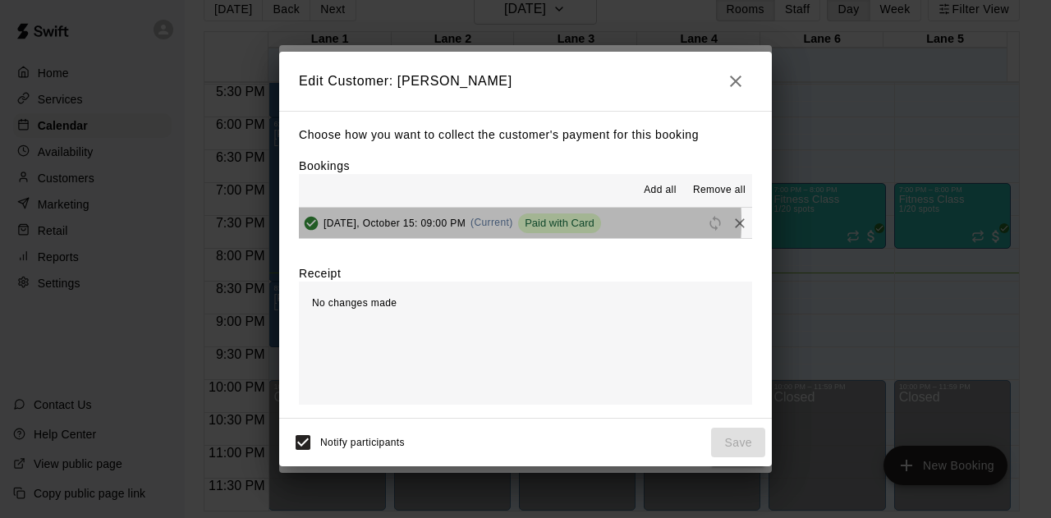
click at [429, 223] on span "[DATE], October 15: 09:00 PM" at bounding box center [395, 222] width 142 height 11
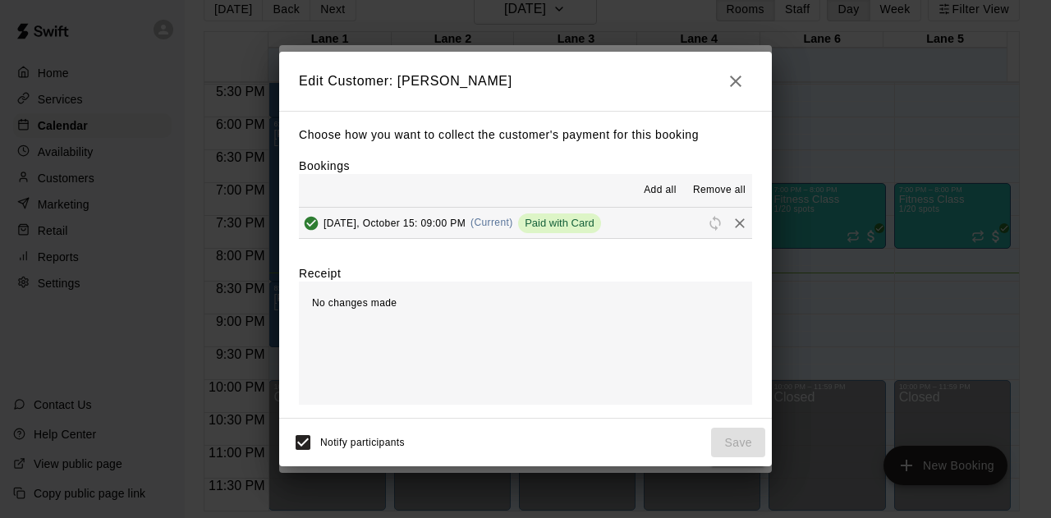
click at [599, 223] on span "Paid with Card" at bounding box center [559, 223] width 83 height 12
click at [744, 189] on span "Remove all" at bounding box center [719, 190] width 53 height 16
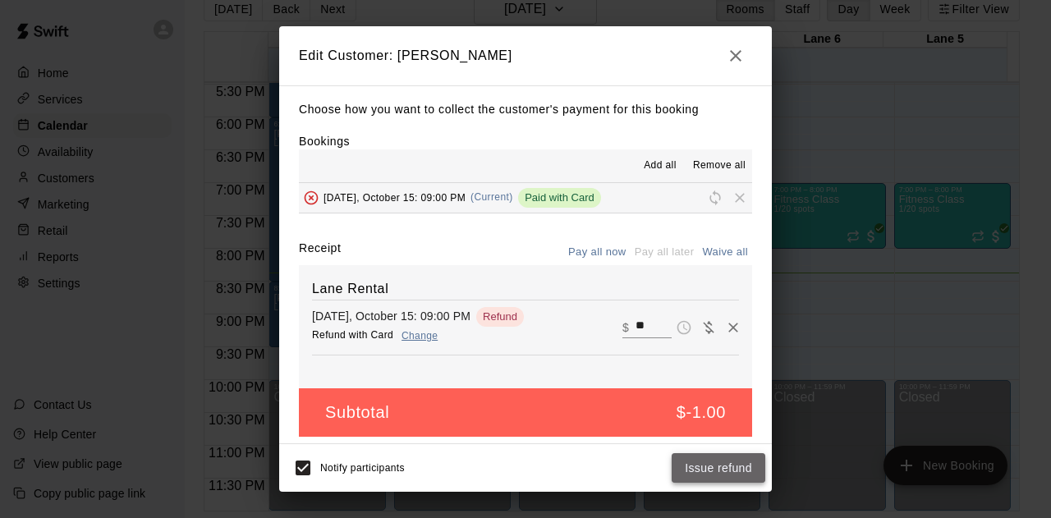
click at [713, 467] on button "Issue refund" at bounding box center [719, 468] width 94 height 30
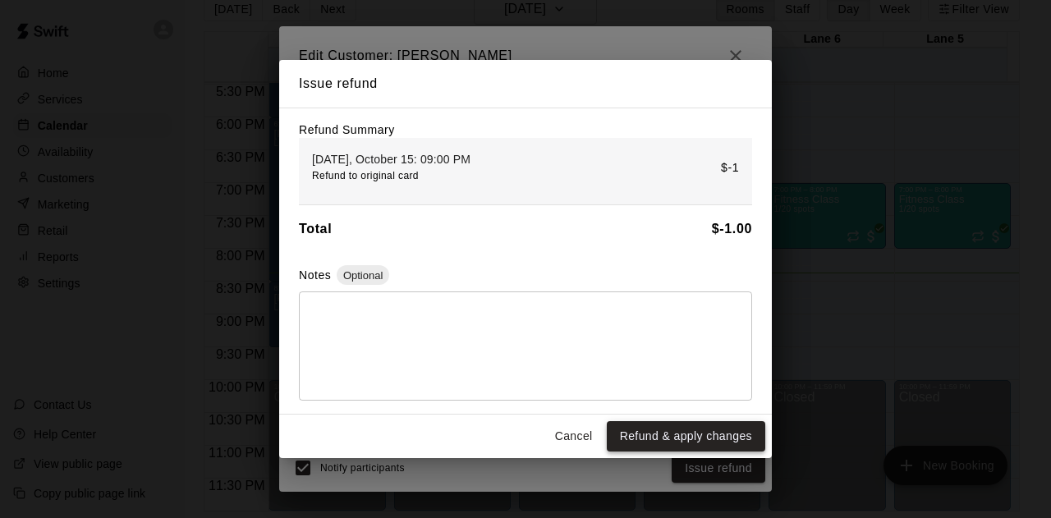
click at [651, 439] on button "Refund & apply changes" at bounding box center [686, 436] width 159 height 30
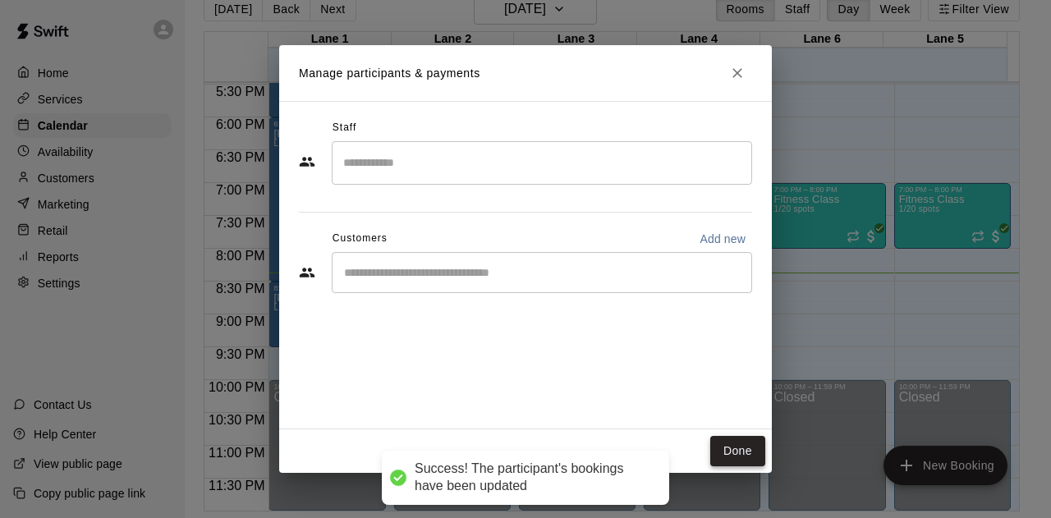
click at [742, 449] on button "Done" at bounding box center [737, 451] width 55 height 30
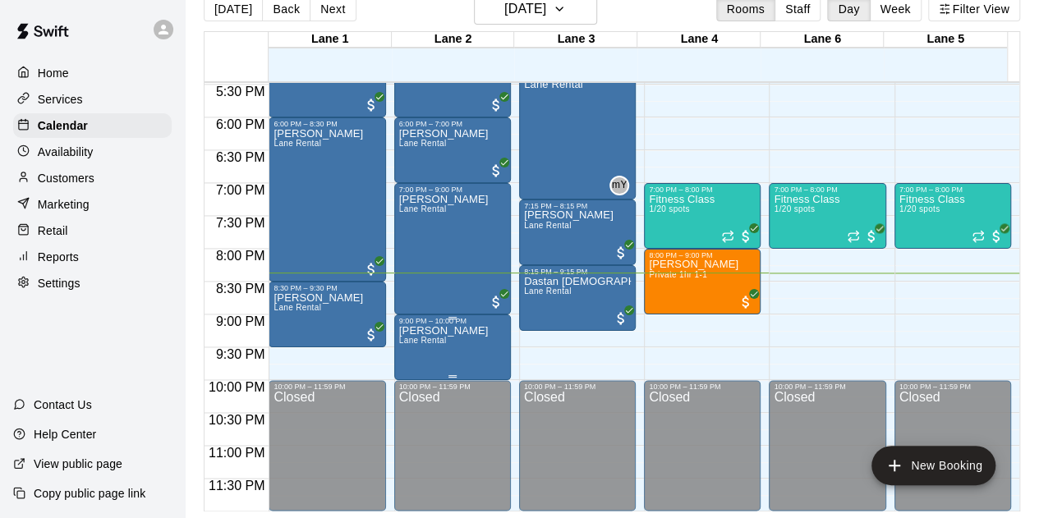
drag, startPoint x: 439, startPoint y: 338, endPoint x: 430, endPoint y: 338, distance: 9.0
click at [430, 338] on span "Lane Rental" at bounding box center [423, 340] width 48 height 9
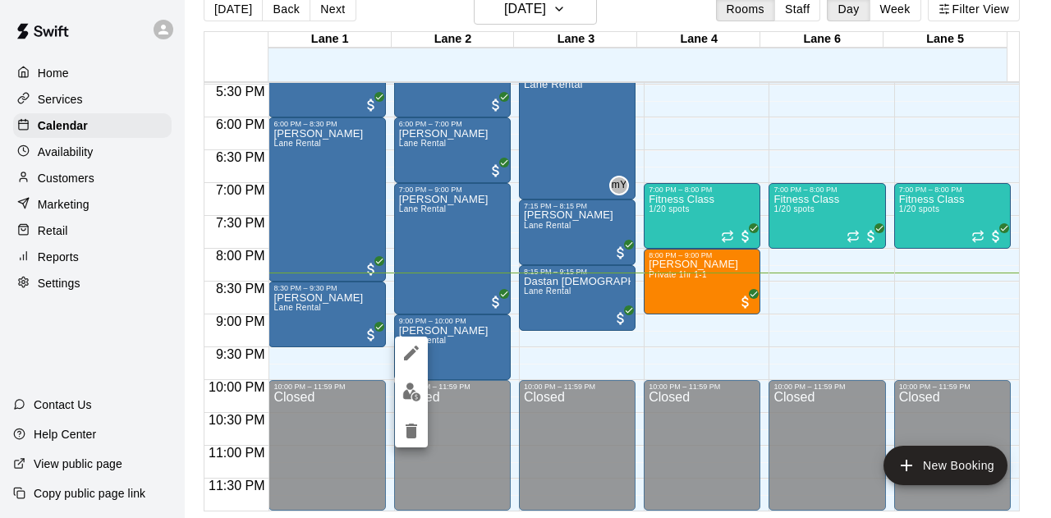
click at [409, 437] on icon "delete" at bounding box center [411, 431] width 11 height 15
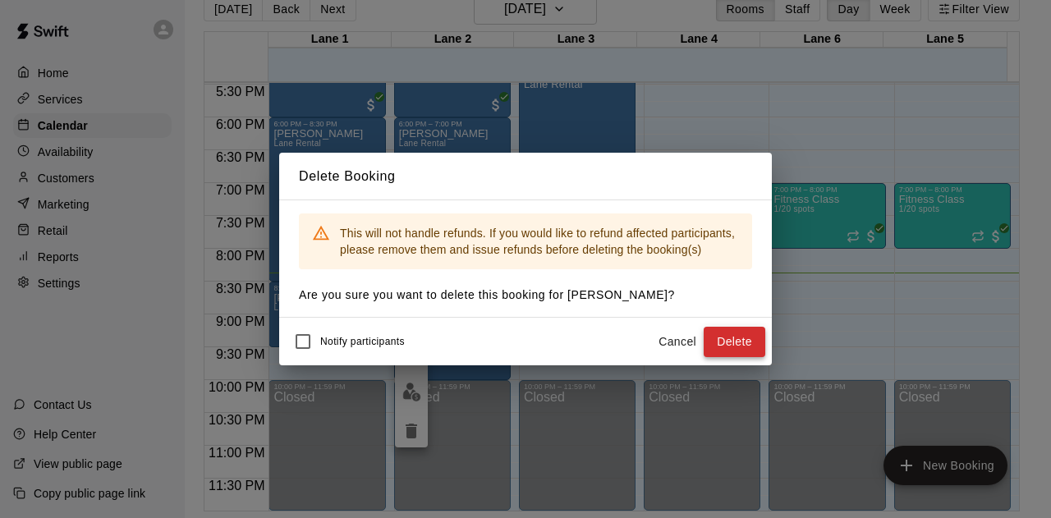
click at [745, 345] on button "Delete" at bounding box center [735, 342] width 62 height 30
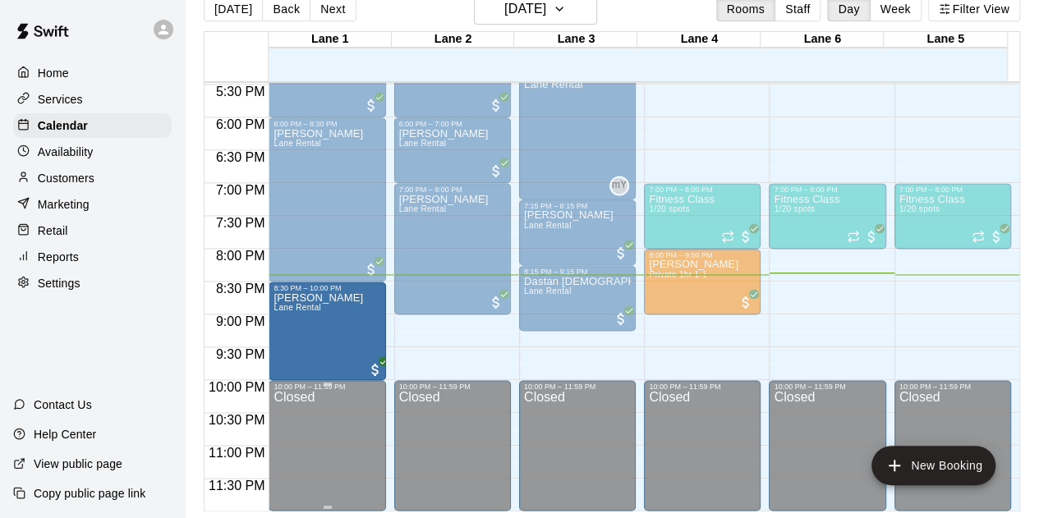
drag, startPoint x: 324, startPoint y: 343, endPoint x: 322, endPoint y: 380, distance: 37.0
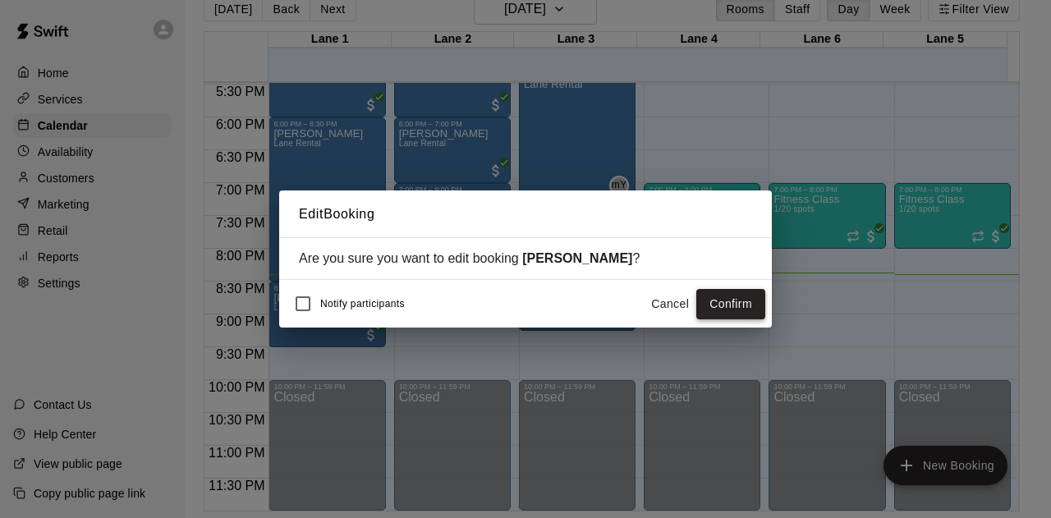
click at [734, 304] on button "Confirm" at bounding box center [731, 304] width 69 height 30
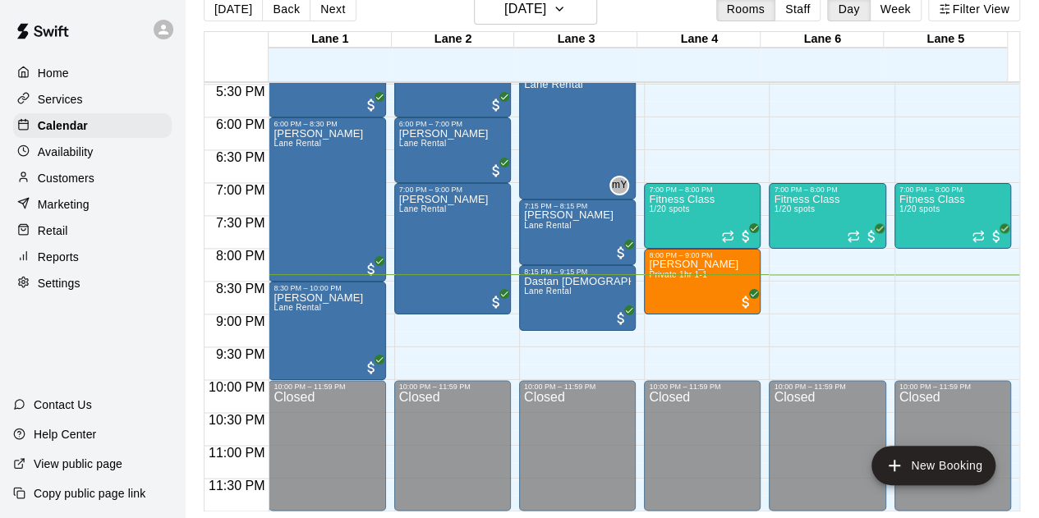
click at [66, 234] on p "Retail" at bounding box center [53, 231] width 30 height 16
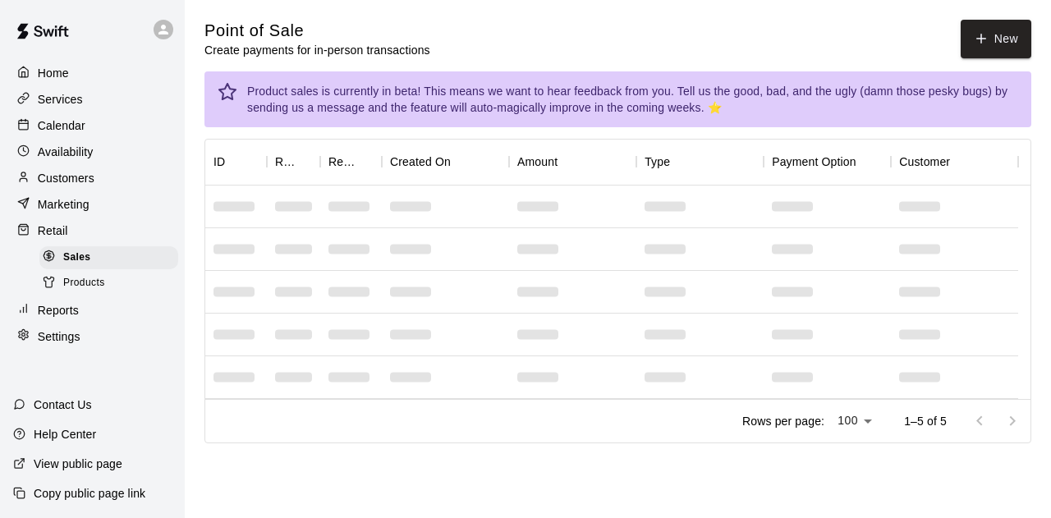
click at [990, 58] on main "Point of Sale Create payments for in-person transactions New Product sales is c…" at bounding box center [618, 232] width 827 height 424
click at [995, 57] on button "New" at bounding box center [996, 39] width 71 height 39
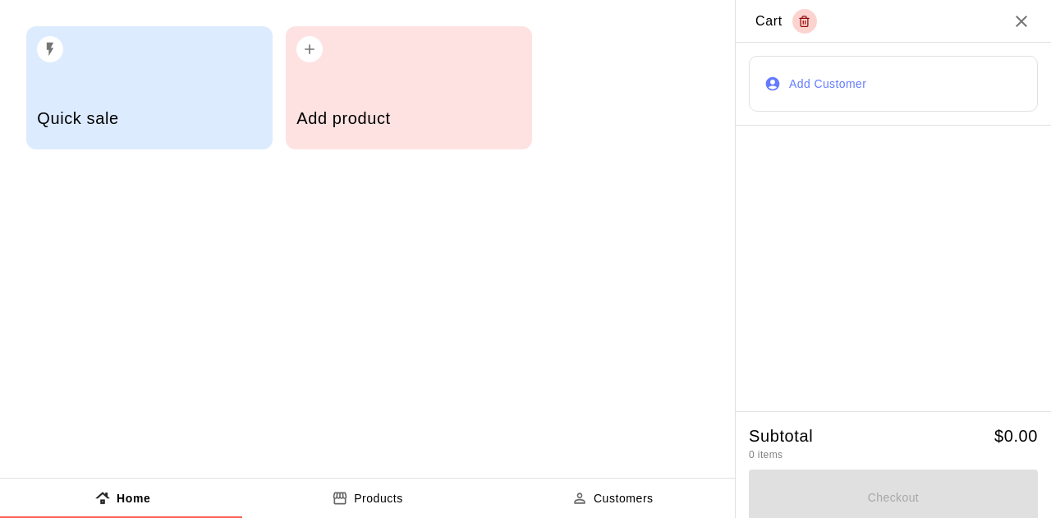
click at [133, 124] on h5 "Quick sale" at bounding box center [149, 119] width 224 height 22
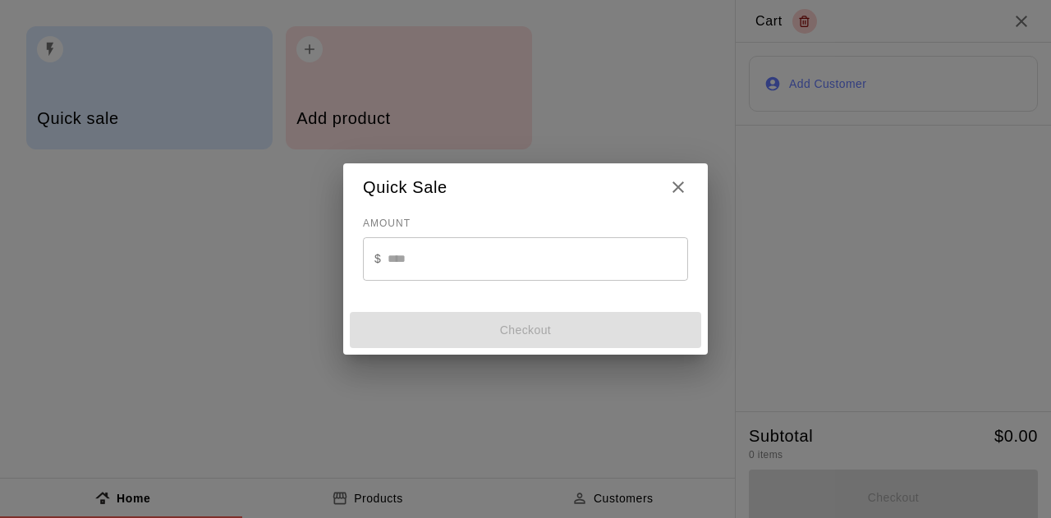
click at [434, 257] on input "text" at bounding box center [538, 259] width 301 height 44
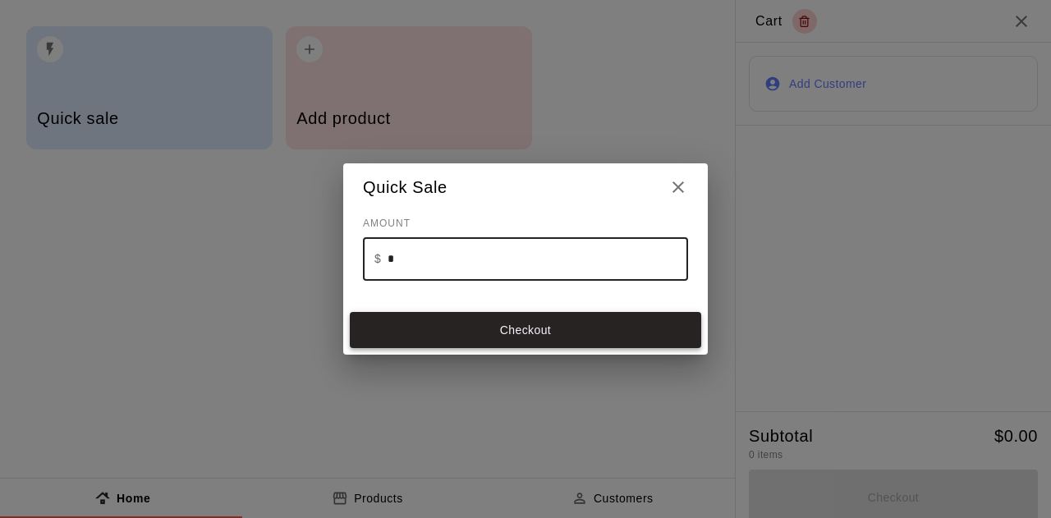
type input "*"
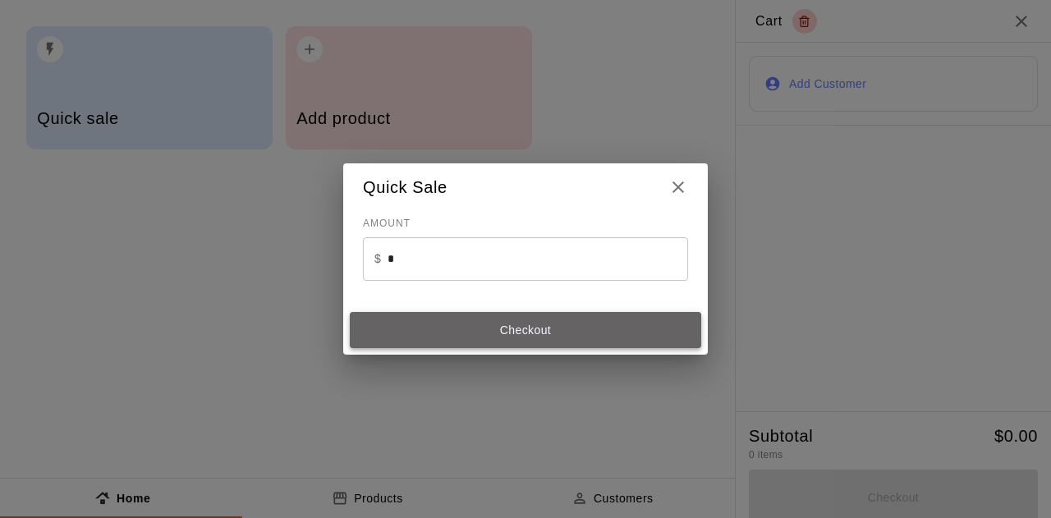
click at [544, 329] on button "Checkout" at bounding box center [526, 330] width 352 height 36
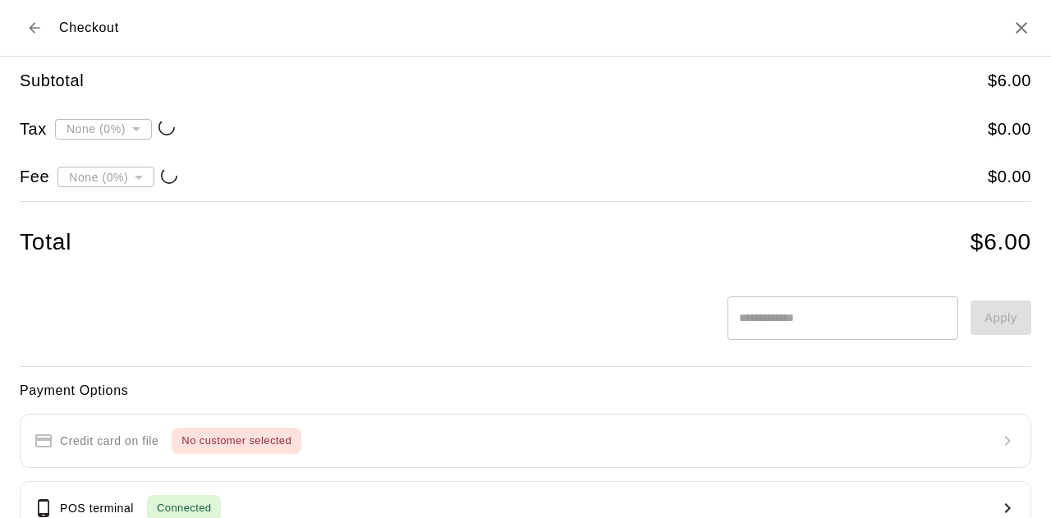
type input "**********"
click at [36, 27] on icon "Back to cart" at bounding box center [34, 27] width 11 height 11
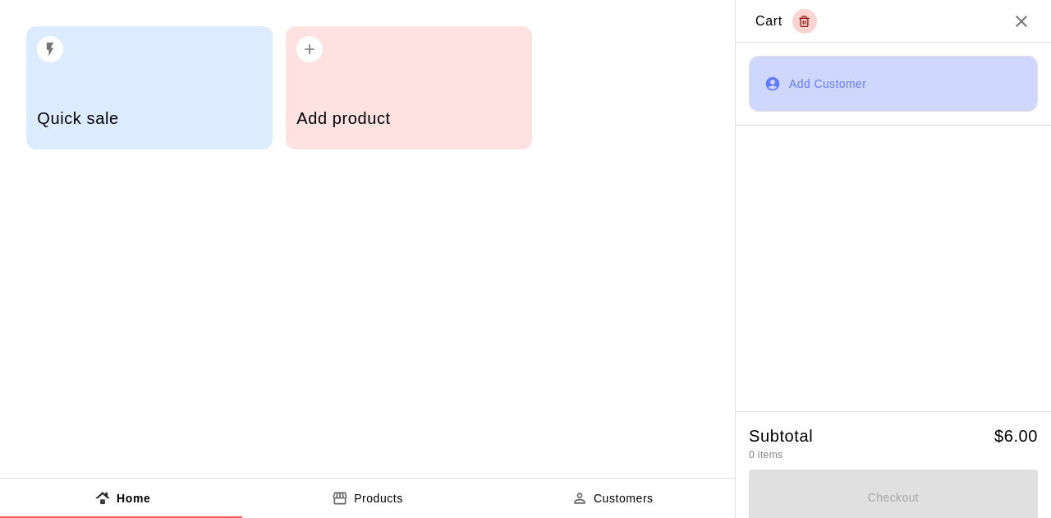
click at [869, 78] on button "Add Customer" at bounding box center [893, 84] width 289 height 56
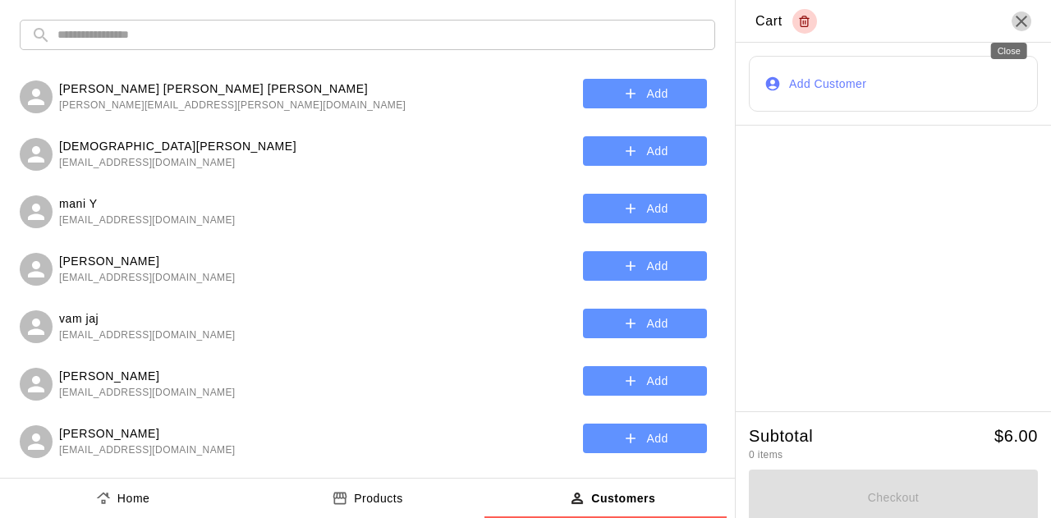
click at [1012, 21] on icon "Close" at bounding box center [1022, 21] width 20 height 20
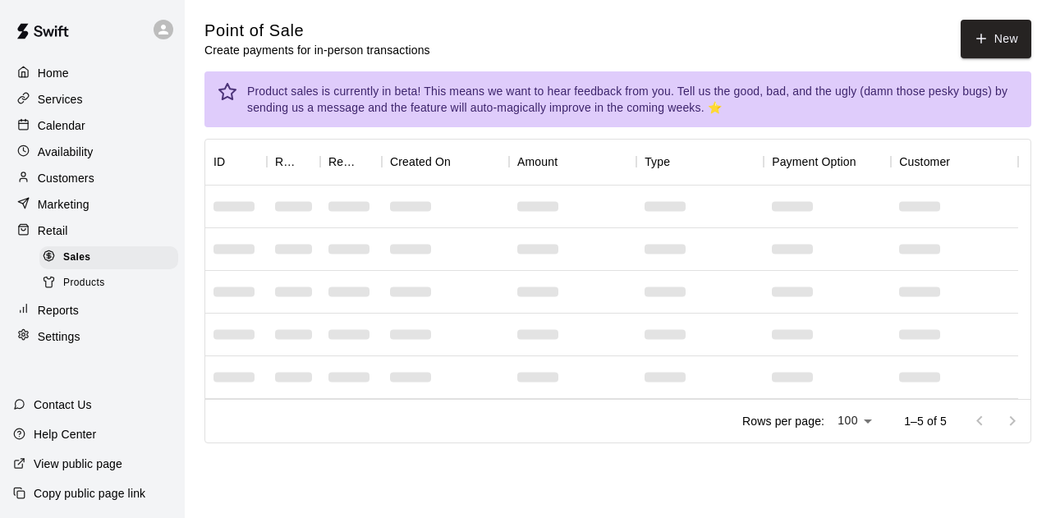
click at [59, 129] on p "Calendar" at bounding box center [62, 125] width 48 height 16
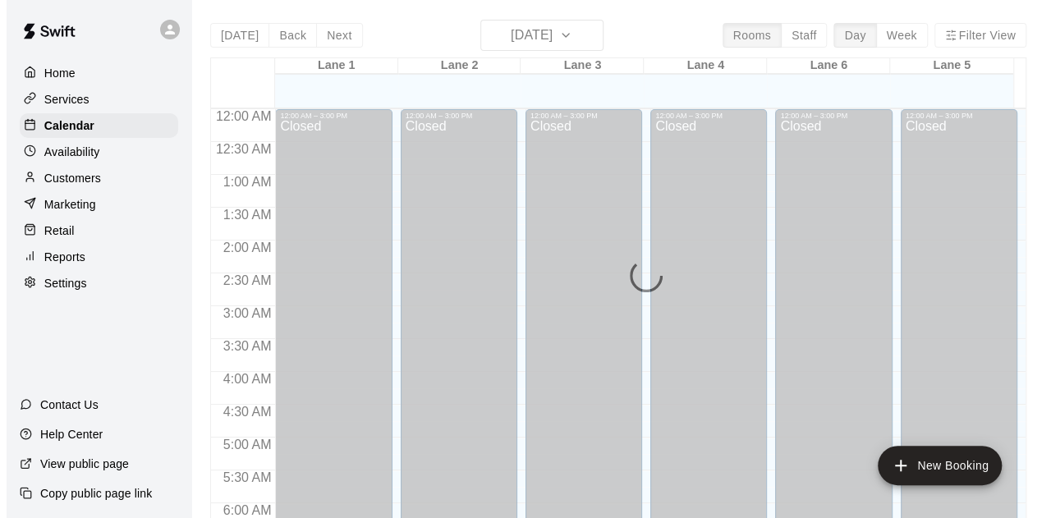
scroll to position [1099, 0]
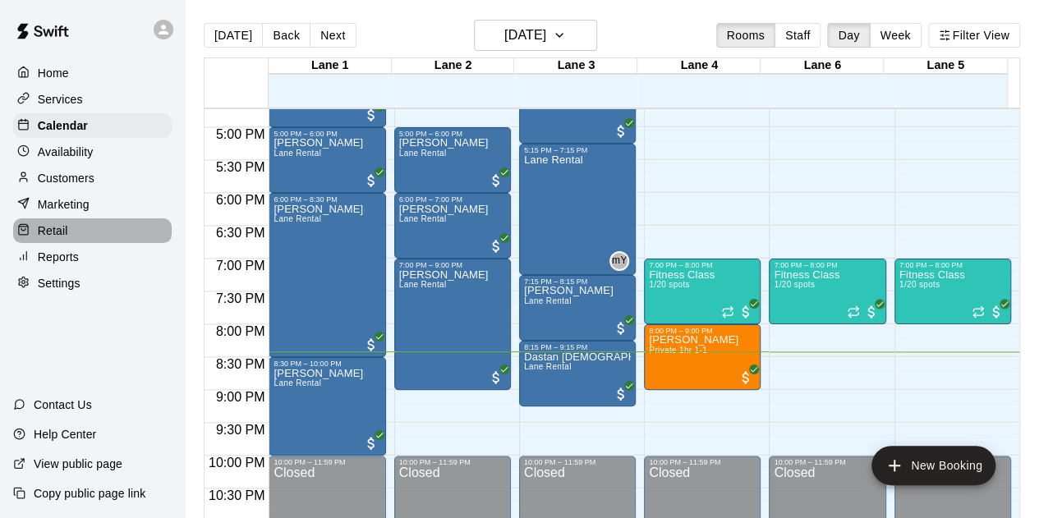
click at [66, 237] on p "Retail" at bounding box center [53, 231] width 30 height 16
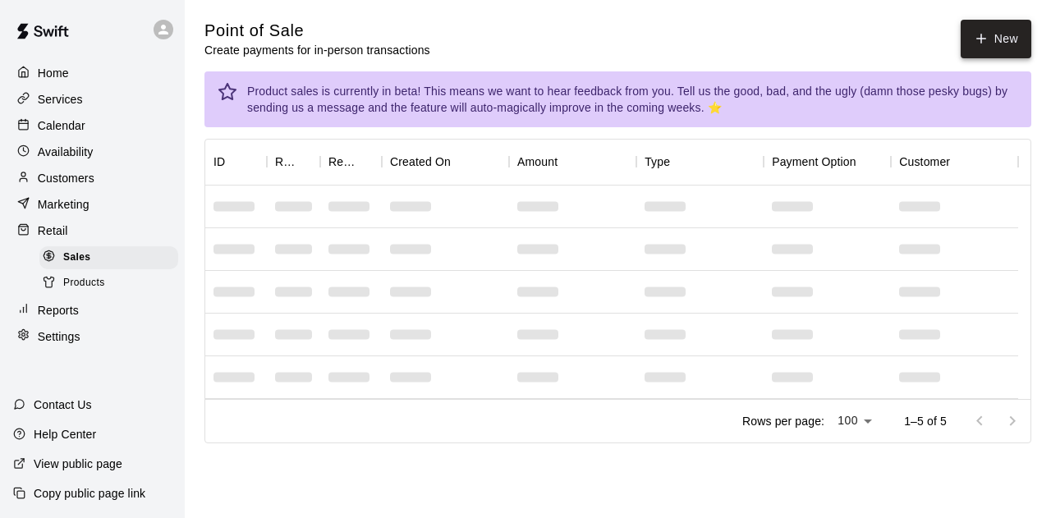
click at [984, 53] on button "New" at bounding box center [996, 39] width 71 height 39
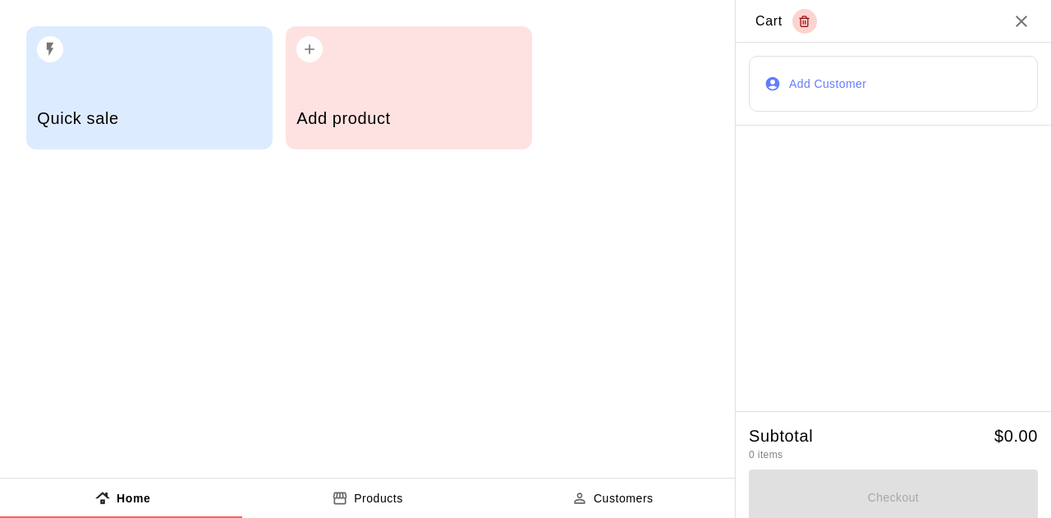
click at [214, 117] on h5 "Quick sale" at bounding box center [149, 119] width 224 height 22
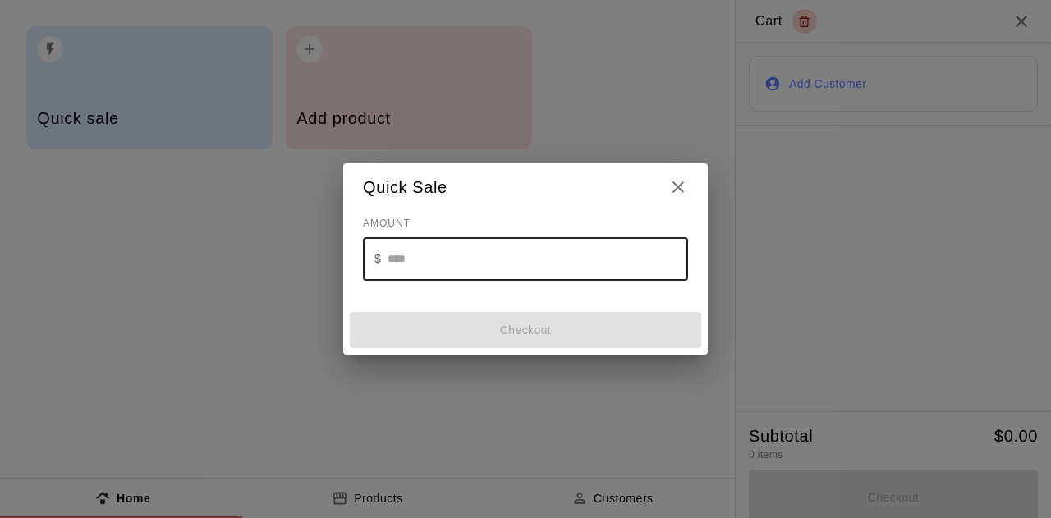
click at [430, 248] on input "text" at bounding box center [538, 259] width 301 height 44
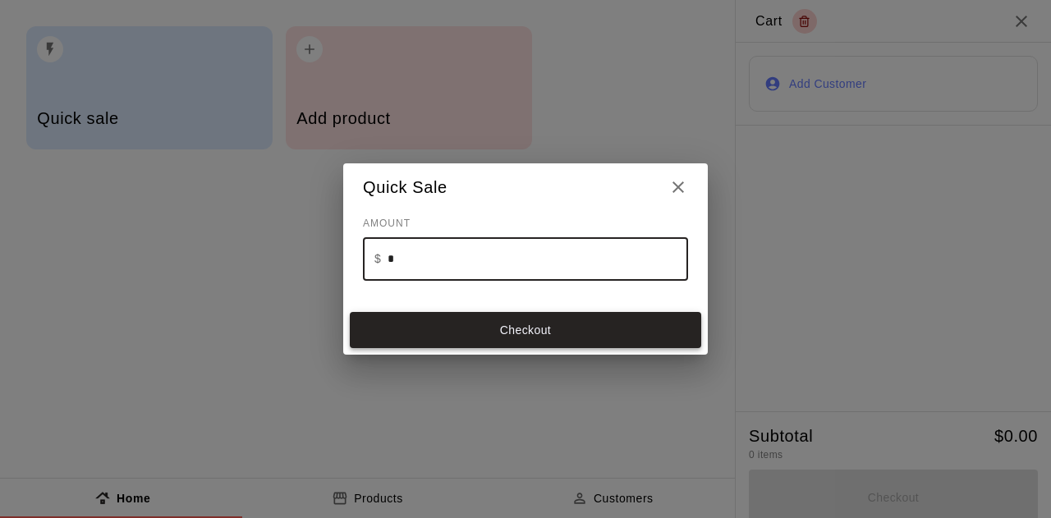
type input "*"
click at [515, 329] on button "Checkout" at bounding box center [526, 330] width 352 height 36
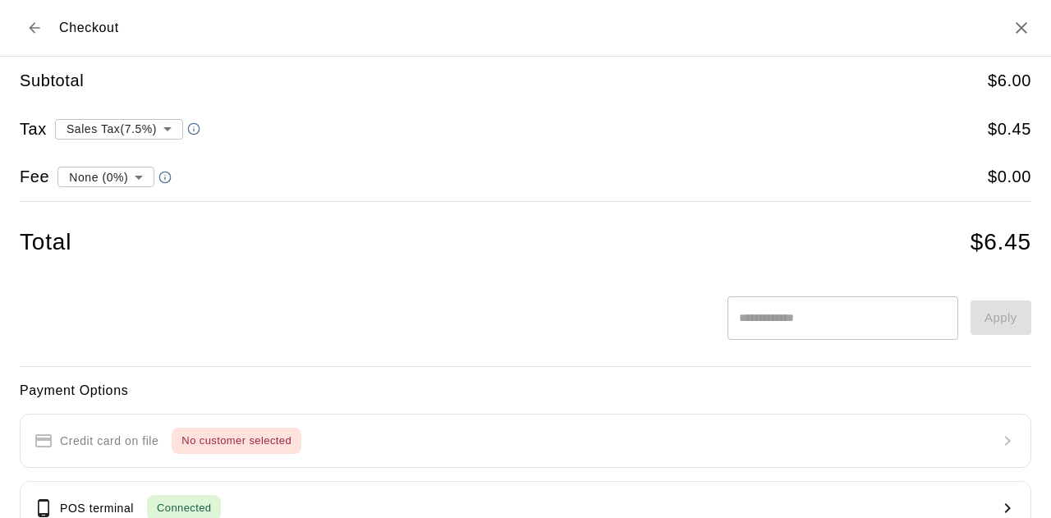
click at [37, 22] on icon "Back to cart" at bounding box center [34, 28] width 16 height 16
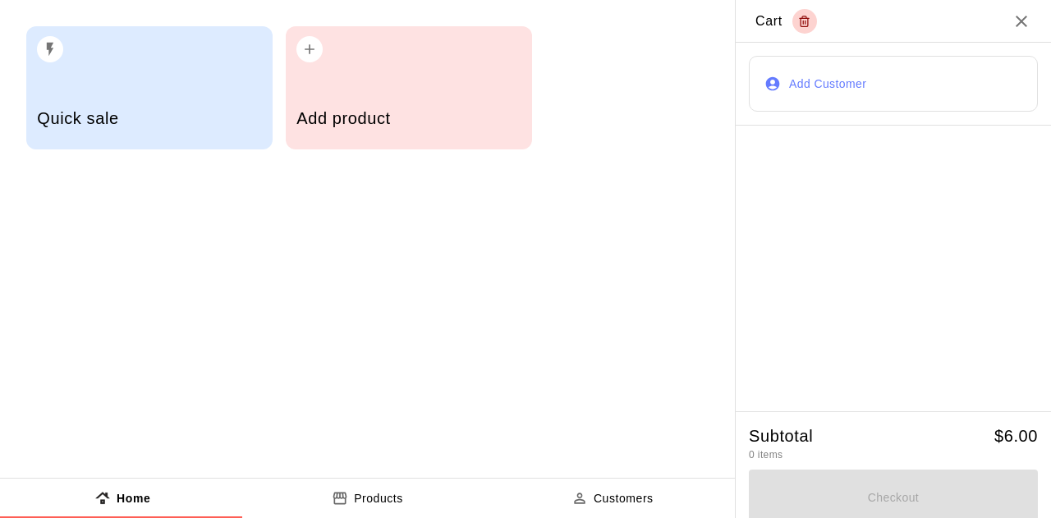
click at [826, 89] on button "Add Customer" at bounding box center [893, 84] width 289 height 56
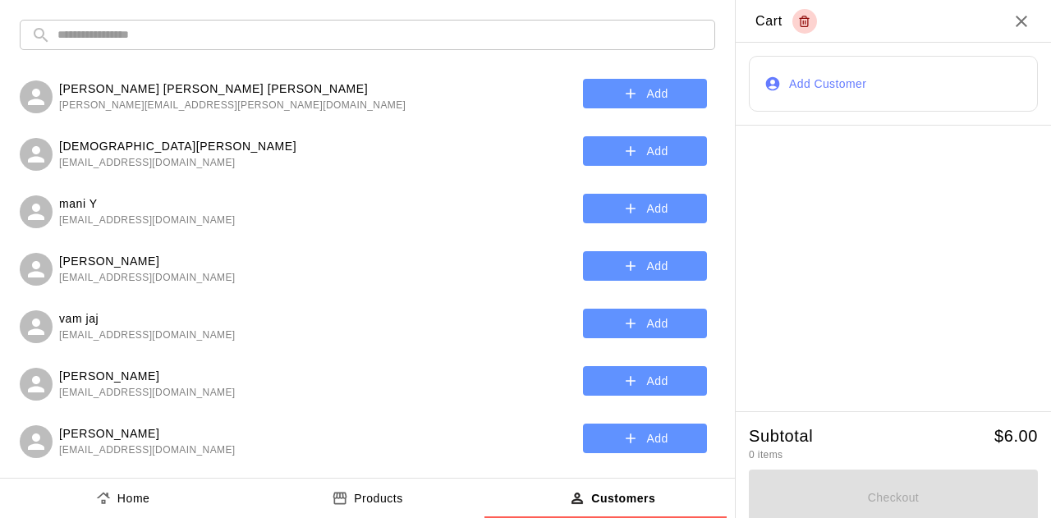
click at [473, 44] on input "text" at bounding box center [380, 35] width 646 height 30
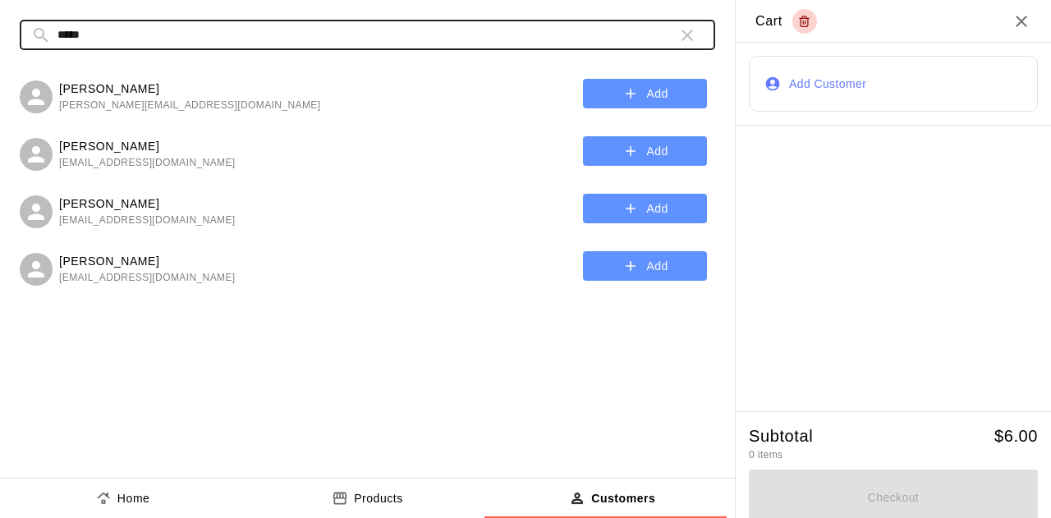
type input "*****"
click at [642, 156] on button "Add" at bounding box center [645, 151] width 124 height 30
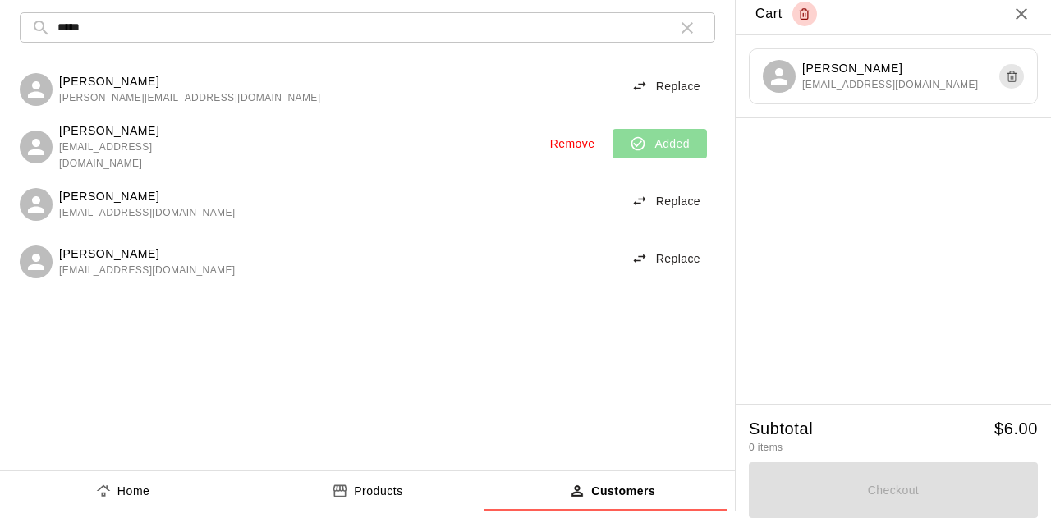
scroll to position [10, 0]
click at [686, 31] on icon "button" at bounding box center [688, 28] width 20 height 20
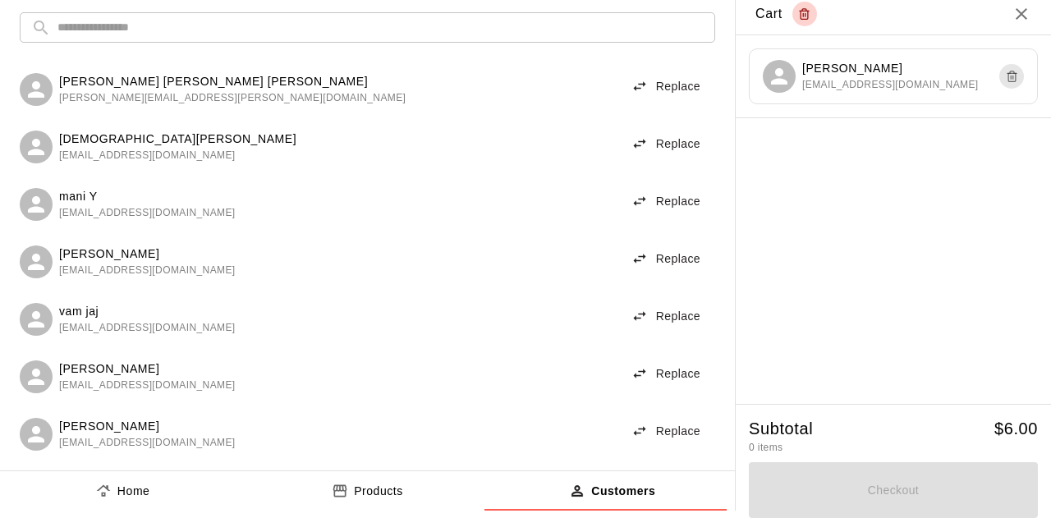
click at [364, 504] on button "Products" at bounding box center [367, 490] width 245 height 39
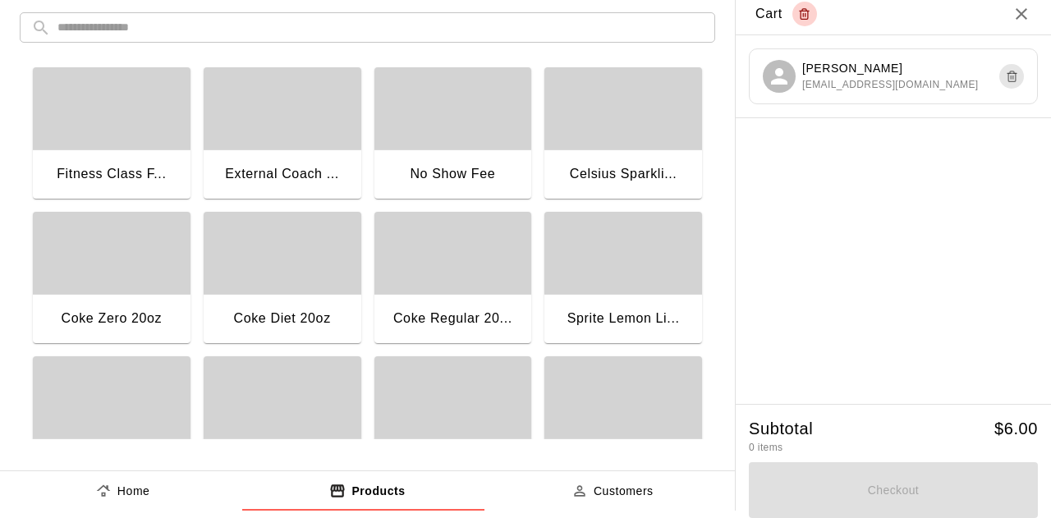
click at [145, 490] on p "Home" at bounding box center [133, 491] width 33 height 17
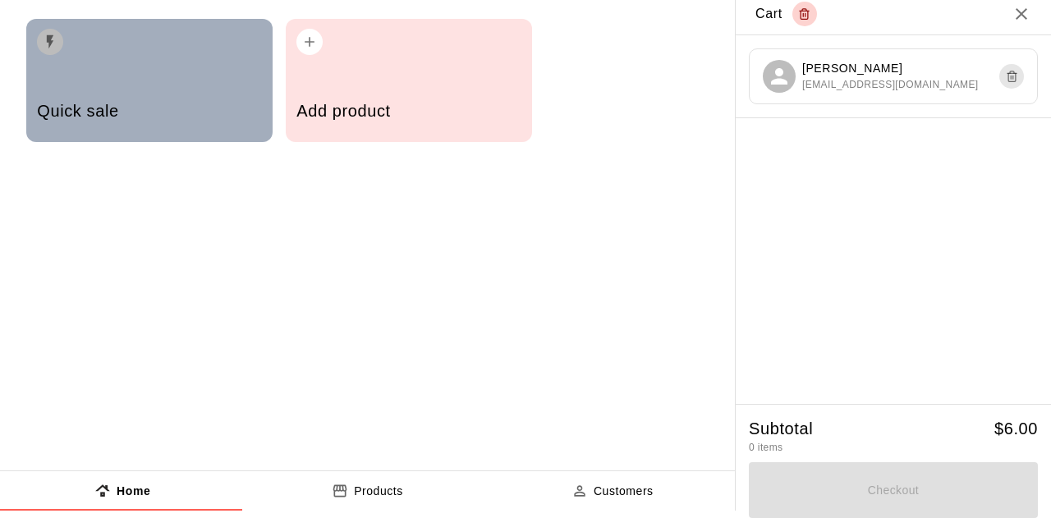
click at [149, 71] on div "Quick sale" at bounding box center [149, 80] width 246 height 123
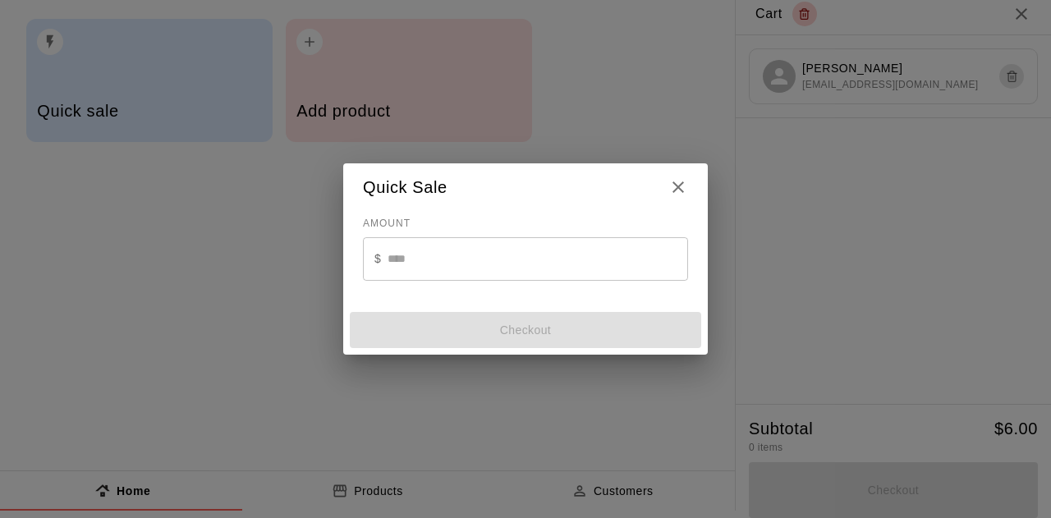
click at [428, 260] on input "text" at bounding box center [538, 259] width 301 height 44
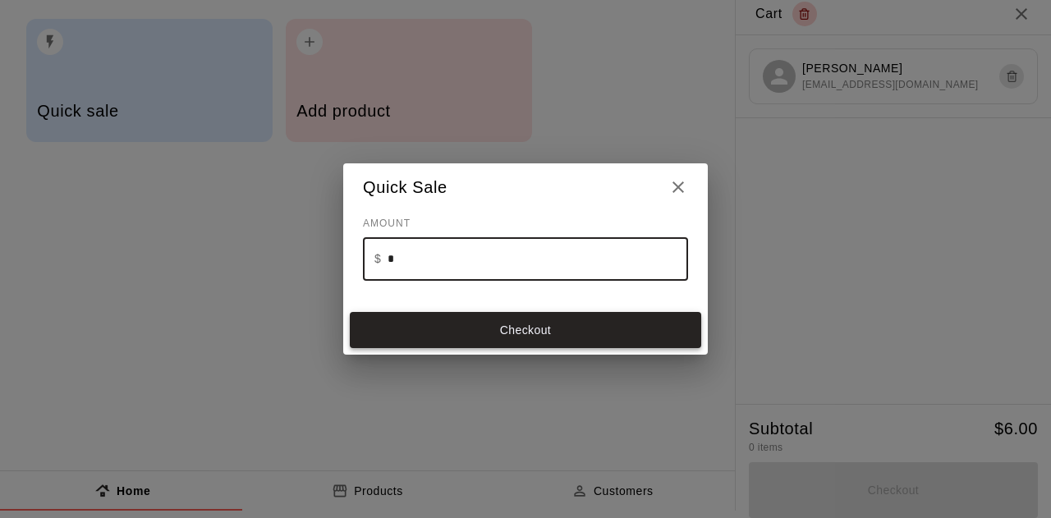
type input "*"
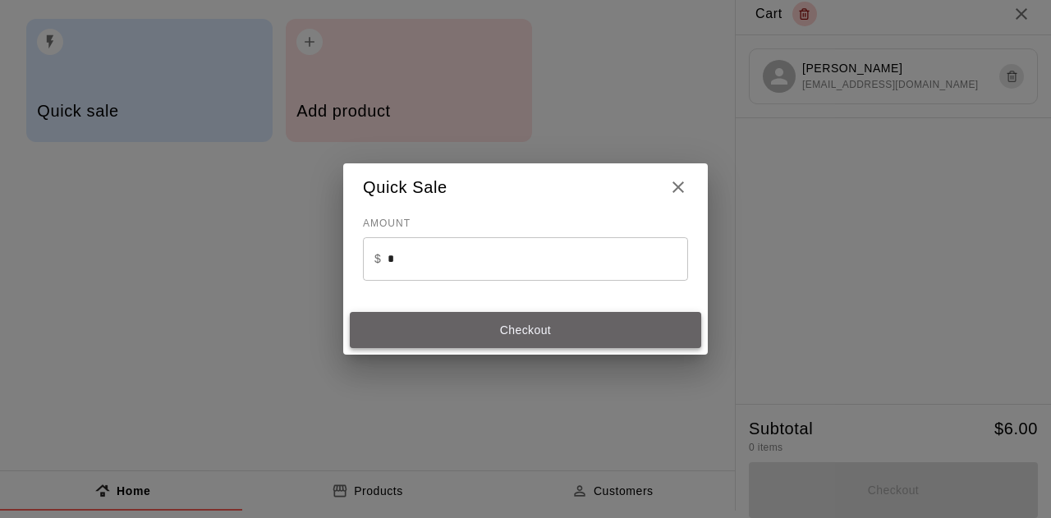
click at [510, 324] on button "Checkout" at bounding box center [526, 330] width 352 height 36
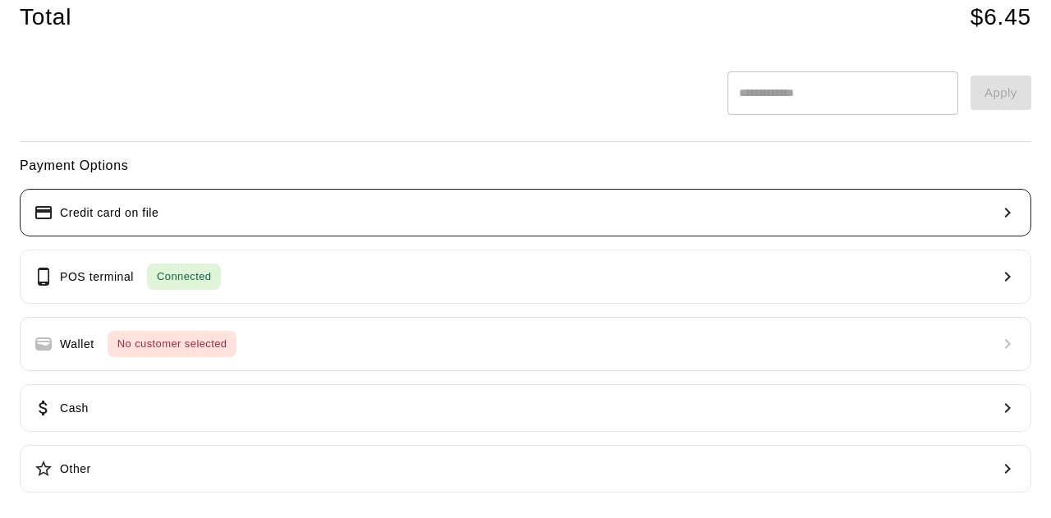
click at [166, 209] on button "Credit card on file" at bounding box center [526, 213] width 1012 height 48
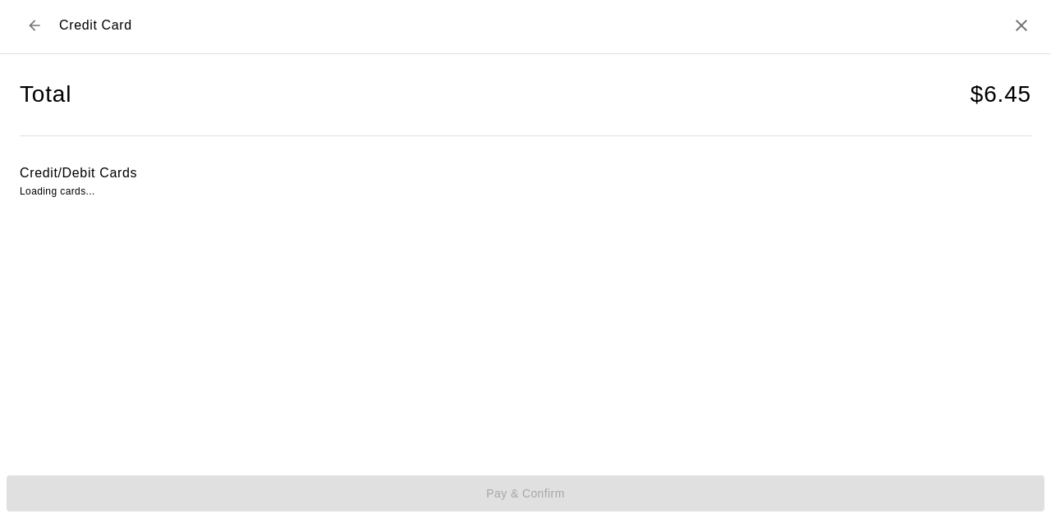
scroll to position [2, 0]
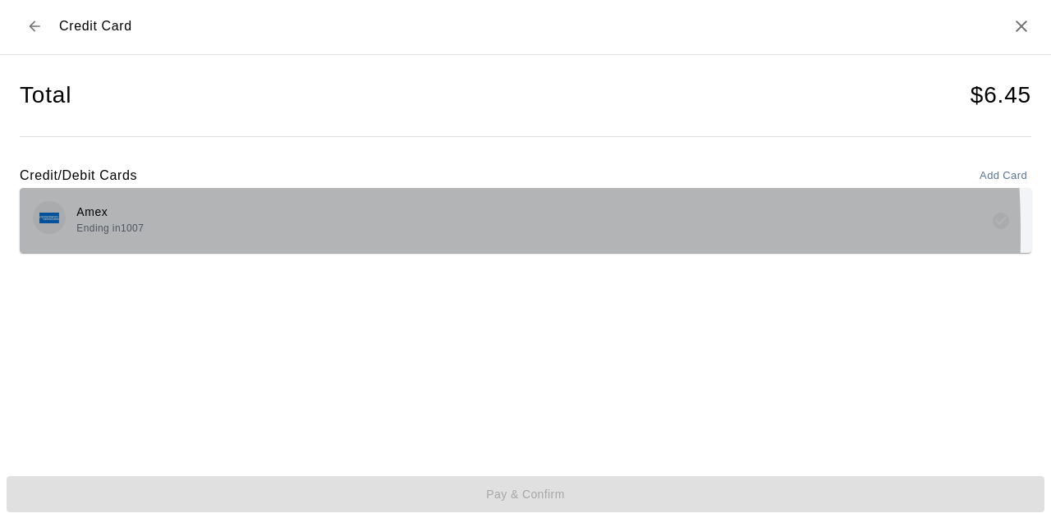
click at [155, 232] on div "Amex Ending in [DATE]" at bounding box center [526, 220] width 986 height 39
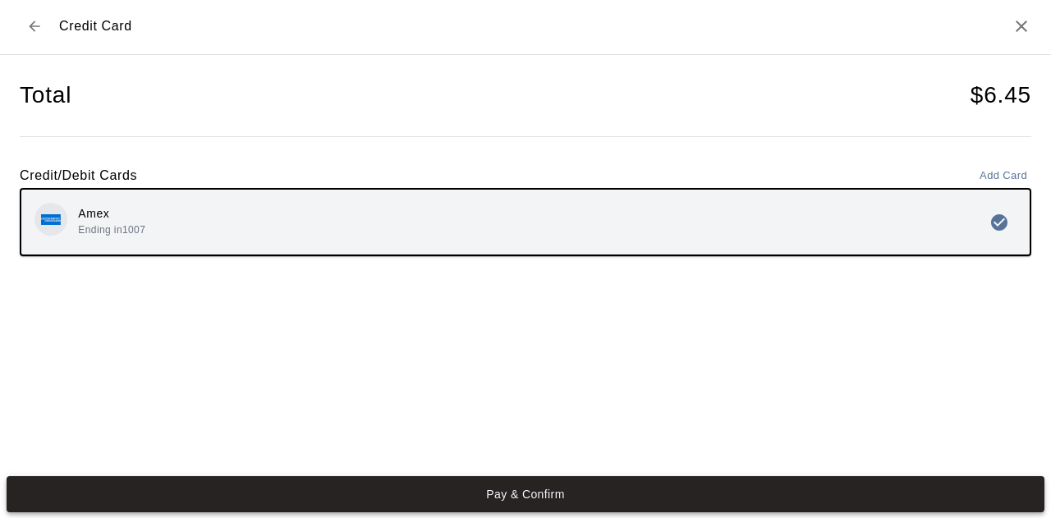
click at [538, 500] on button "Pay & Confirm" at bounding box center [526, 494] width 1038 height 36
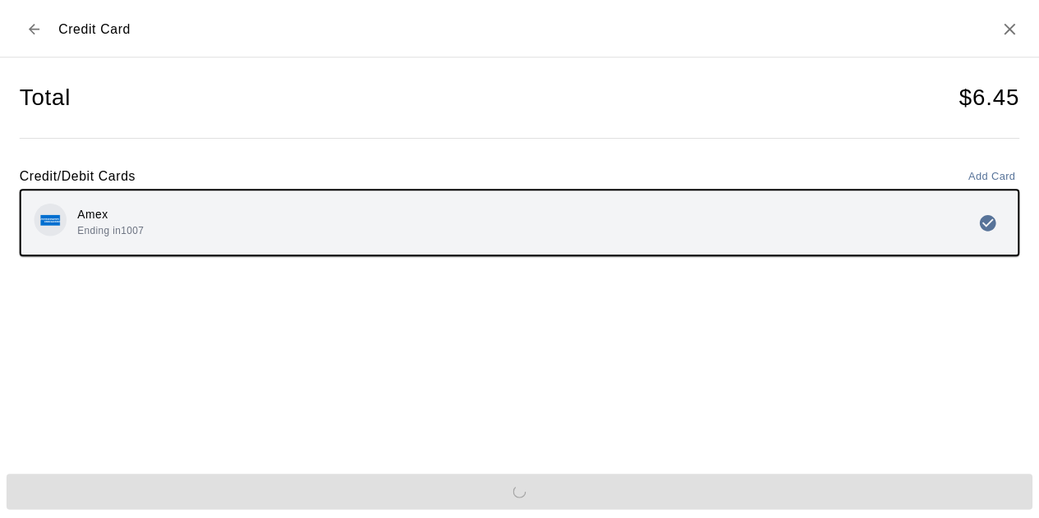
scroll to position [0, 0]
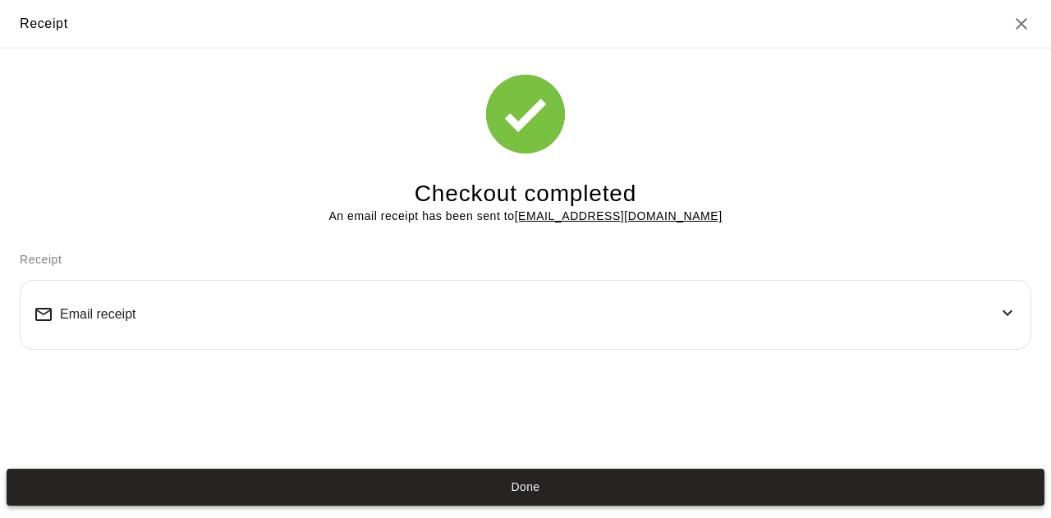
click at [547, 487] on button "Done" at bounding box center [526, 487] width 1038 height 36
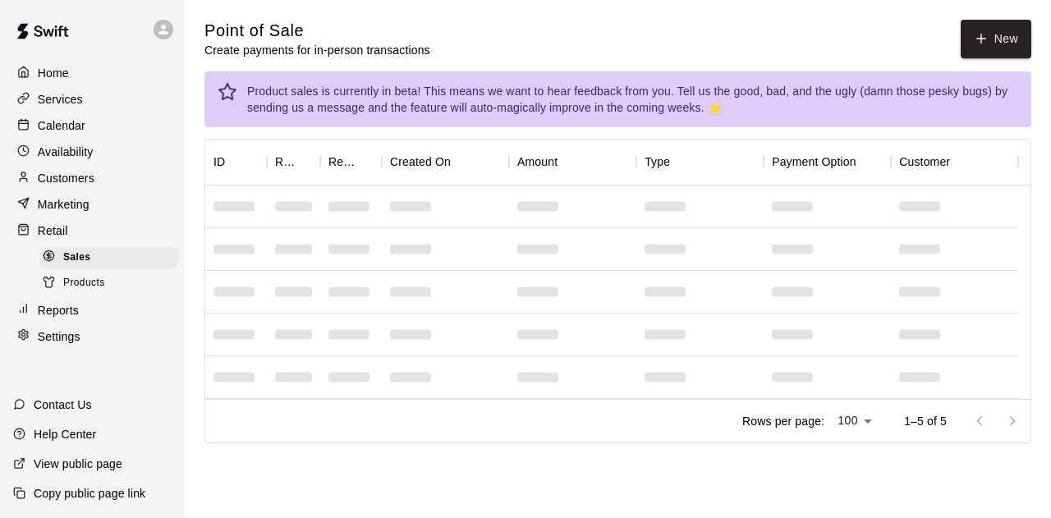
click at [46, 126] on p "Calendar" at bounding box center [62, 125] width 48 height 16
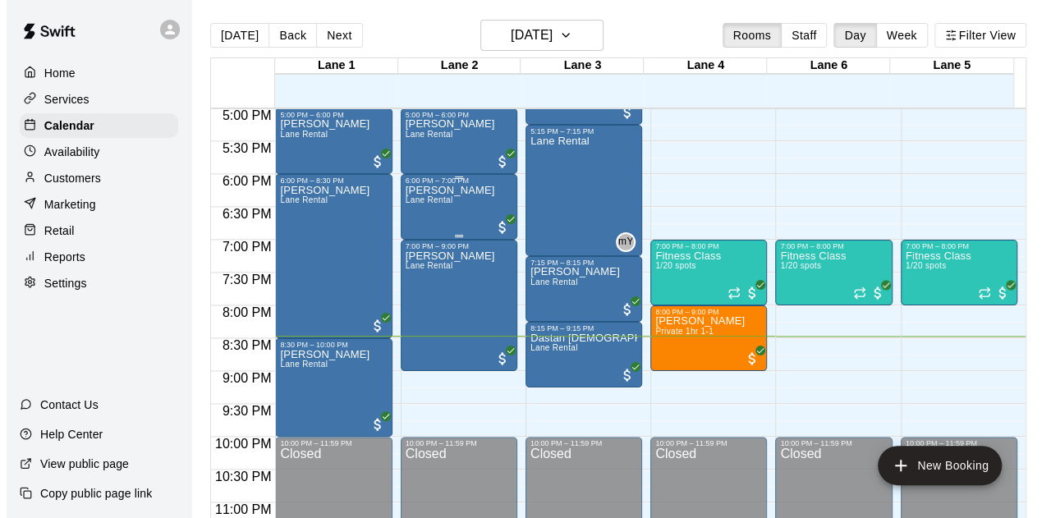
scroll to position [1148, 0]
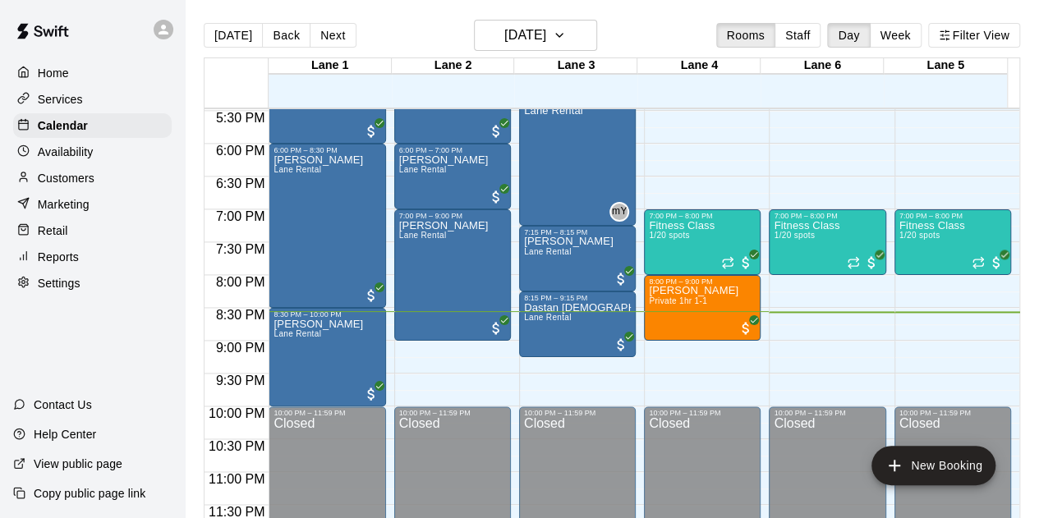
click at [66, 209] on p "Marketing" at bounding box center [64, 204] width 52 height 16
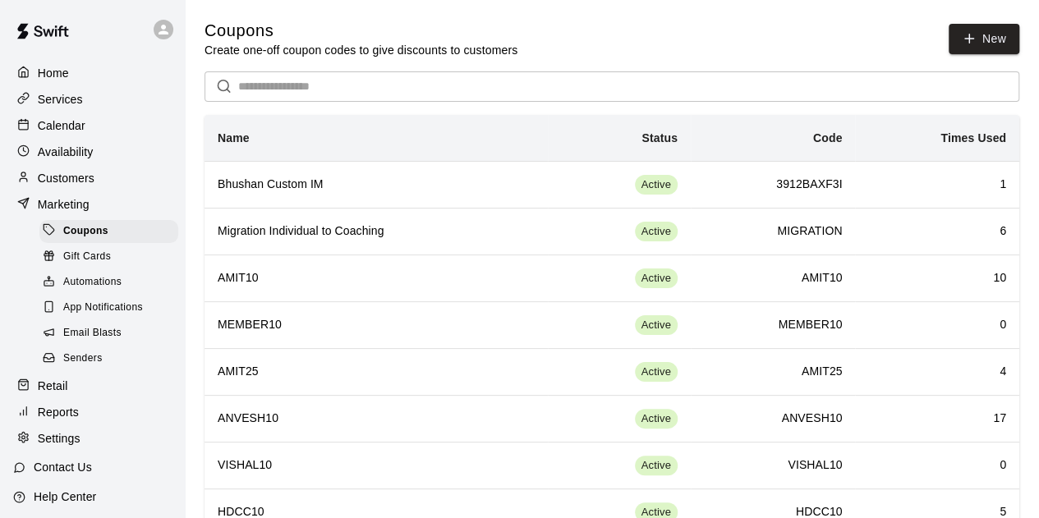
click at [60, 394] on p "Retail" at bounding box center [53, 386] width 30 height 16
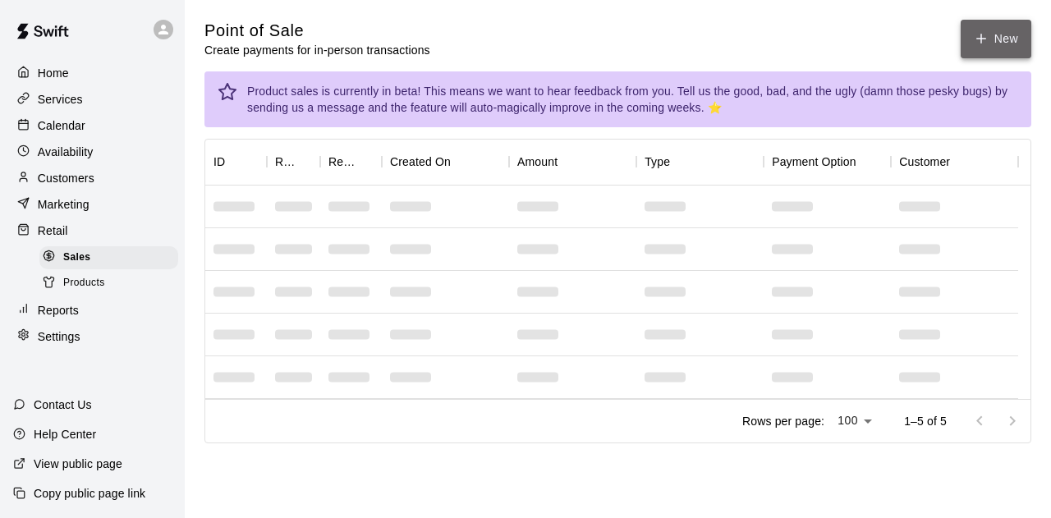
click at [1004, 35] on button "New" at bounding box center [996, 39] width 71 height 39
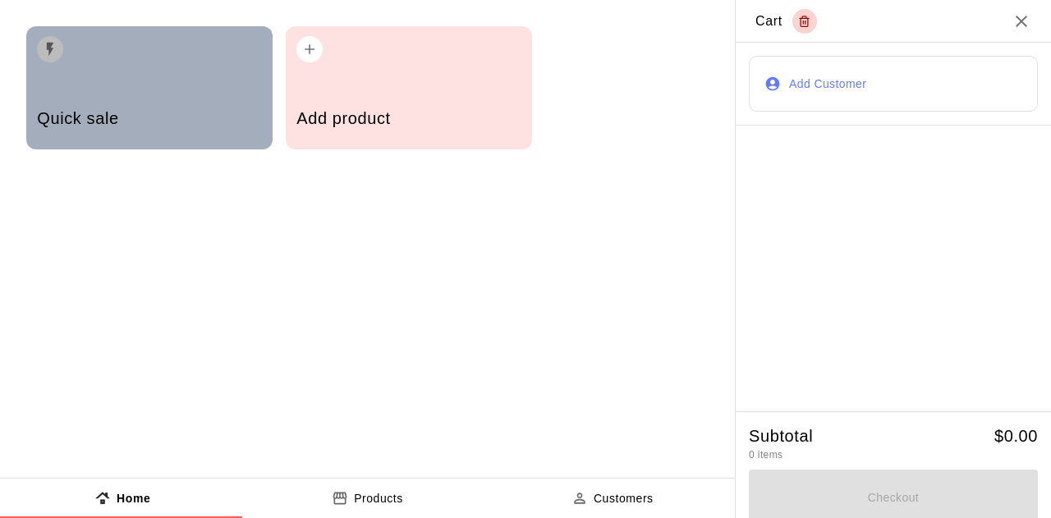
click at [136, 136] on div "Quick sale" at bounding box center [149, 120] width 224 height 58
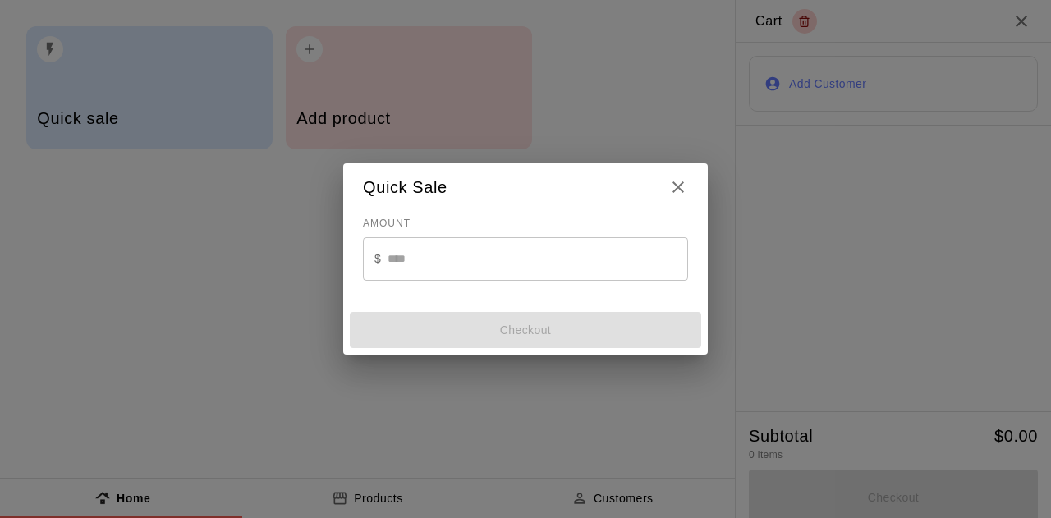
click at [499, 267] on input "text" at bounding box center [538, 259] width 301 height 44
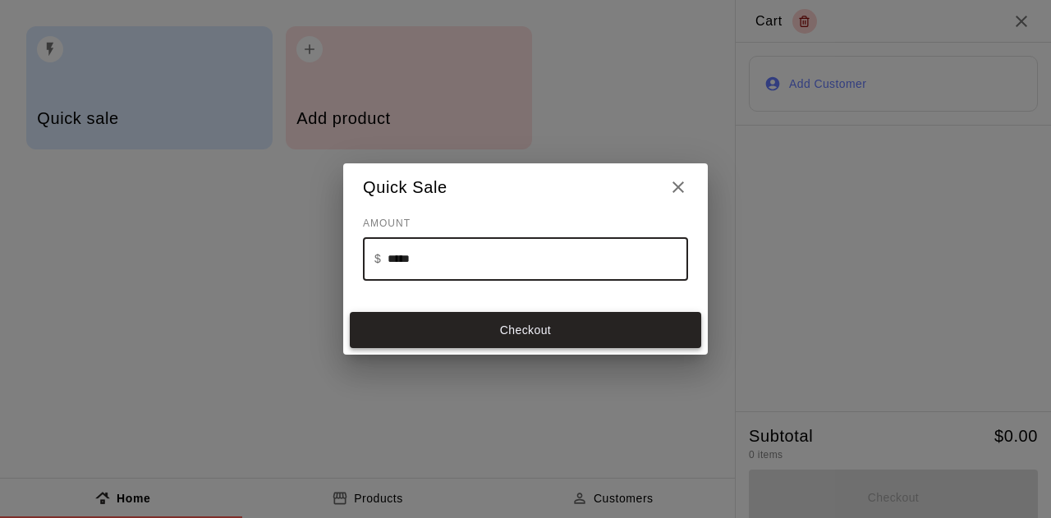
type input "*****"
click at [539, 329] on button "Checkout" at bounding box center [526, 330] width 352 height 36
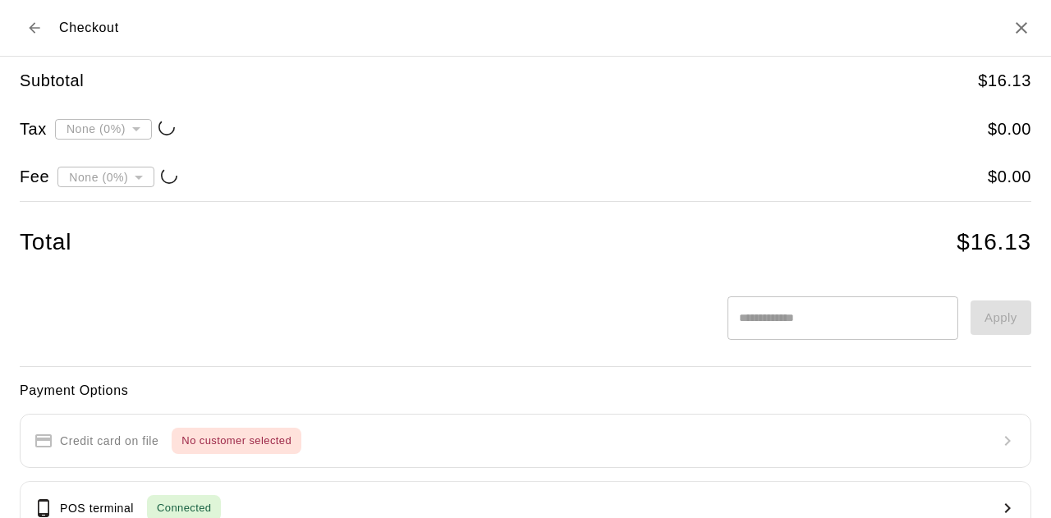
type input "**********"
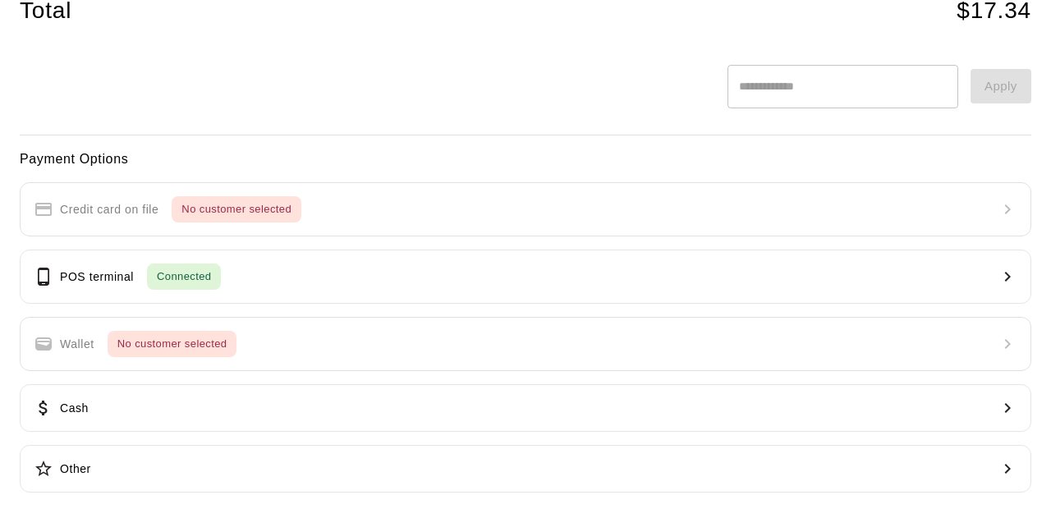
click at [136, 220] on div "Payment Options Credit card on file No customer selected POS terminal Connected…" at bounding box center [526, 321] width 1012 height 345
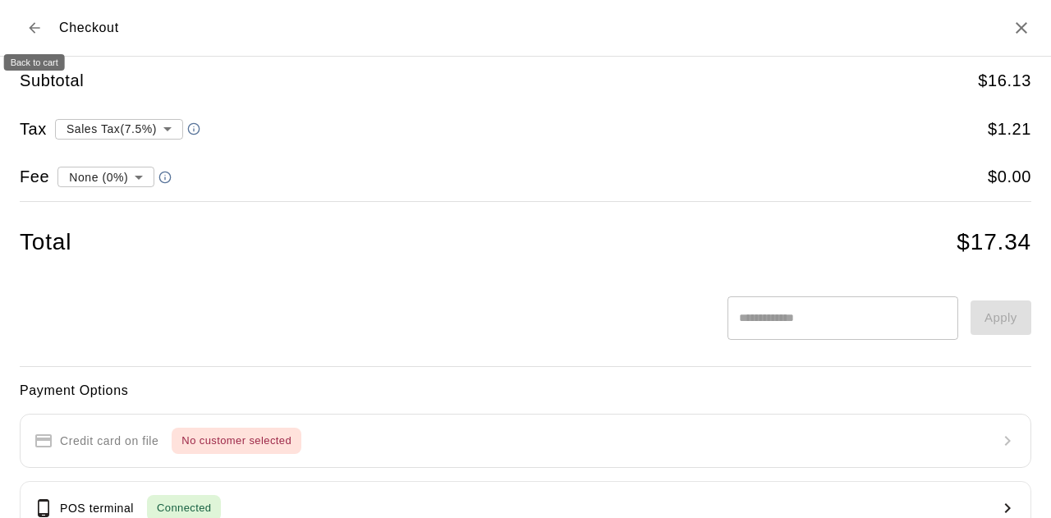
click at [31, 27] on icon "Back to cart" at bounding box center [34, 27] width 11 height 11
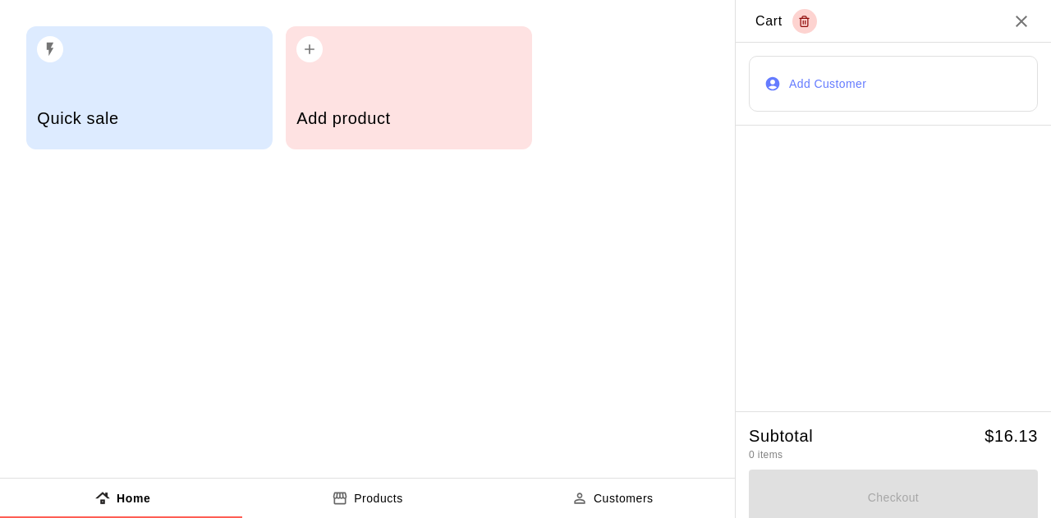
click at [850, 96] on button "Add Customer" at bounding box center [893, 84] width 289 height 56
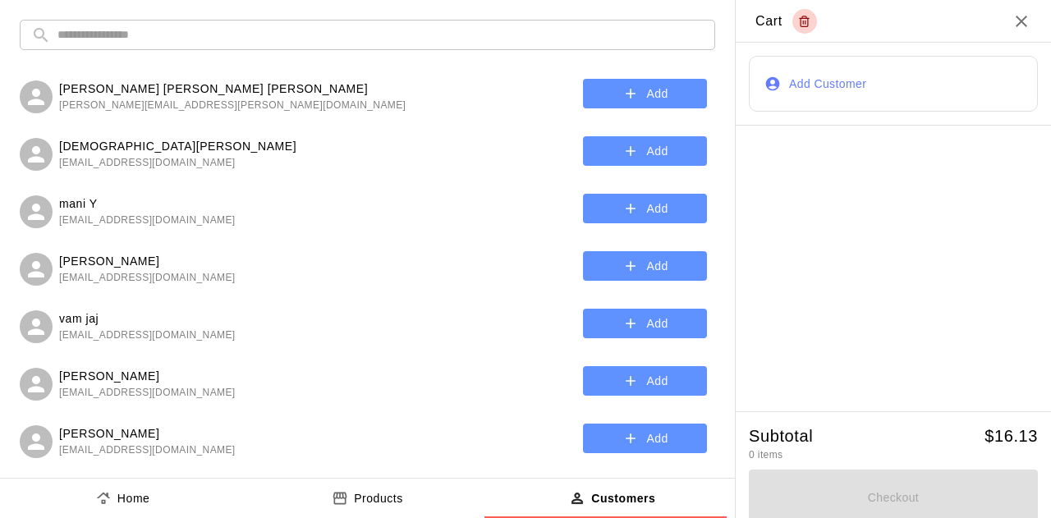
click at [192, 44] on input "text" at bounding box center [380, 35] width 646 height 30
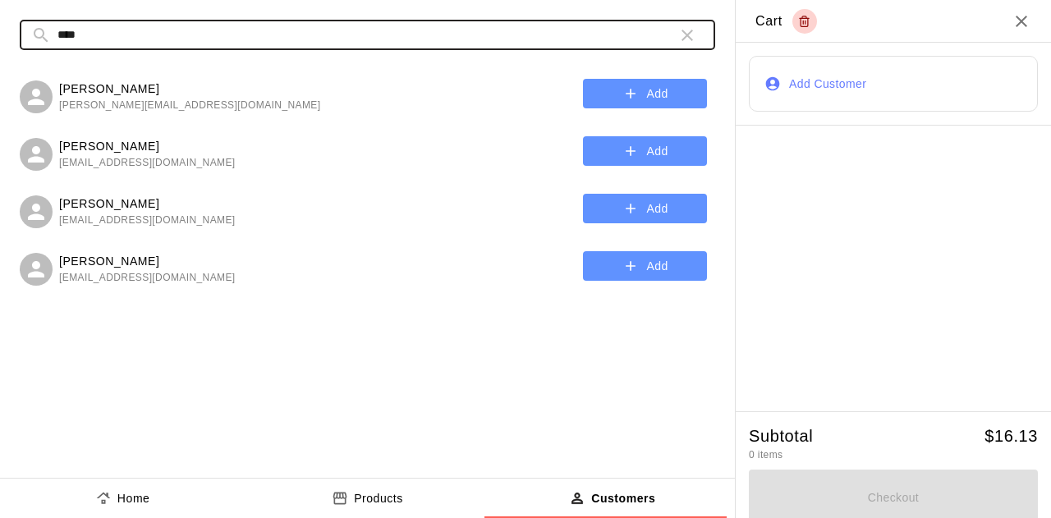
type input "****"
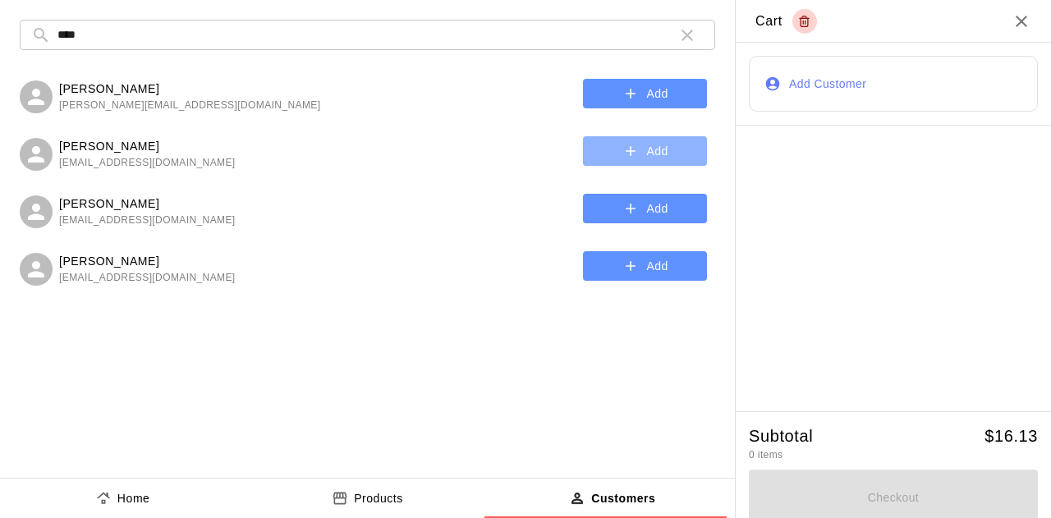
click at [672, 159] on button "Add" at bounding box center [645, 151] width 124 height 30
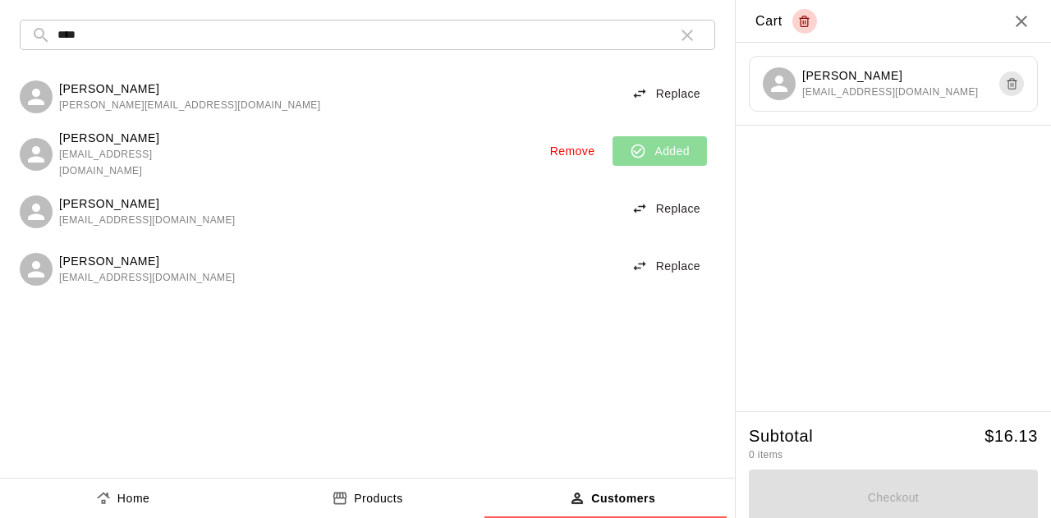
click at [835, 492] on div "Checkout" at bounding box center [893, 495] width 289 height 62
click at [1016, 23] on icon "Close" at bounding box center [1021, 21] width 11 height 11
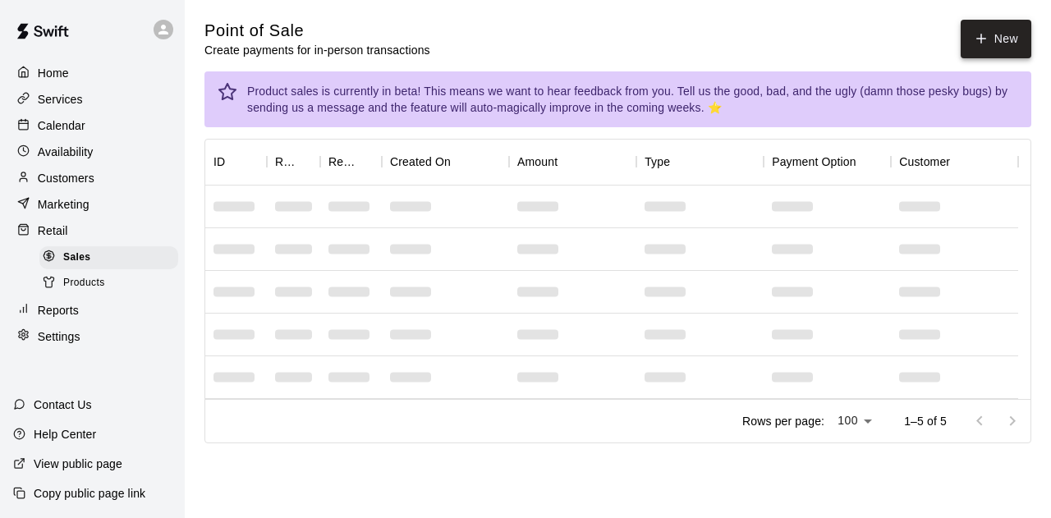
click at [1017, 35] on button "New" at bounding box center [996, 39] width 71 height 39
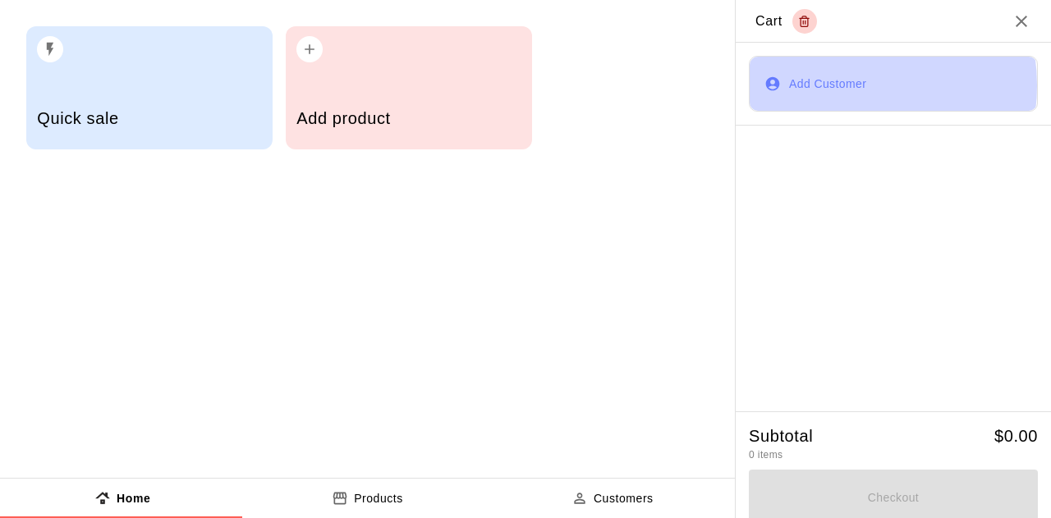
click at [828, 85] on button "Add Customer" at bounding box center [893, 84] width 289 height 56
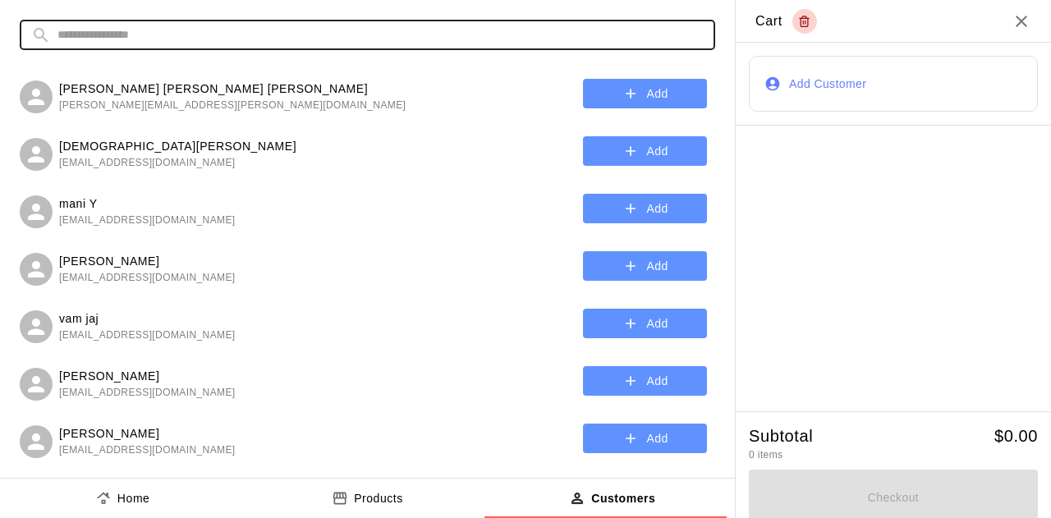
click at [393, 39] on input "text" at bounding box center [380, 35] width 646 height 30
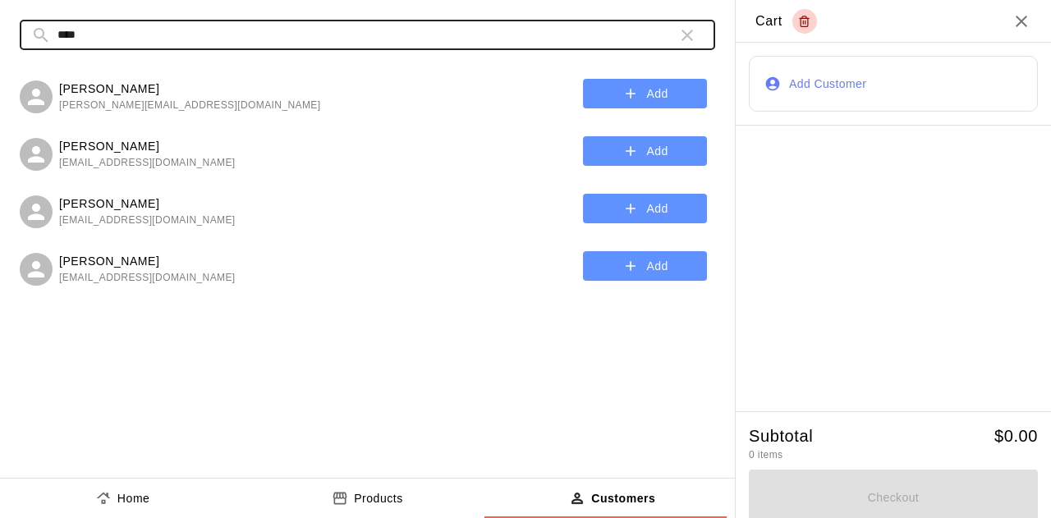
type input "****"
click at [619, 145] on button "Add" at bounding box center [645, 151] width 124 height 30
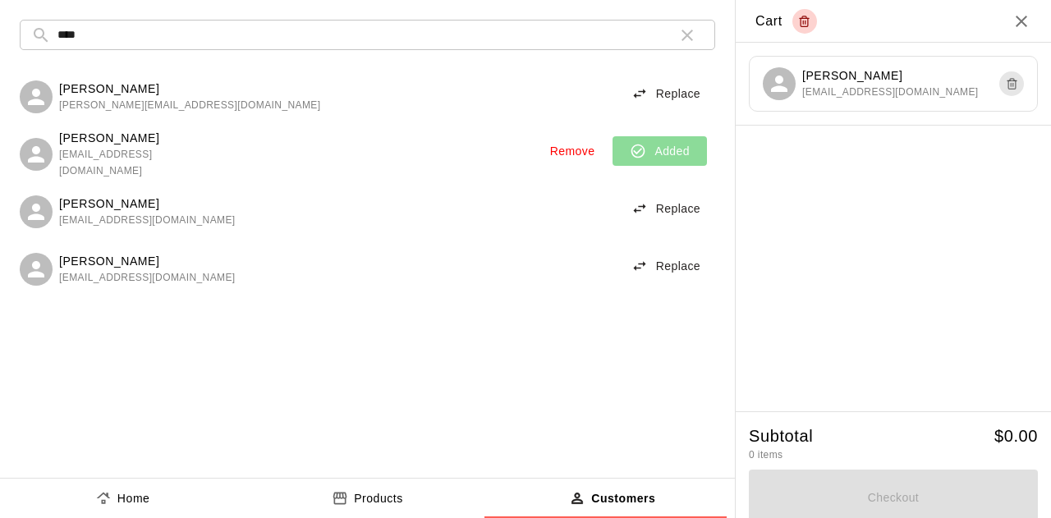
click at [376, 498] on p "Products" at bounding box center [378, 498] width 49 height 17
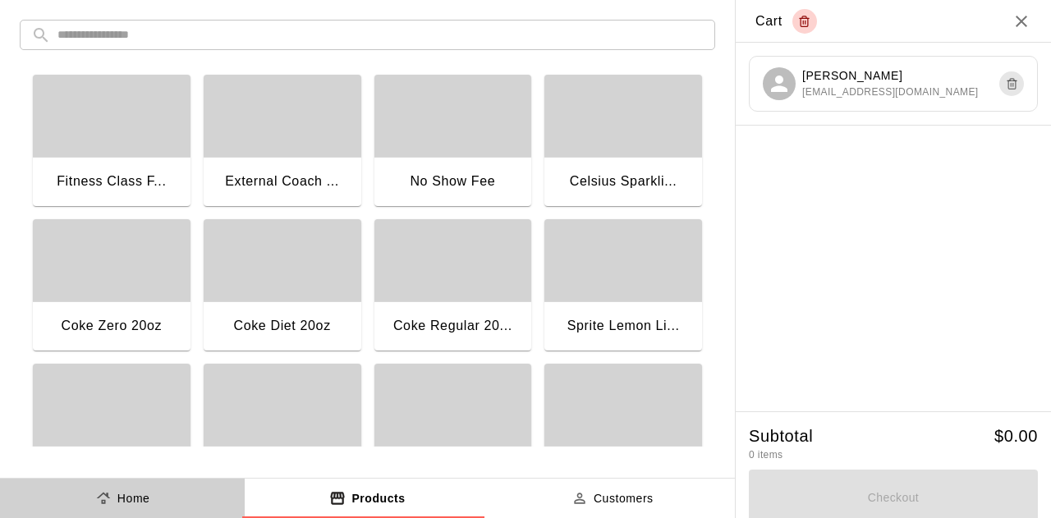
click at [137, 489] on button "Home" at bounding box center [122, 498] width 245 height 39
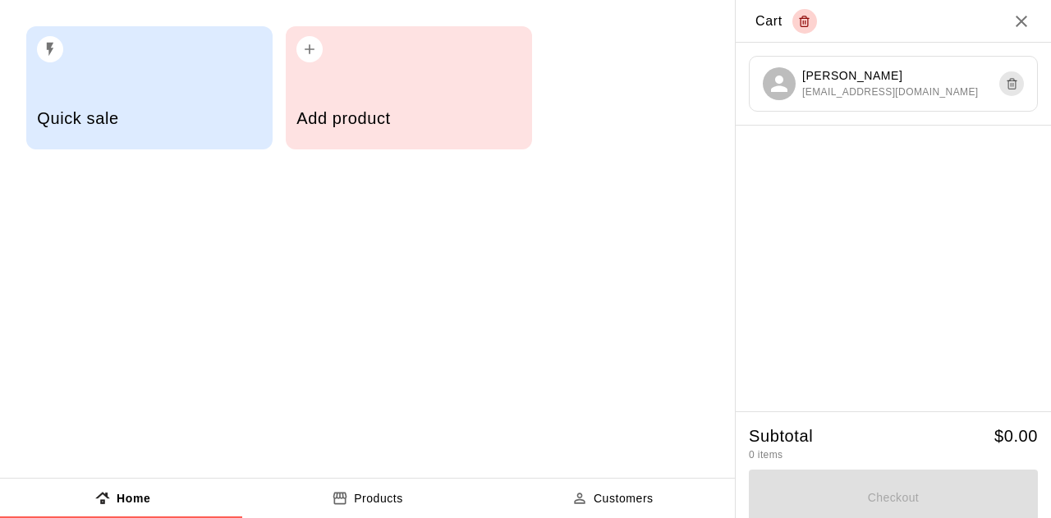
drag, startPoint x: 122, startPoint y: 155, endPoint x: 126, endPoint y: 142, distance: 14.0
click at [122, 153] on div "Quick sale Add product" at bounding box center [367, 88] width 735 height 176
click at [130, 129] on h5 "Quick sale" at bounding box center [149, 119] width 224 height 22
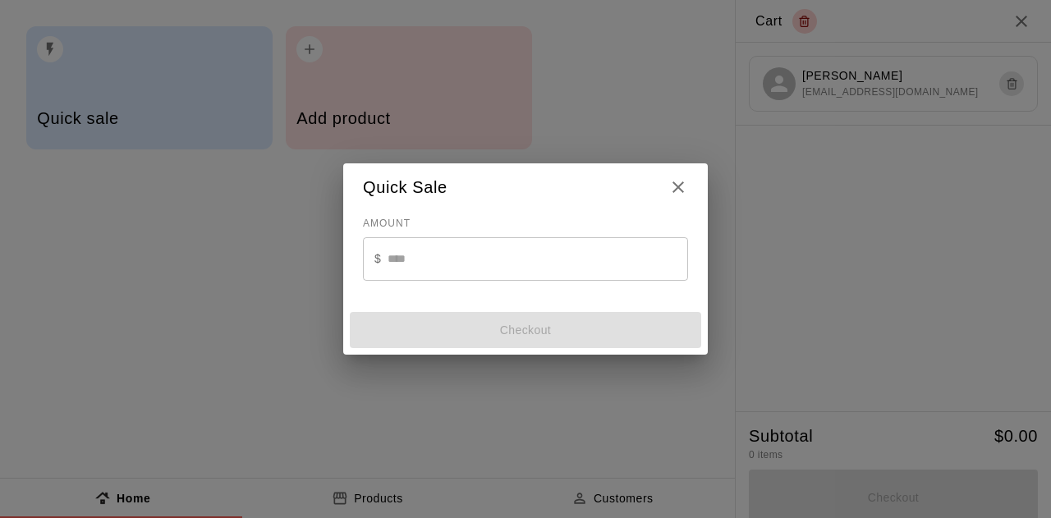
click at [444, 254] on input "text" at bounding box center [538, 259] width 301 height 44
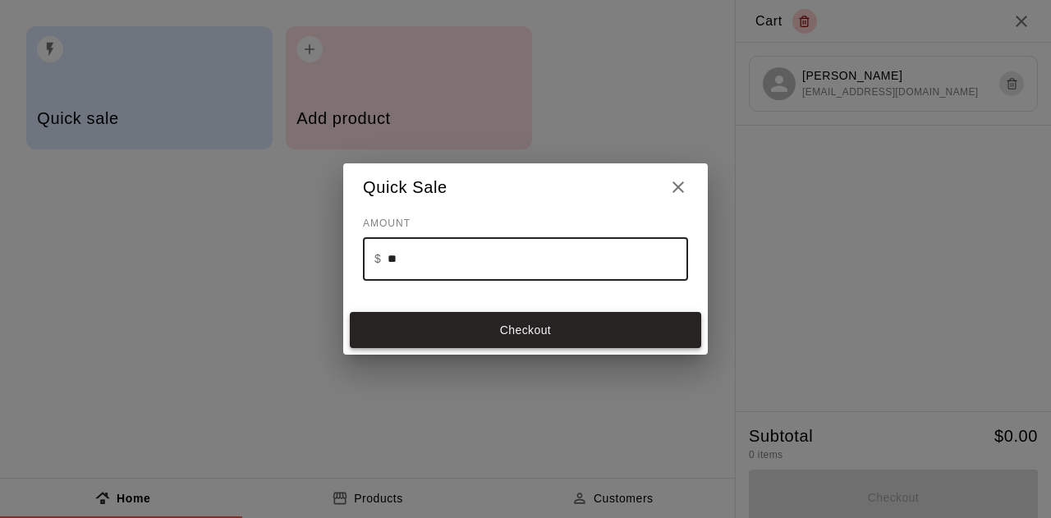
type input "**"
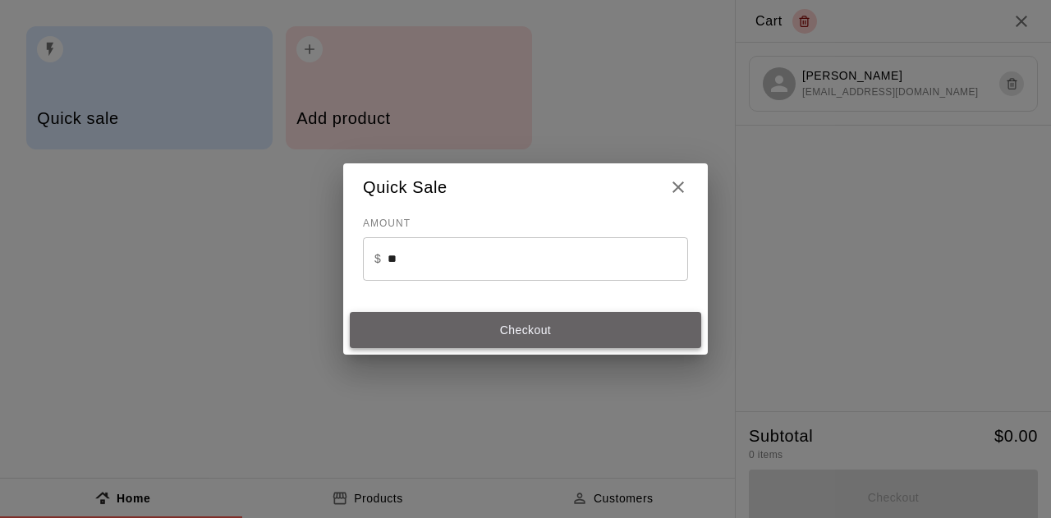
click at [550, 329] on button "Checkout" at bounding box center [526, 330] width 352 height 36
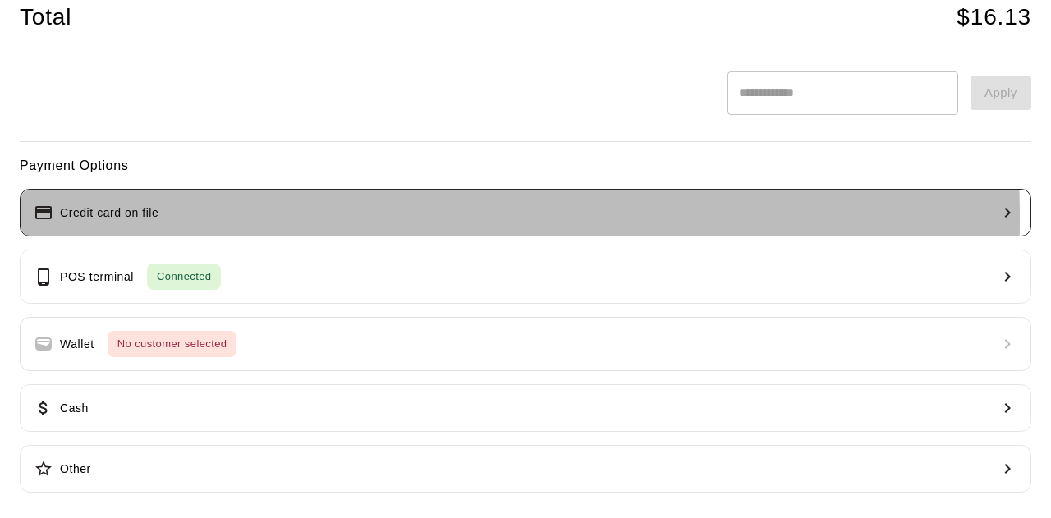
click at [122, 217] on p "Credit card on file" at bounding box center [109, 213] width 99 height 17
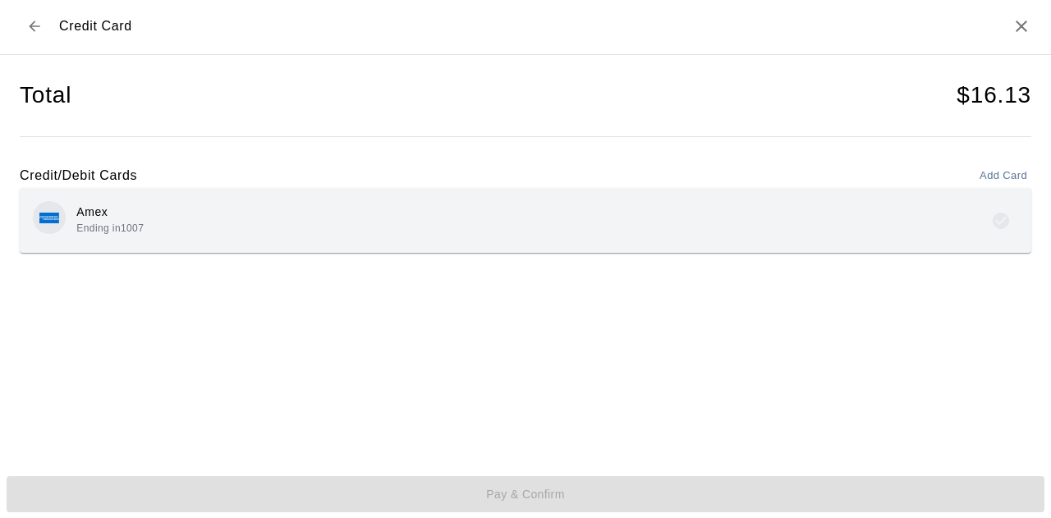
click at [181, 221] on div "Amex Ending in [DATE]" at bounding box center [526, 220] width 986 height 39
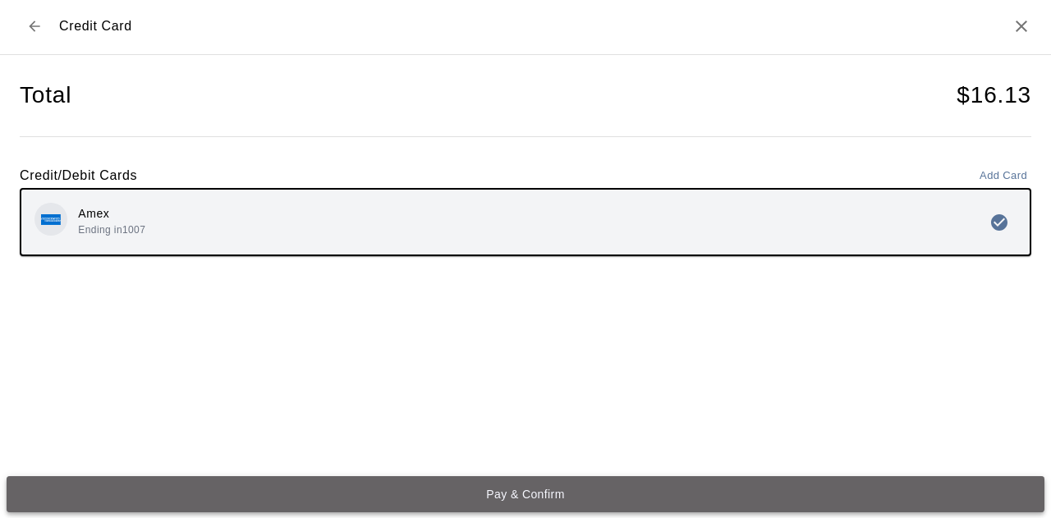
click at [562, 492] on button "Pay & Confirm" at bounding box center [526, 494] width 1038 height 36
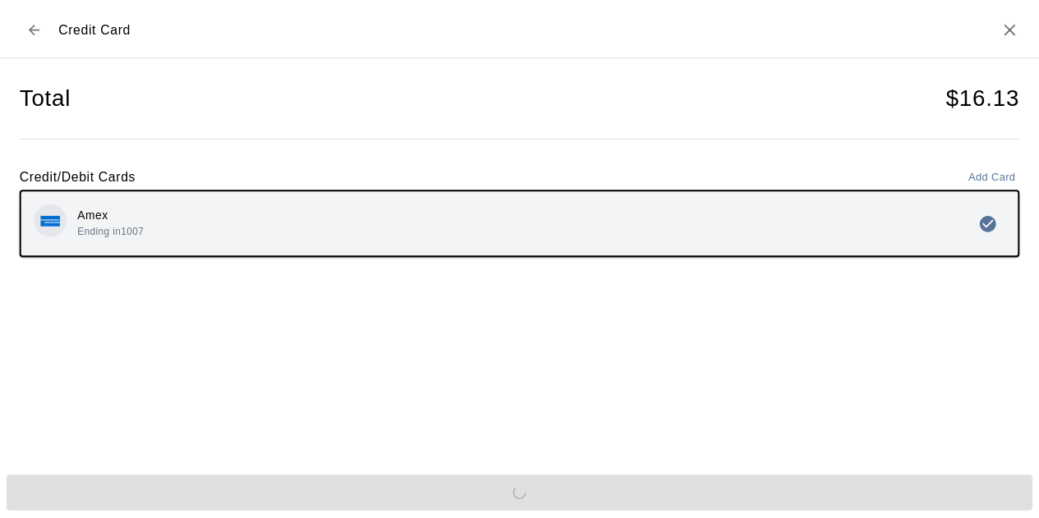
scroll to position [0, 0]
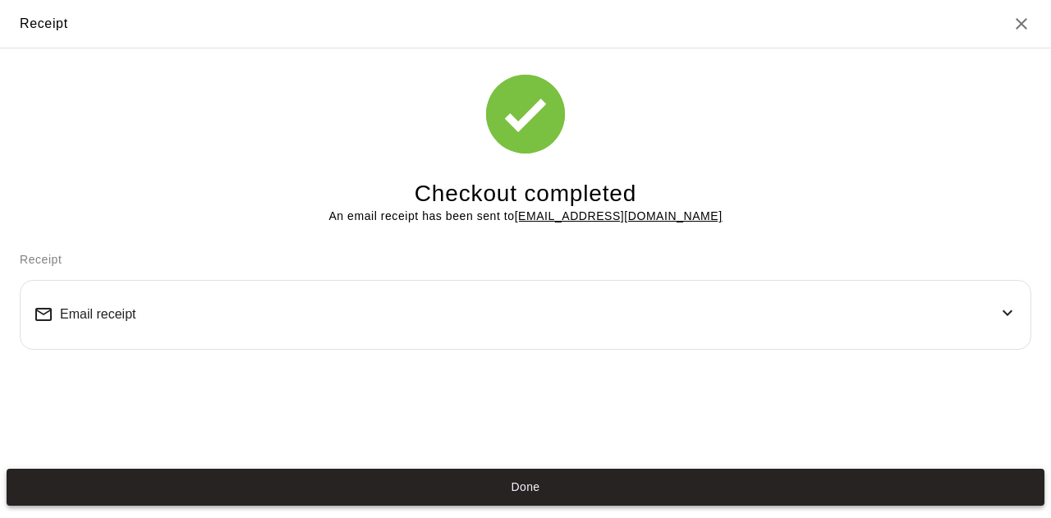
click at [545, 490] on button "Done" at bounding box center [526, 487] width 1038 height 36
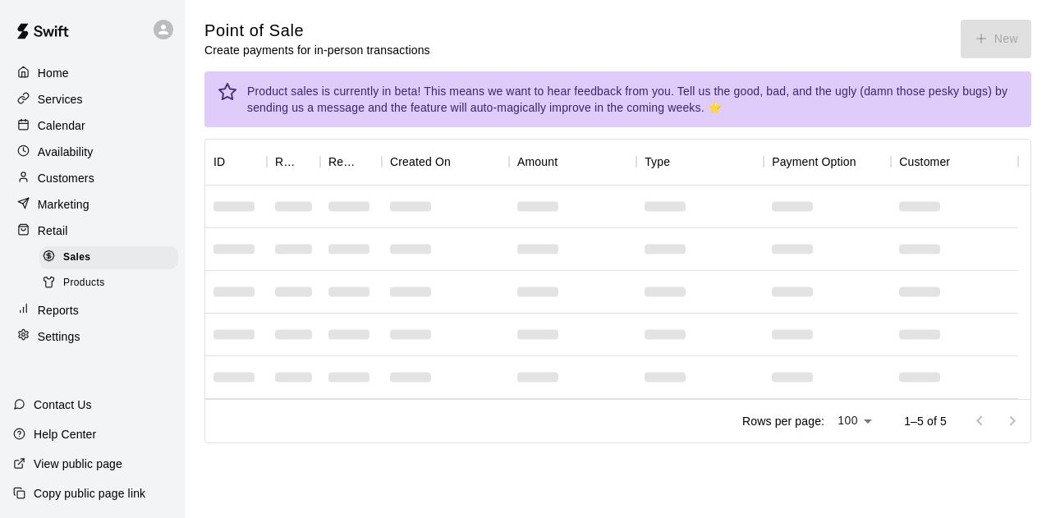
click at [52, 134] on p "Calendar" at bounding box center [62, 125] width 48 height 16
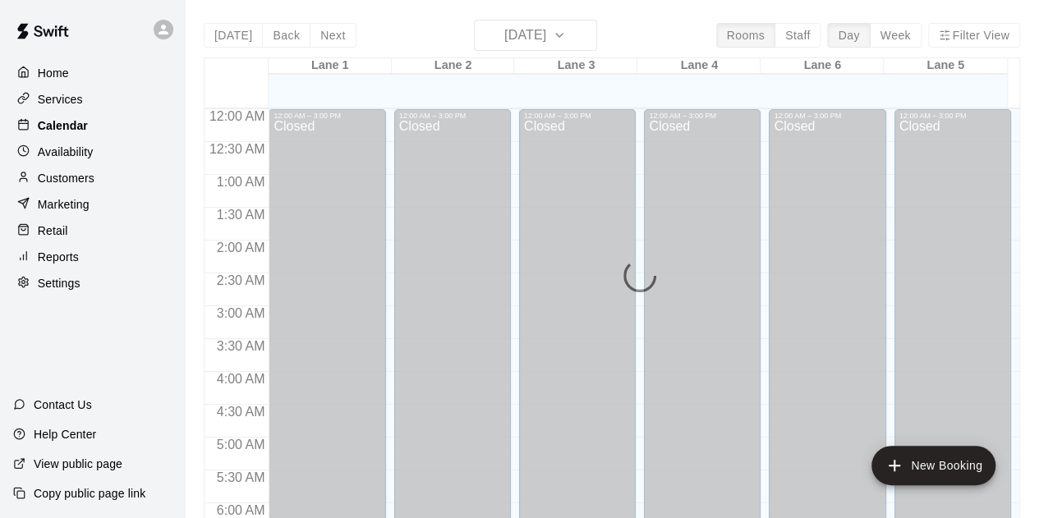
scroll to position [1099, 0]
